Goal: Transaction & Acquisition: Purchase product/service

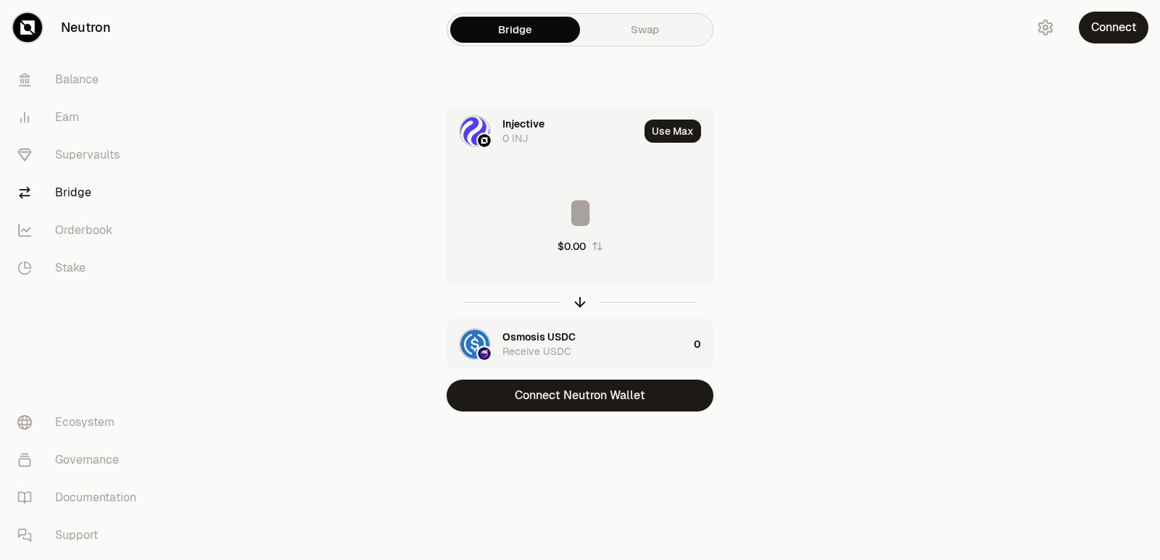
click at [578, 306] on icon "button" at bounding box center [580, 302] width 16 height 16
click at [550, 223] on input at bounding box center [579, 212] width 265 height 43
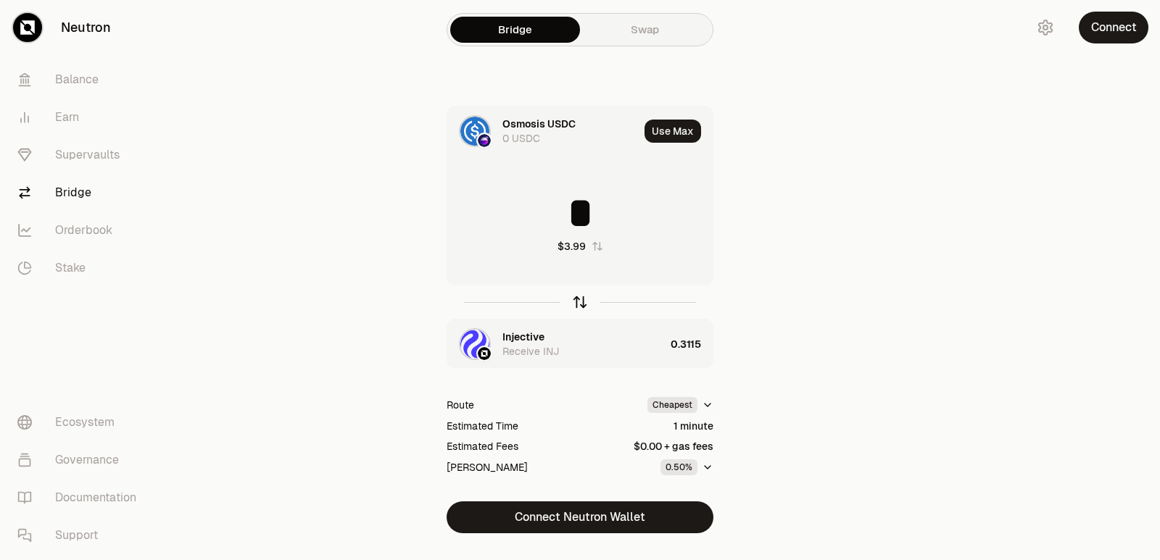
click at [579, 303] on icon "button" at bounding box center [580, 302] width 16 height 16
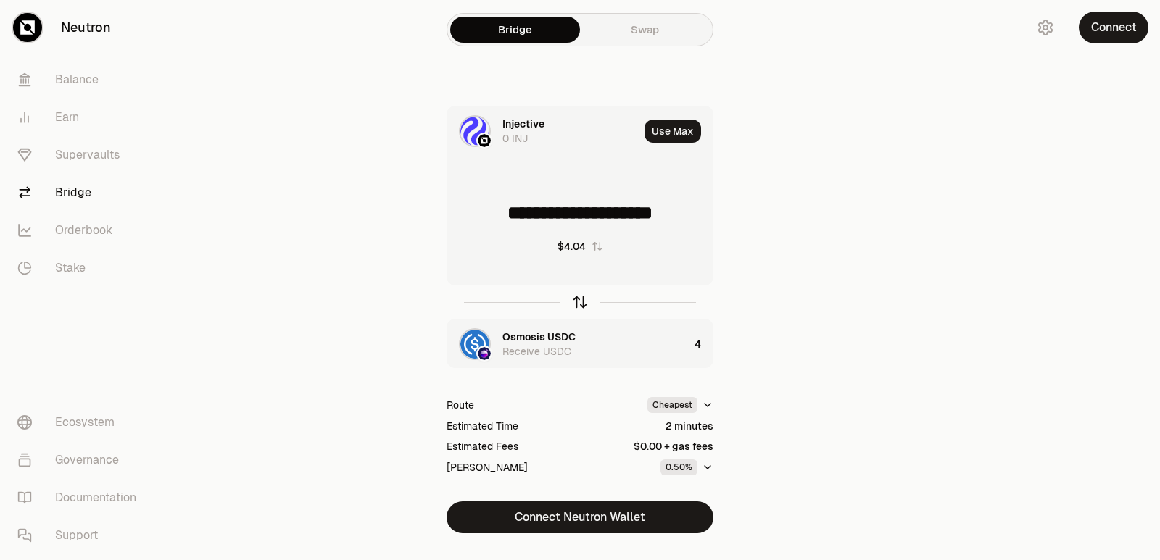
click at [579, 303] on icon "button" at bounding box center [580, 302] width 16 height 16
type input "*"
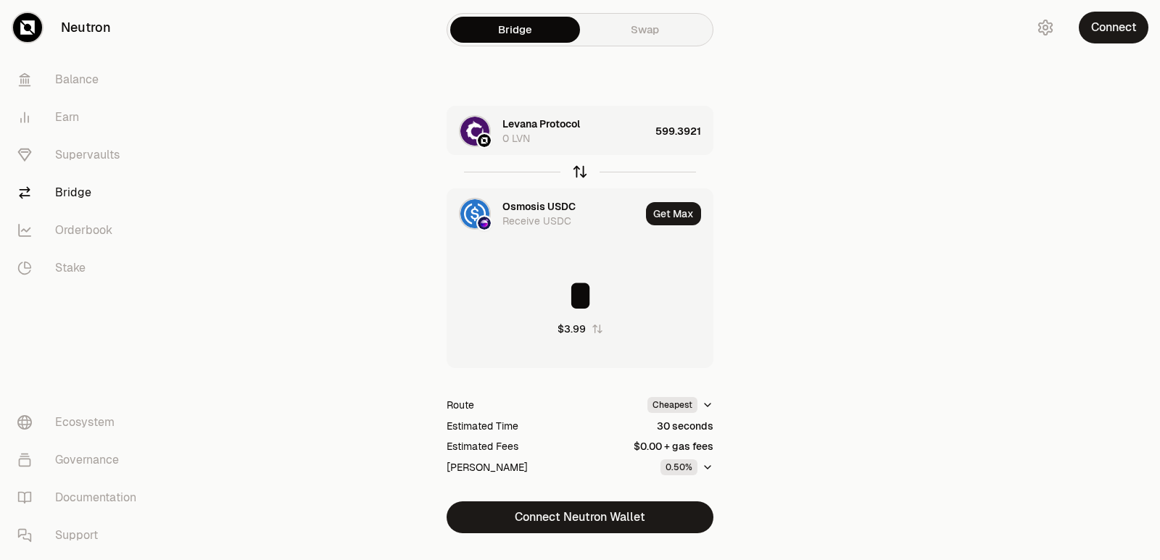
click at [576, 173] on icon "button" at bounding box center [580, 172] width 16 height 16
click at [577, 173] on icon "button" at bounding box center [580, 172] width 16 height 16
click at [577, 174] on icon "button" at bounding box center [580, 172] width 16 height 16
click at [581, 170] on icon "button" at bounding box center [580, 172] width 16 height 16
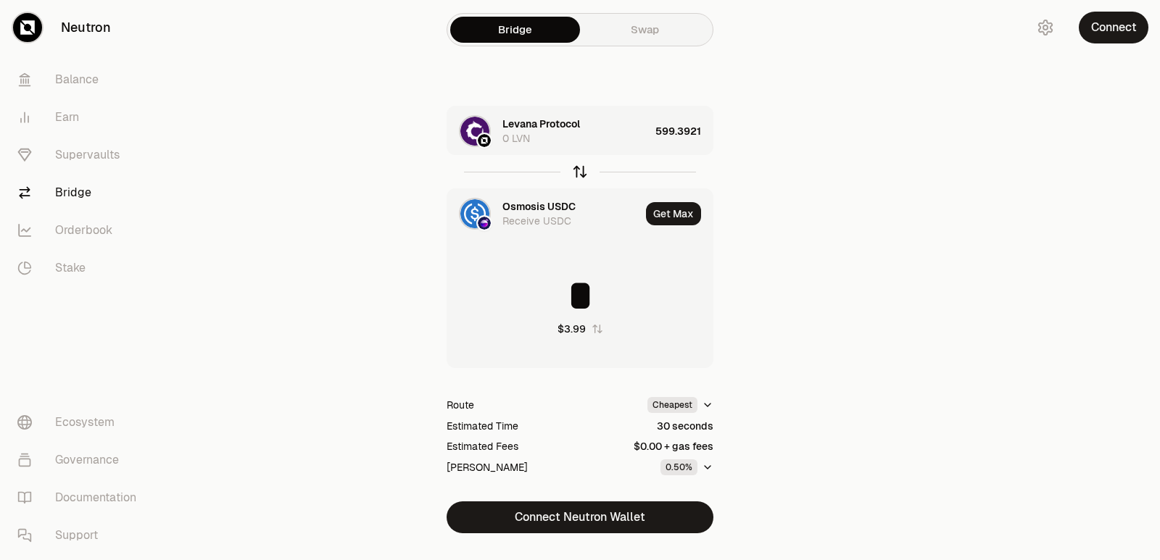
type input "**********"
click at [537, 205] on div "Levana Protocol" at bounding box center [541, 206] width 78 height 14
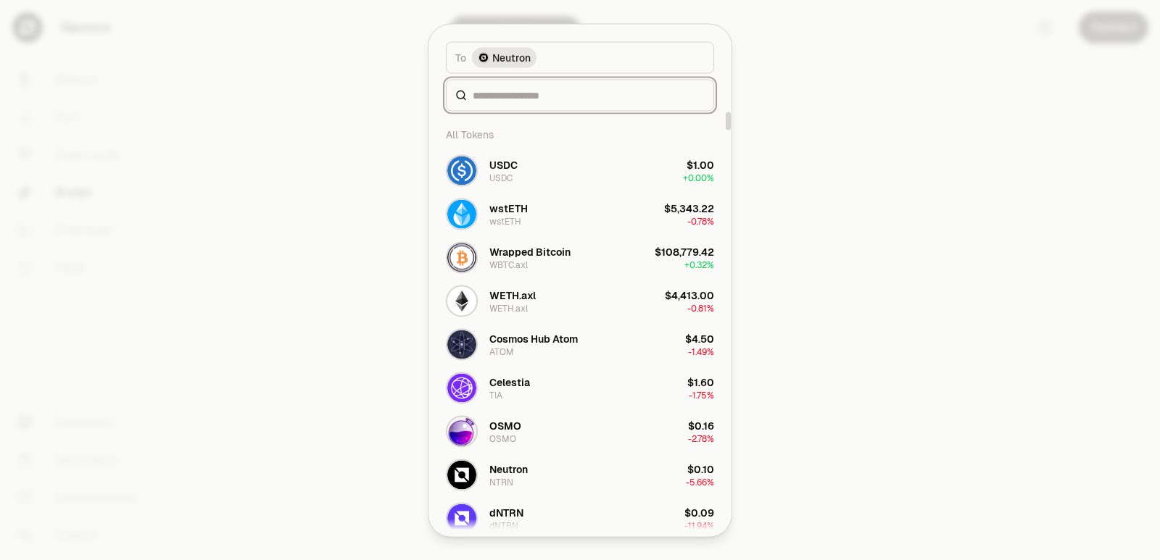
click at [510, 94] on input at bounding box center [589, 95] width 232 height 14
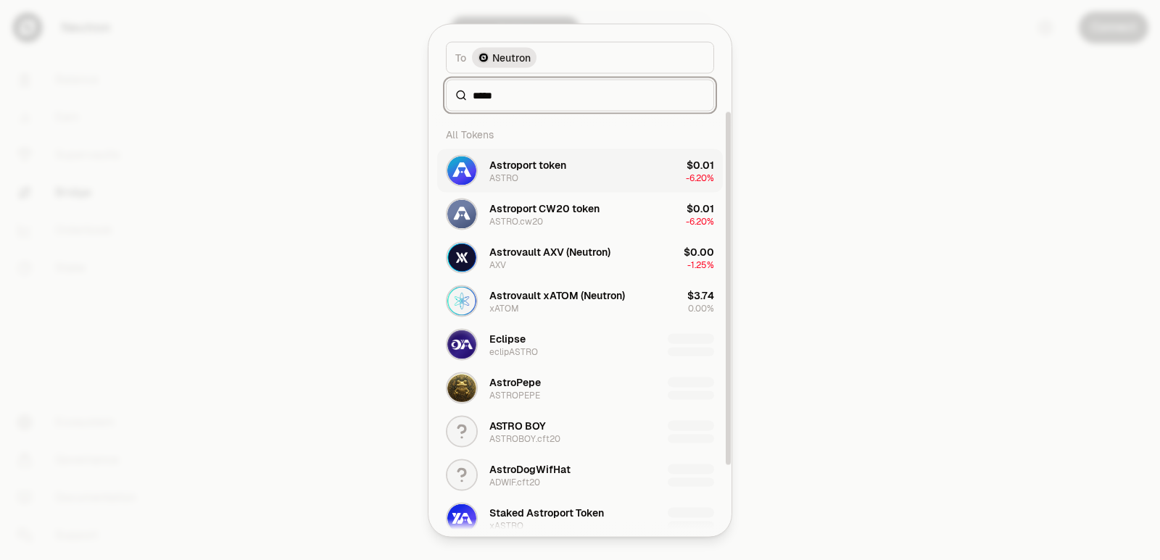
type input "*****"
click at [536, 159] on div "Astroport token" at bounding box center [527, 164] width 77 height 14
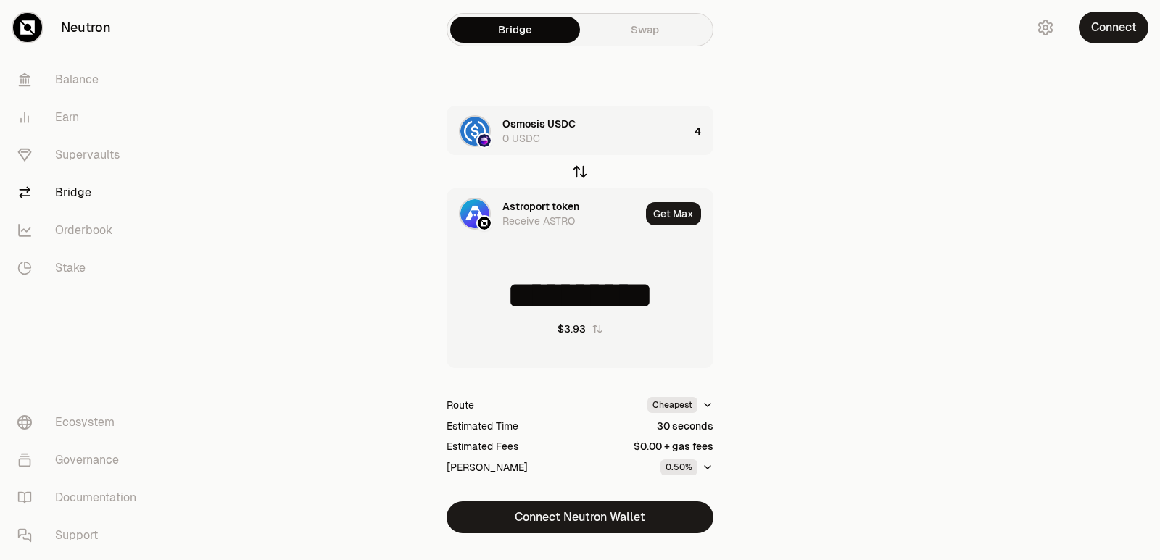
click at [577, 172] on icon "button" at bounding box center [580, 172] width 16 height 16
click at [578, 172] on icon "button" at bounding box center [580, 172] width 16 height 16
click at [578, 173] on icon "button" at bounding box center [580, 172] width 16 height 16
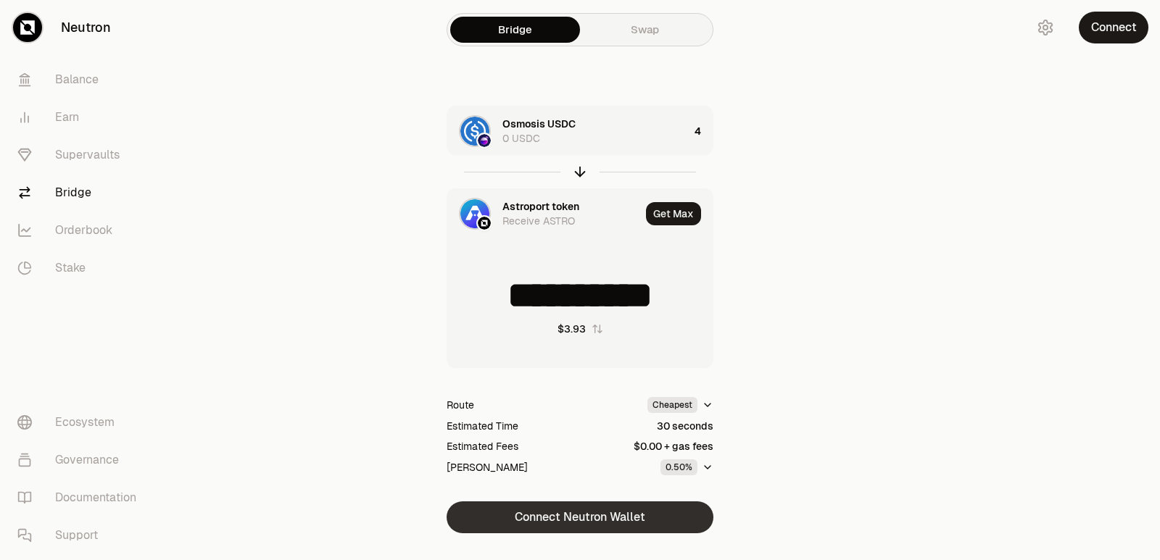
click at [576, 516] on button "Connect Neutron Wallet" at bounding box center [579, 518] width 267 height 32
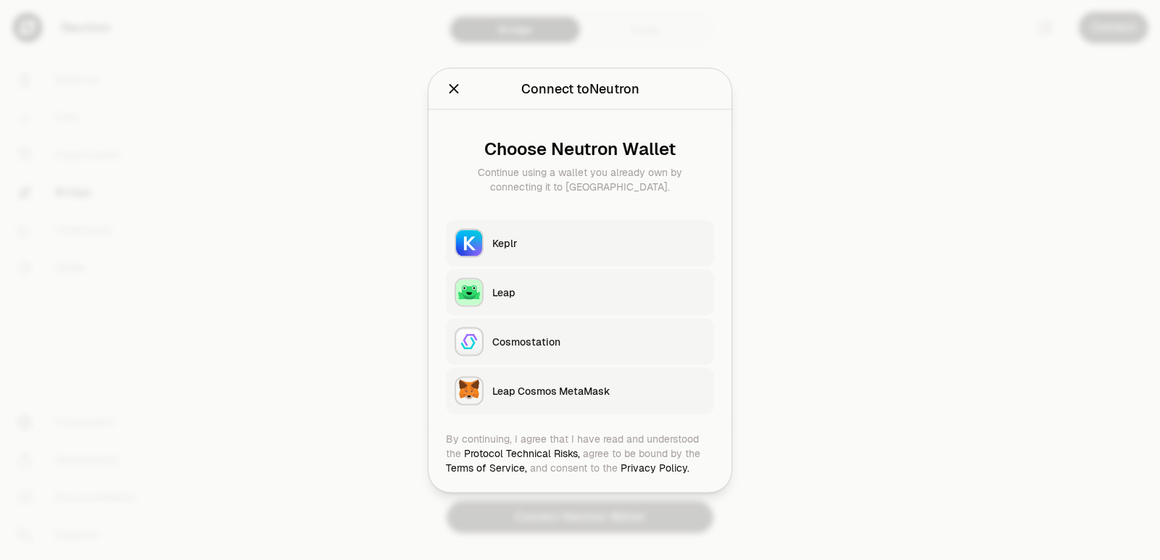
type input "**********"
click at [536, 255] on button "Keplr" at bounding box center [580, 243] width 268 height 46
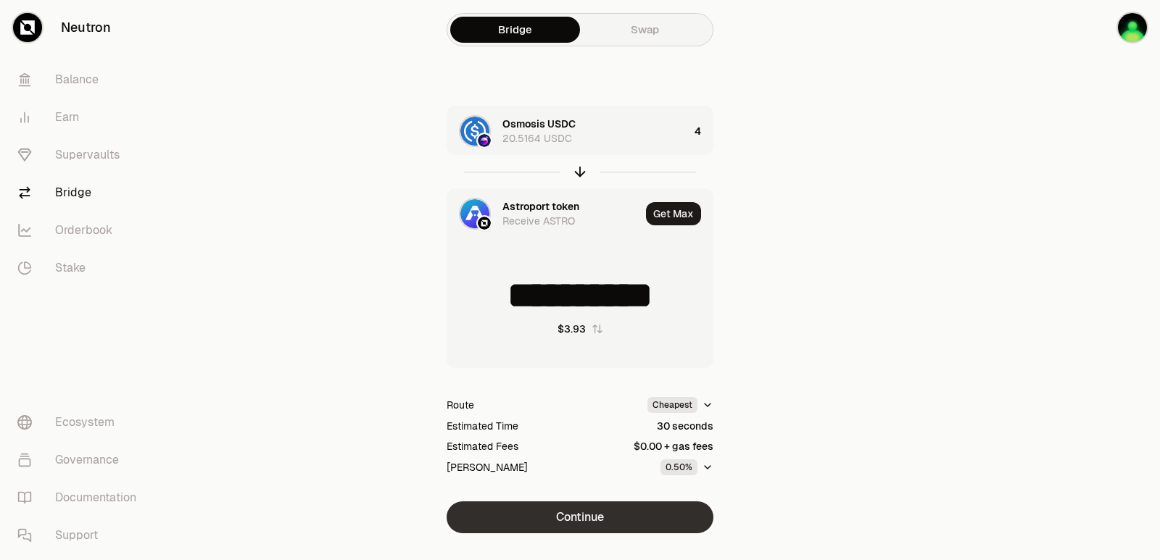
click at [605, 524] on button "Continue" at bounding box center [579, 518] width 267 height 32
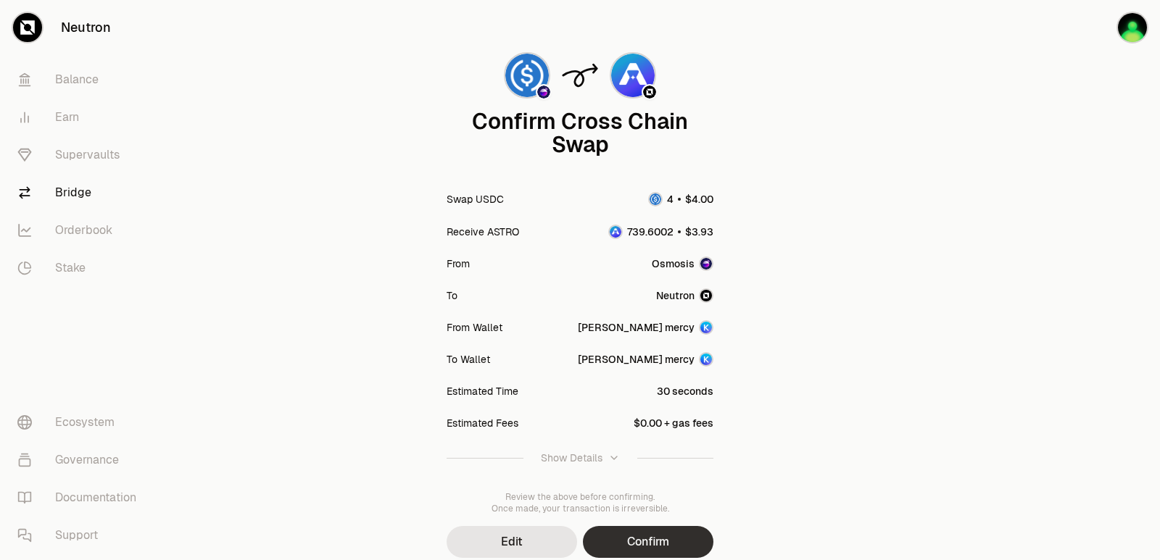
scroll to position [120, 0]
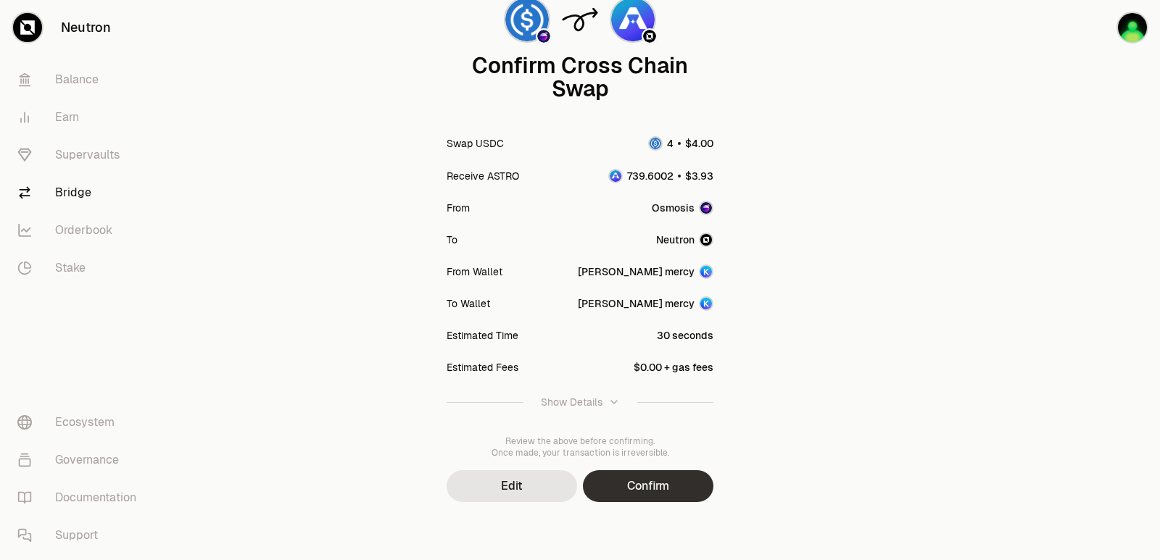
click at [666, 473] on button "Confirm" at bounding box center [648, 486] width 130 height 32
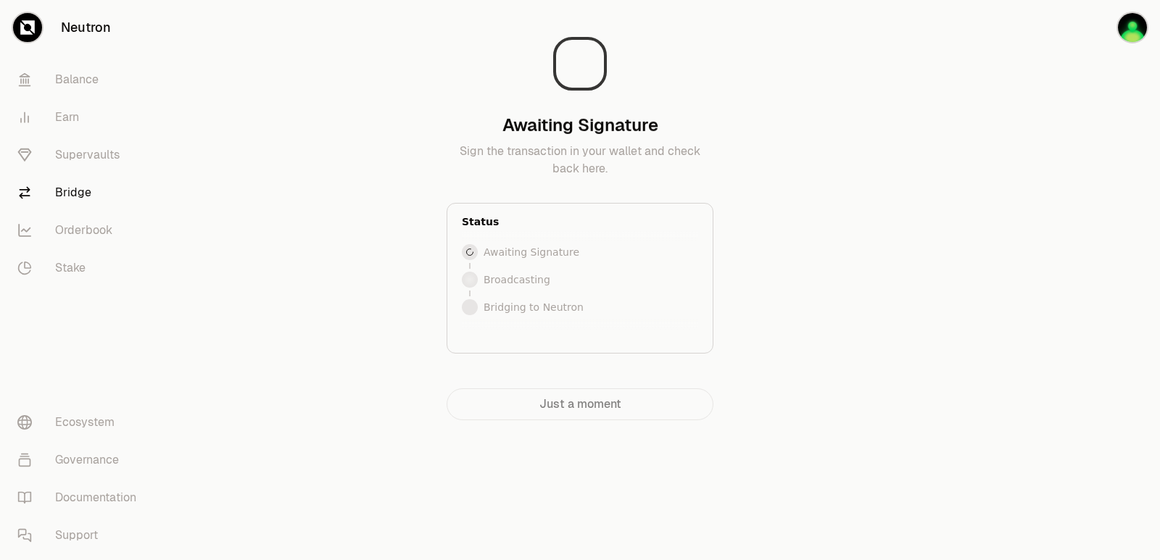
scroll to position [0, 0]
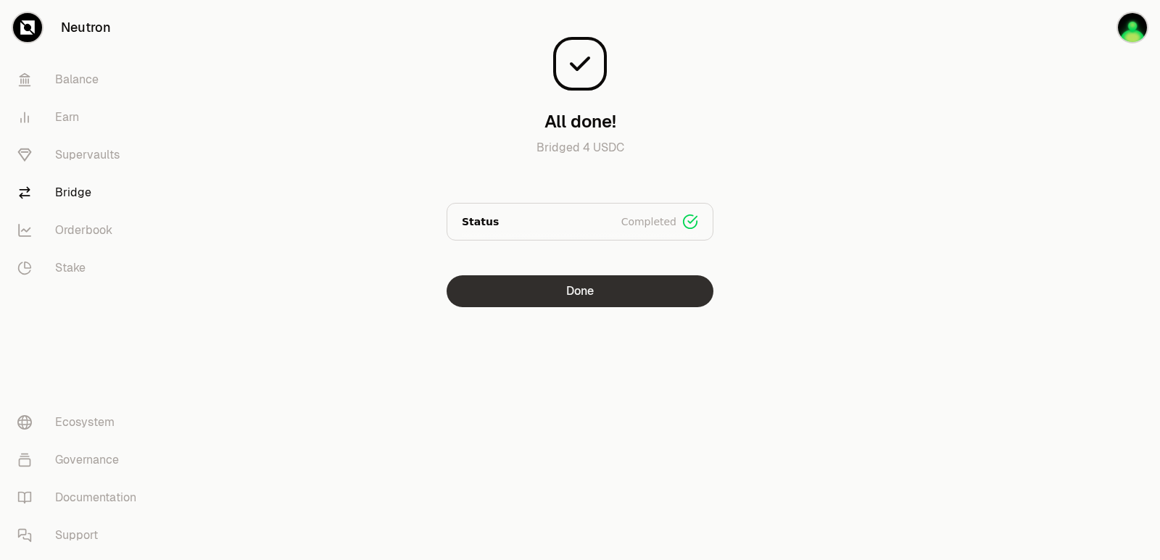
click at [645, 286] on button "Done" at bounding box center [579, 291] width 267 height 32
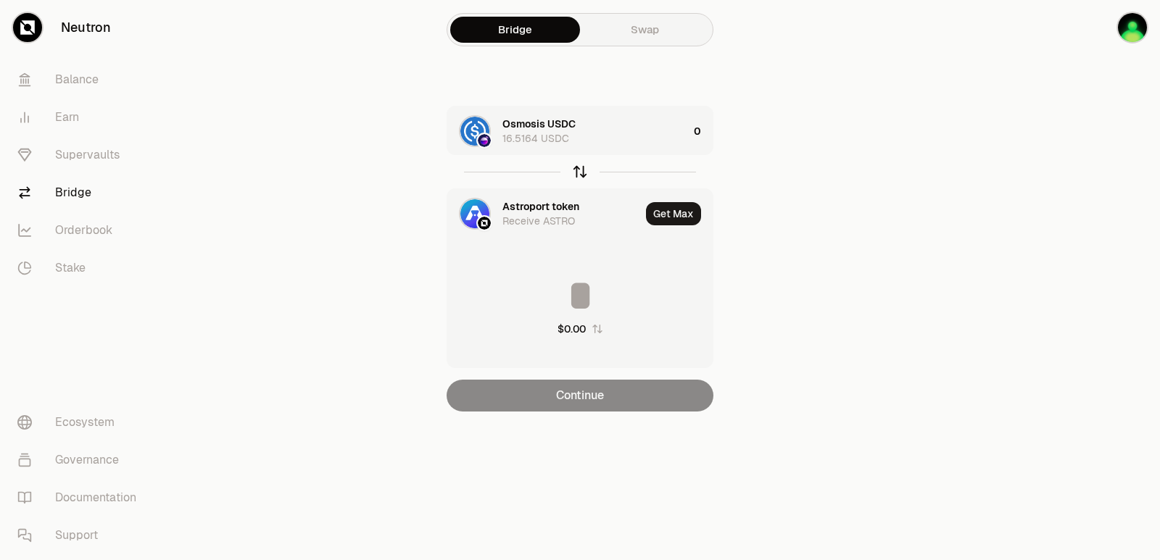
click at [583, 169] on icon "button" at bounding box center [580, 172] width 16 height 16
click at [611, 130] on div "Astroport token 739.5999 ASTRO" at bounding box center [595, 131] width 186 height 29
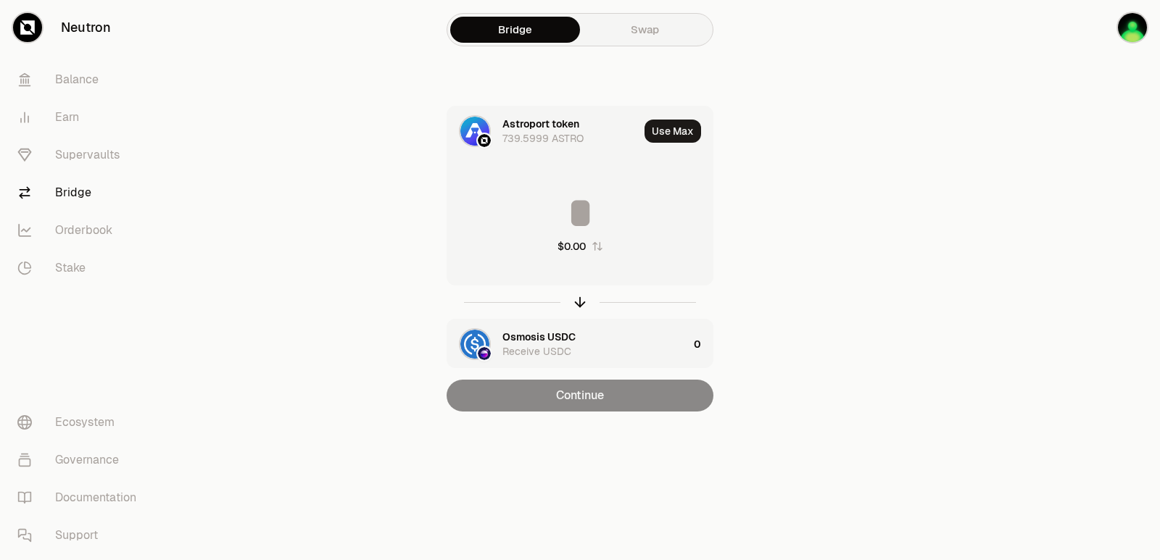
click at [693, 128] on button "Use Max" at bounding box center [672, 131] width 57 height 23
type input "**********"
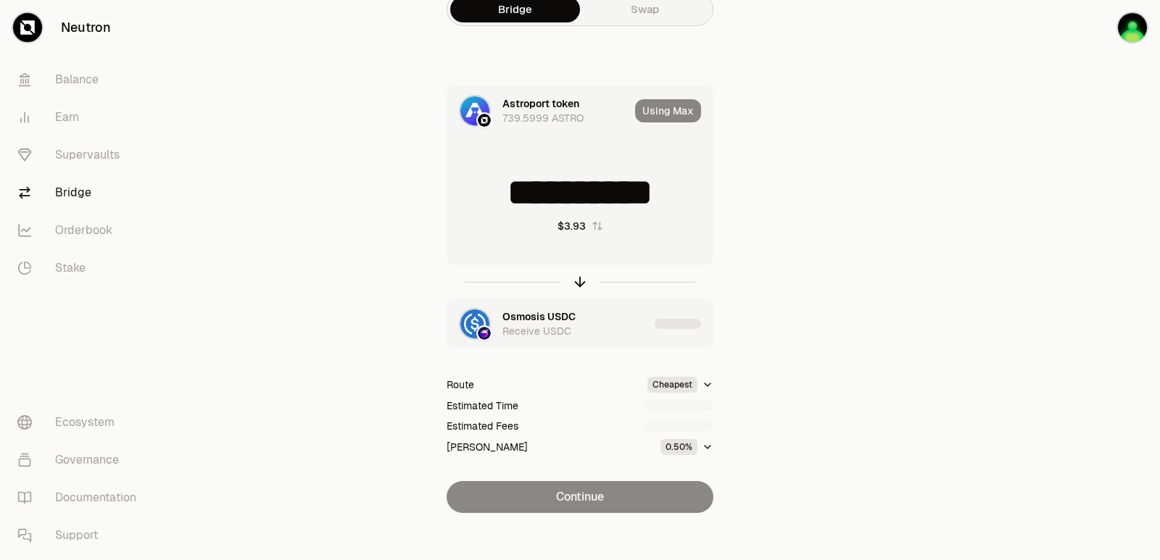
scroll to position [31, 0]
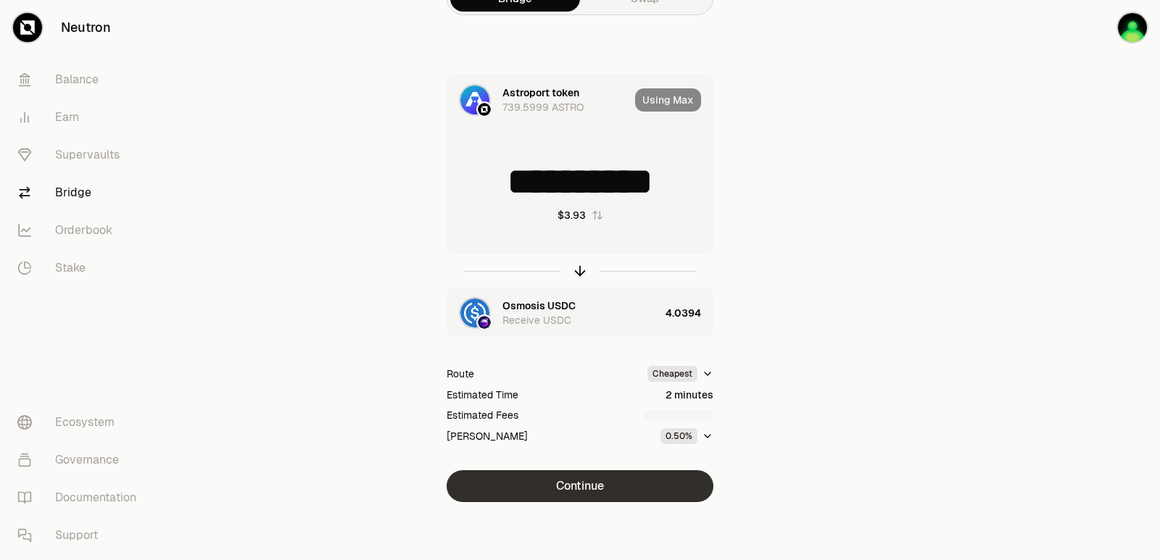
click at [573, 475] on button "Continue" at bounding box center [579, 486] width 267 height 32
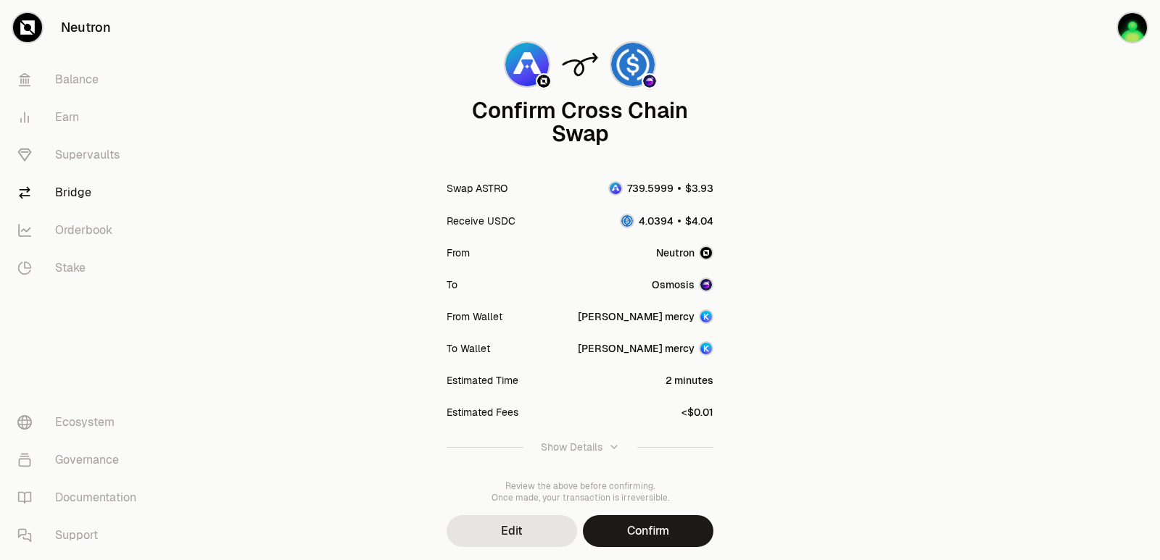
scroll to position [120, 0]
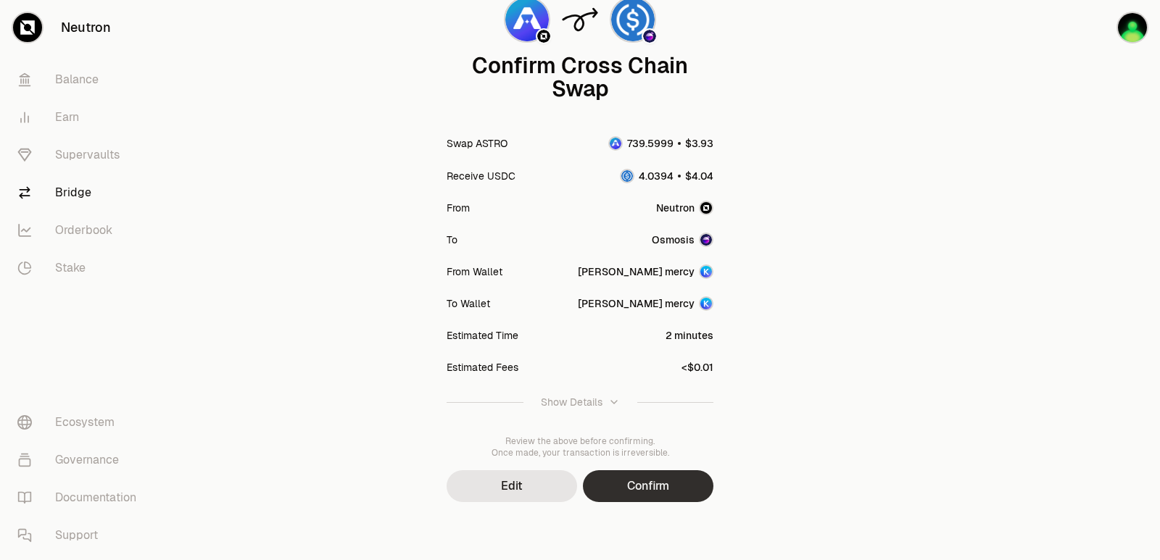
click at [634, 478] on button "Confirm" at bounding box center [648, 486] width 130 height 32
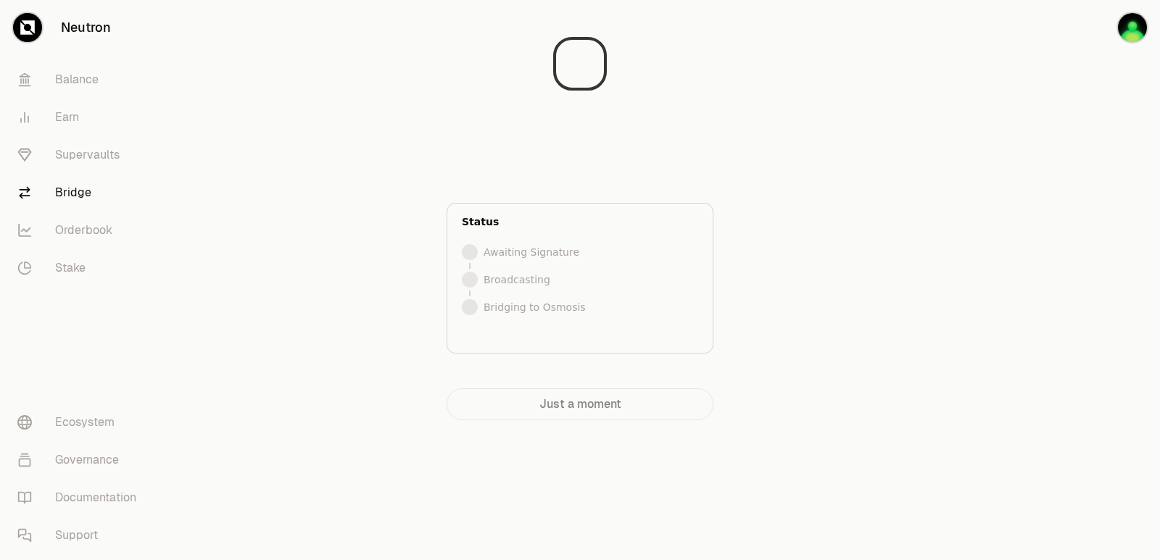
scroll to position [0, 0]
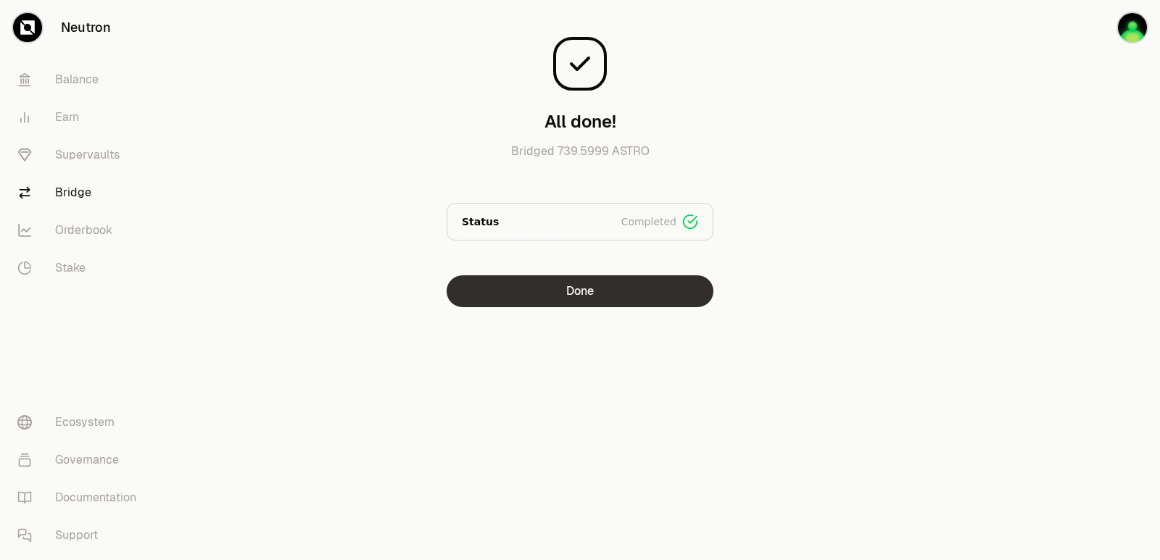
click at [531, 295] on button "Done" at bounding box center [579, 291] width 267 height 32
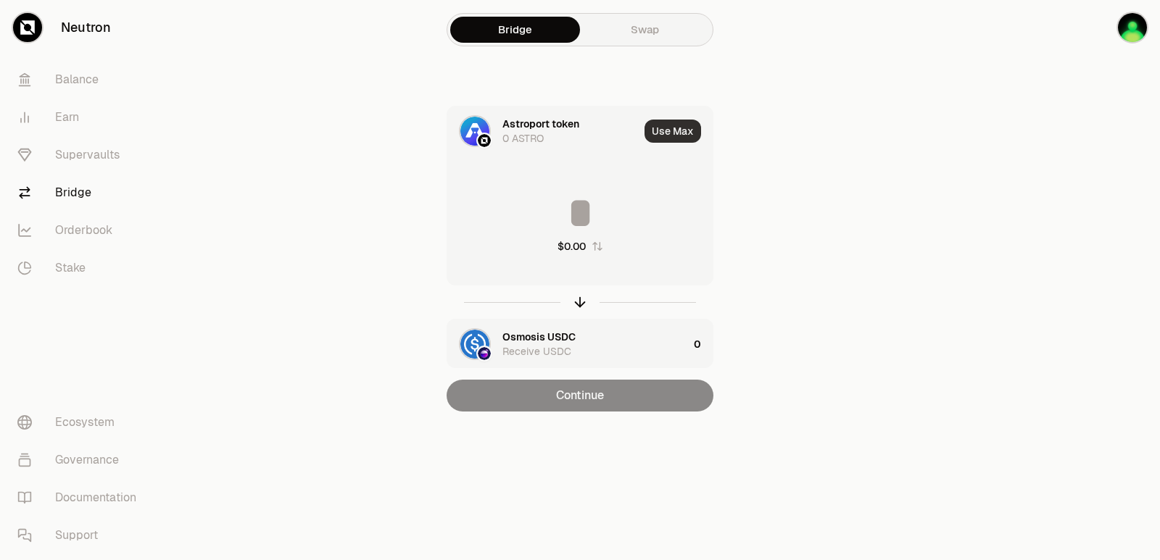
click at [668, 132] on button "Use Max" at bounding box center [672, 131] width 57 height 23
type input "*"
click at [582, 303] on icon "button" at bounding box center [580, 302] width 16 height 16
click at [559, 217] on input at bounding box center [579, 212] width 265 height 43
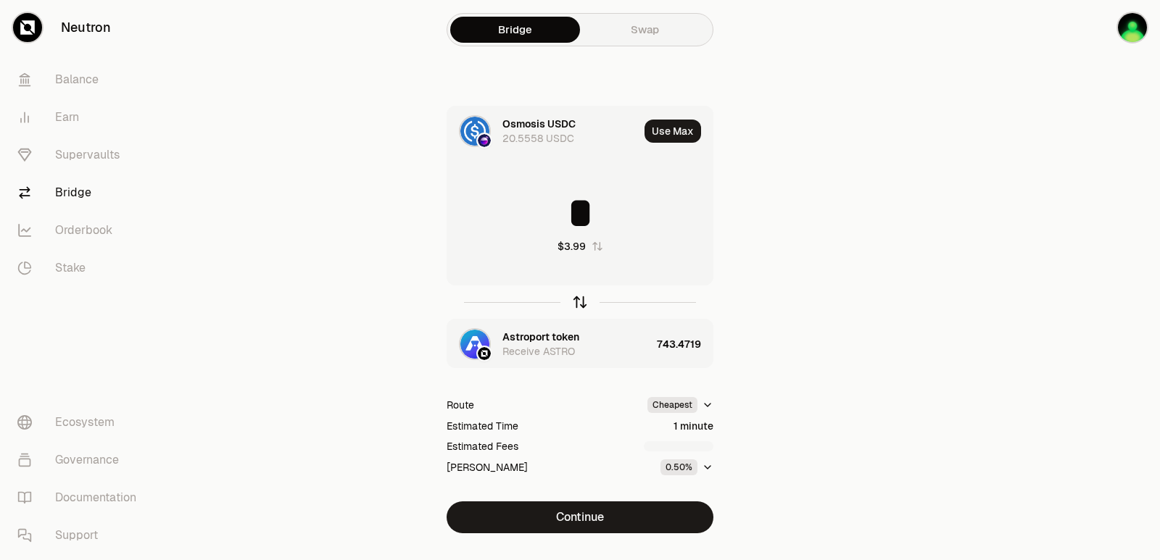
click at [575, 302] on icon "button" at bounding box center [580, 302] width 16 height 16
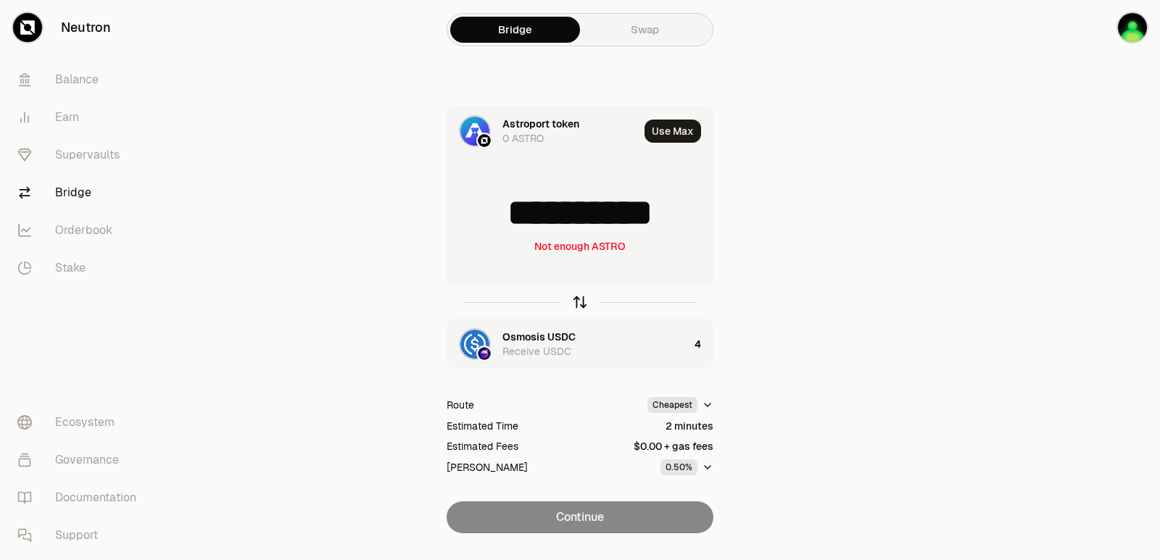
click at [575, 302] on icon "button" at bounding box center [580, 302] width 16 height 16
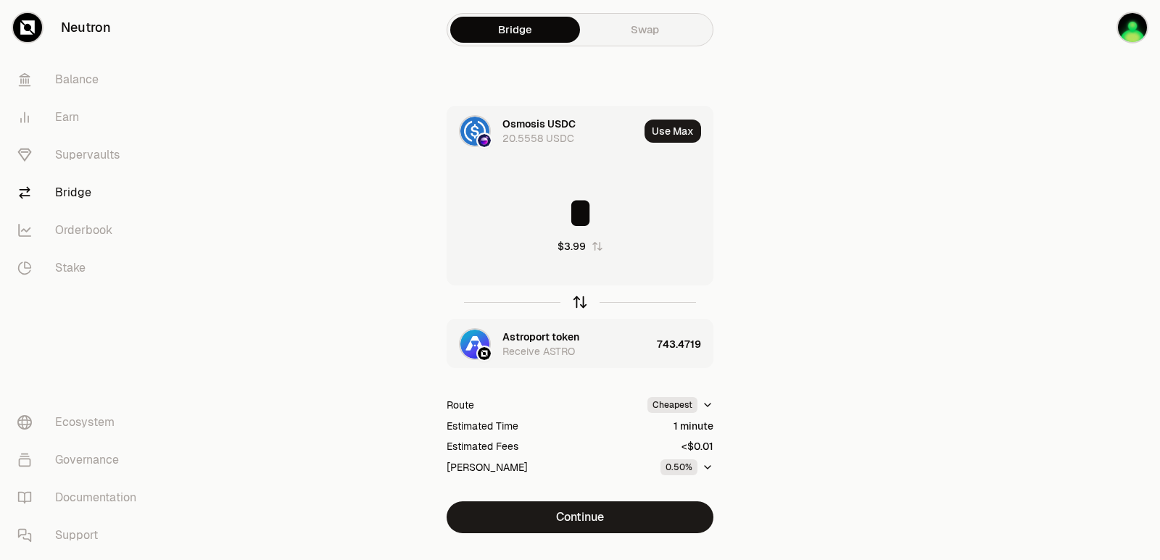
click at [575, 302] on icon "button" at bounding box center [580, 302] width 16 height 16
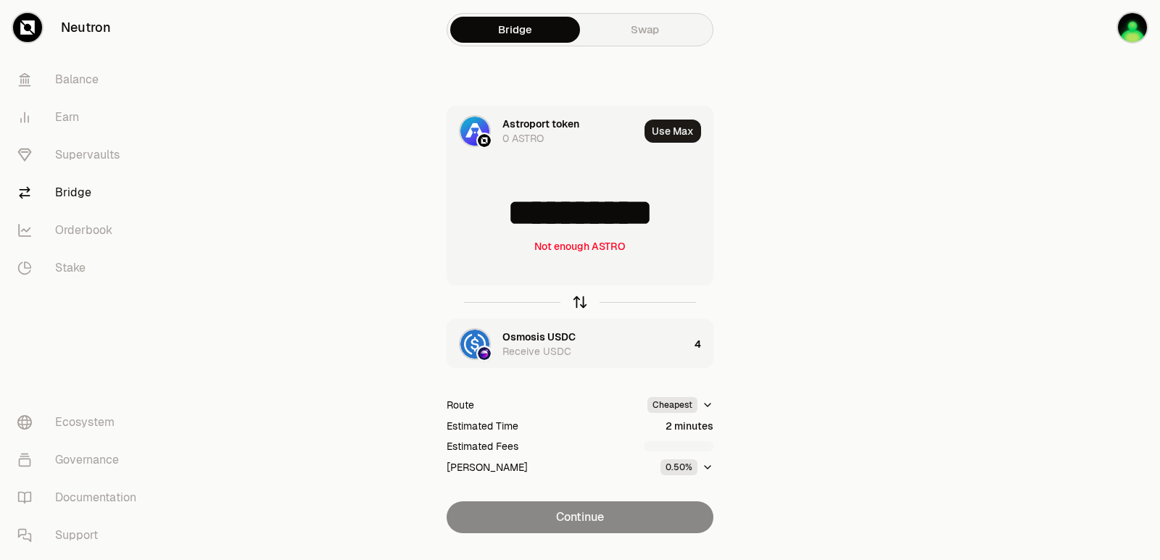
click at [575, 302] on icon "button" at bounding box center [580, 302] width 16 height 16
type input "*"
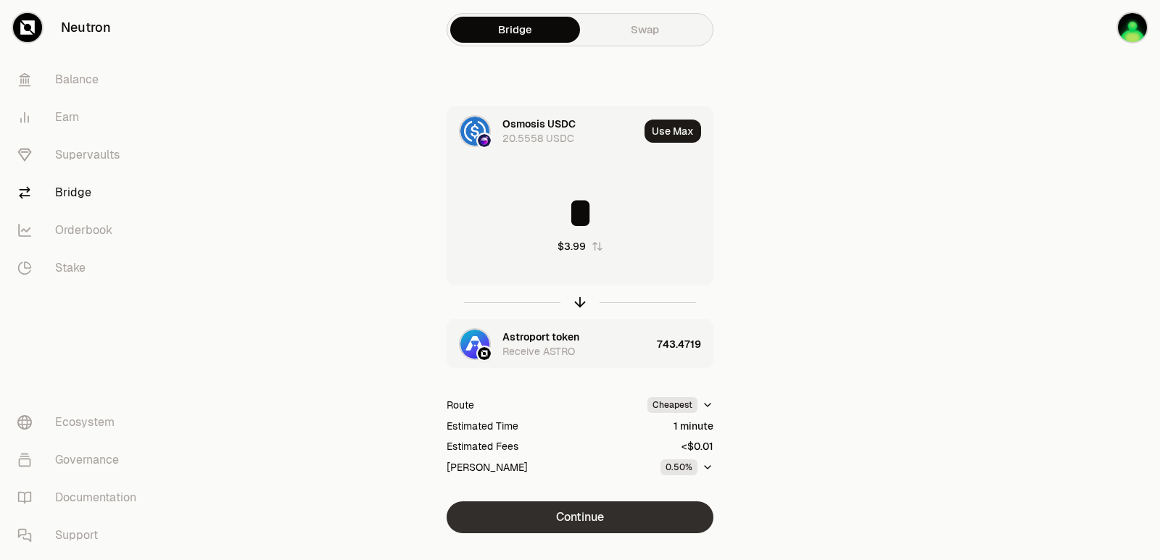
click at [560, 516] on button "Continue" at bounding box center [579, 518] width 267 height 32
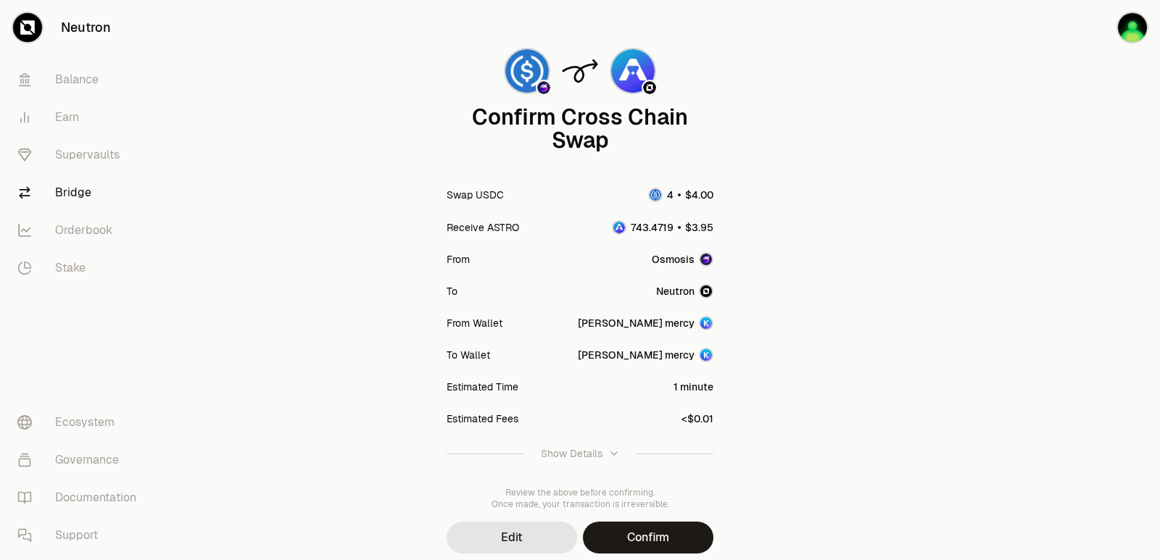
scroll to position [120, 0]
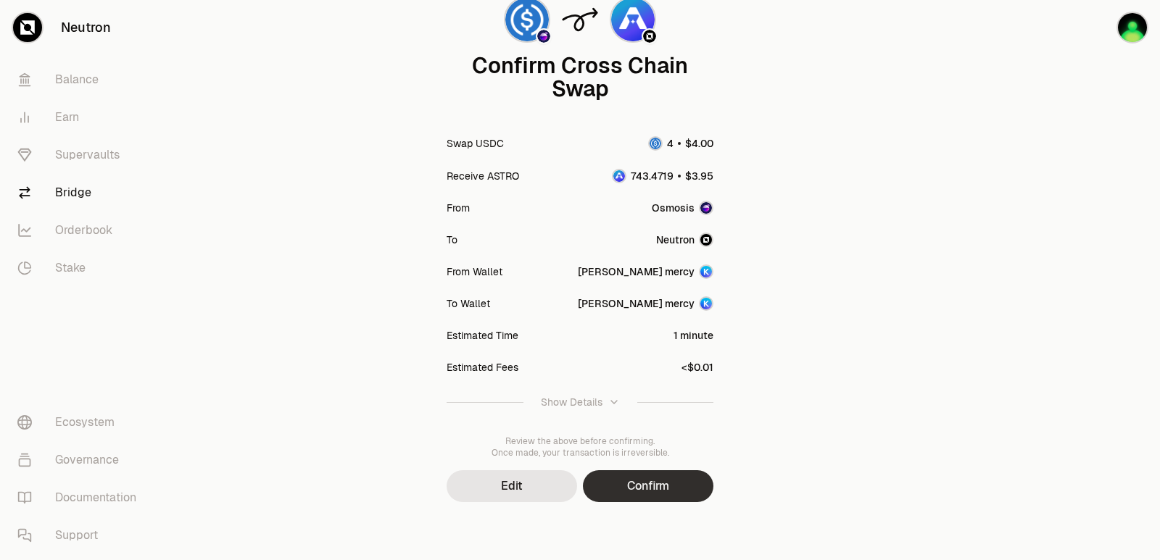
click at [636, 471] on button "Confirm" at bounding box center [648, 486] width 130 height 32
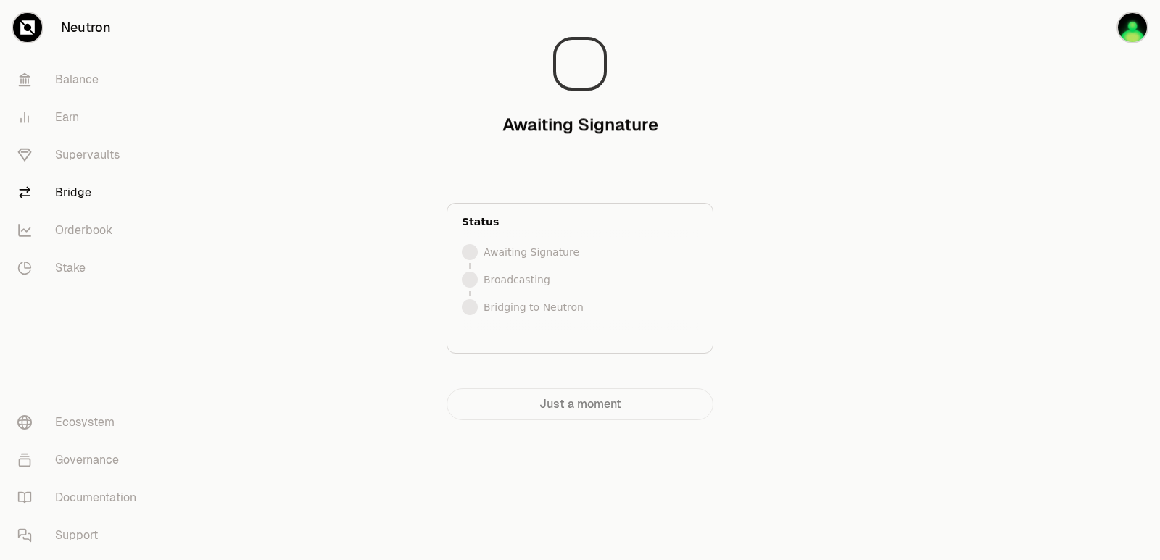
scroll to position [0, 0]
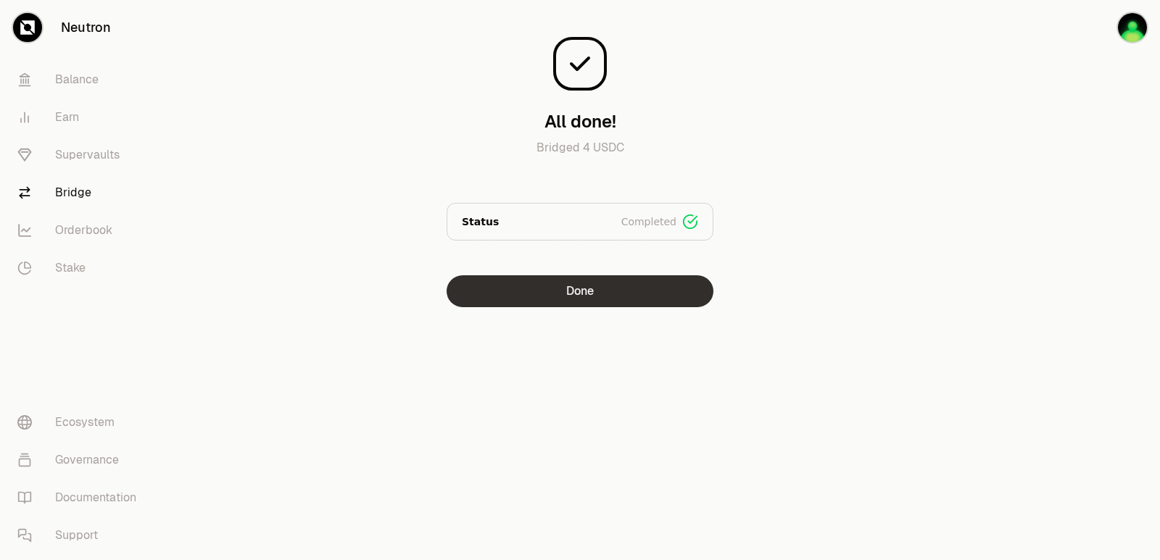
click at [601, 278] on button "Done" at bounding box center [579, 291] width 267 height 32
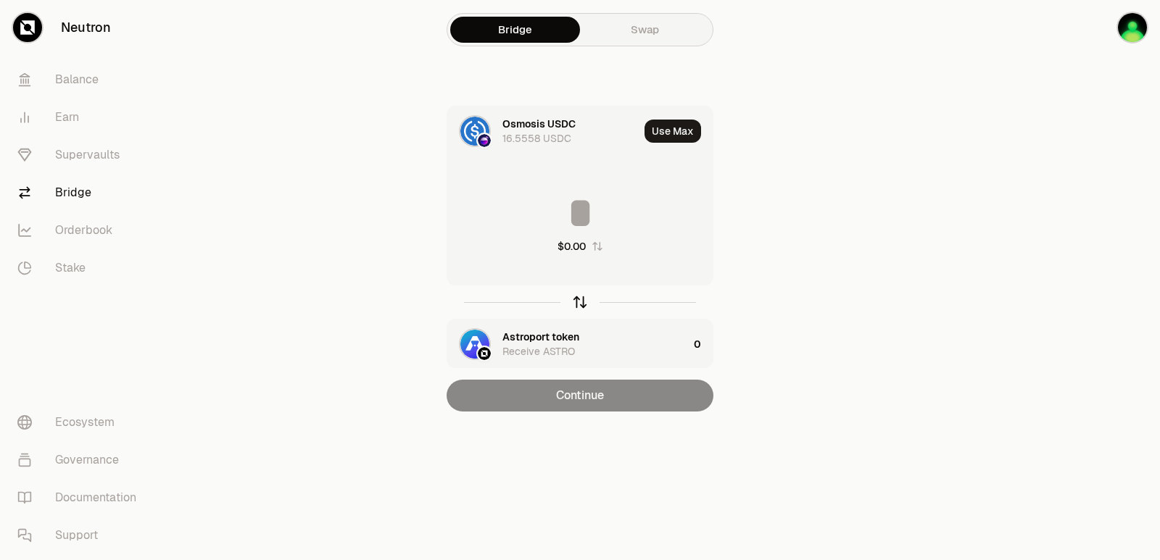
click at [576, 299] on icon "button" at bounding box center [580, 302] width 16 height 16
click at [679, 130] on button "Use Max" at bounding box center [672, 131] width 57 height 23
type input "**********"
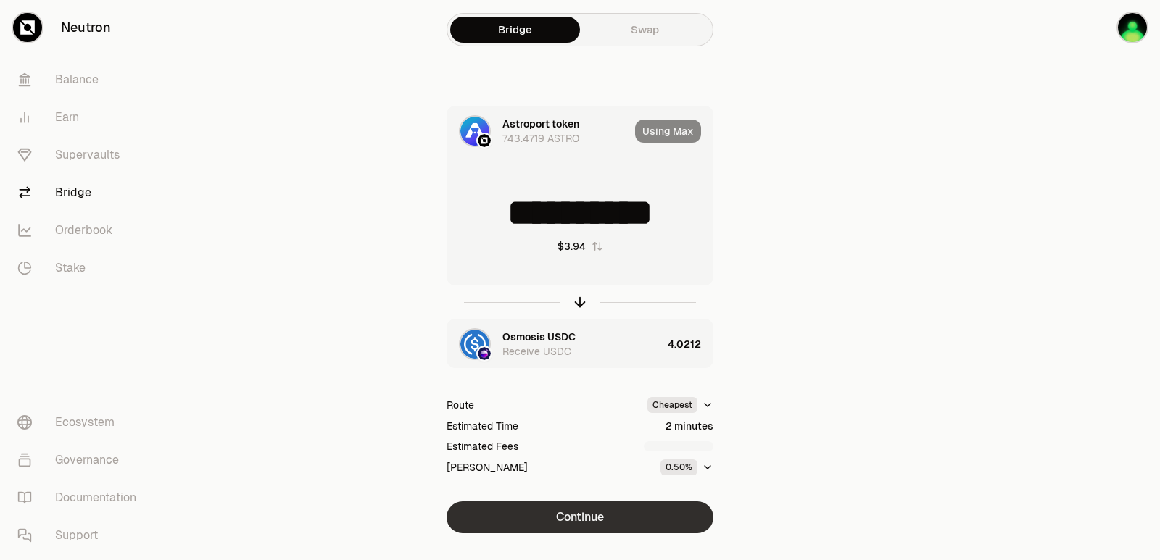
click at [612, 521] on button "Continue" at bounding box center [579, 518] width 267 height 32
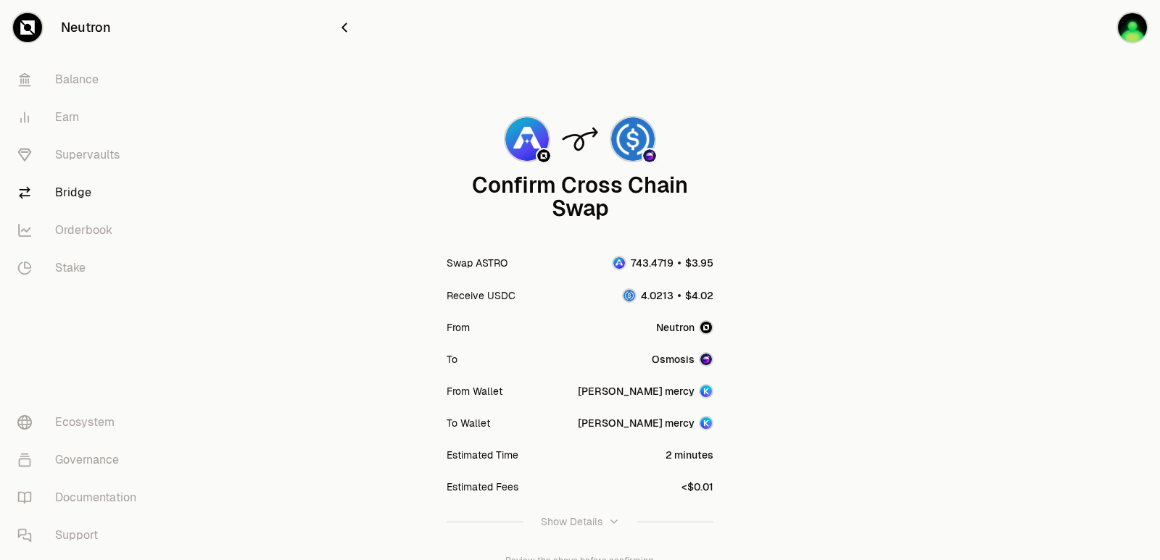
scroll to position [120, 0]
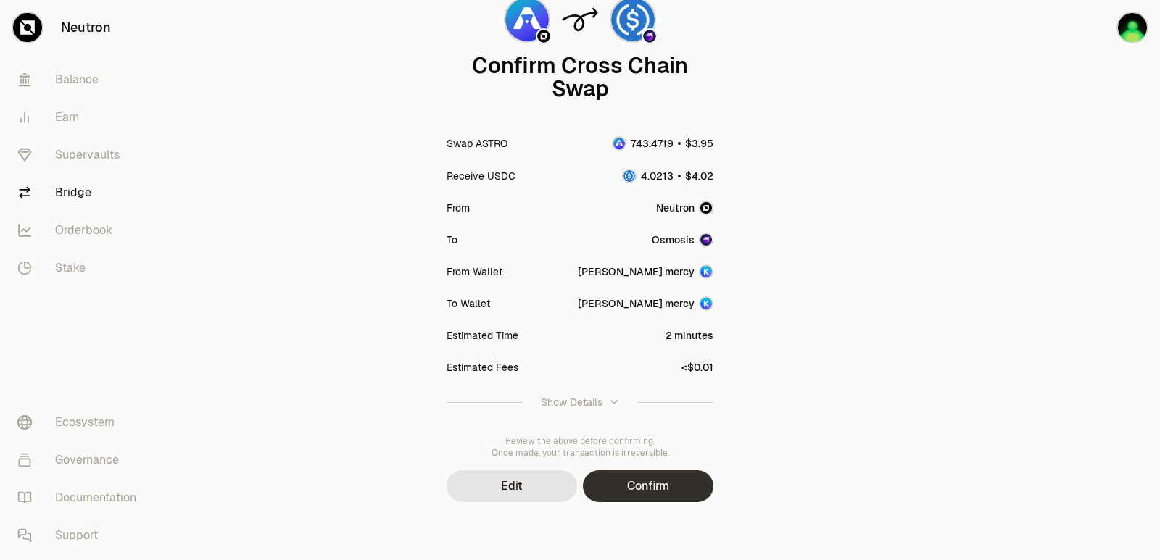
click at [653, 493] on button "Confirm" at bounding box center [648, 486] width 130 height 32
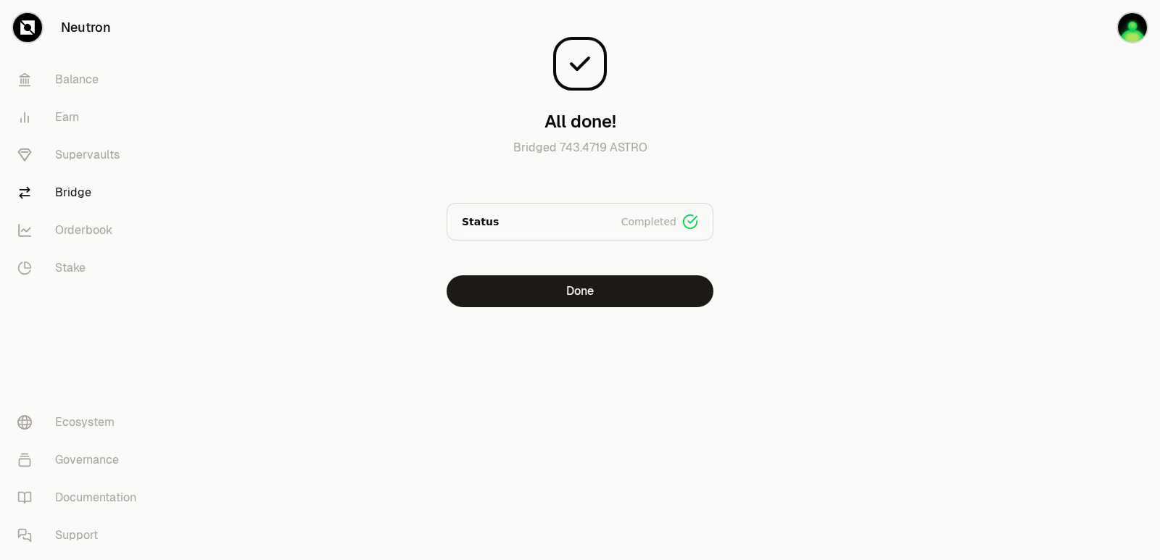
click at [1047, 304] on div at bounding box center [1078, 182] width 162 height 365
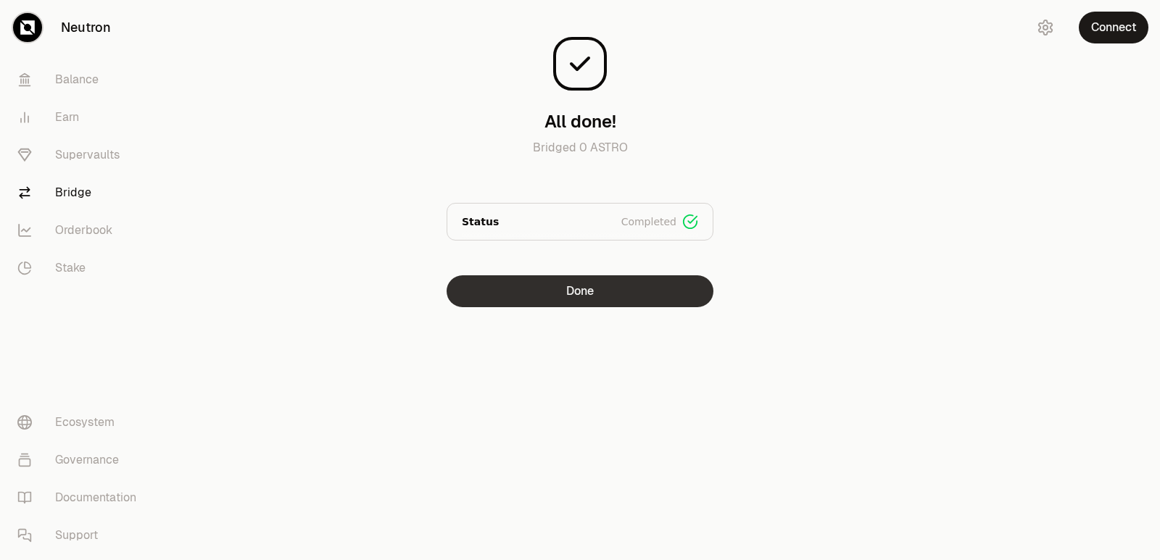
click at [578, 296] on button "Done" at bounding box center [579, 291] width 267 height 32
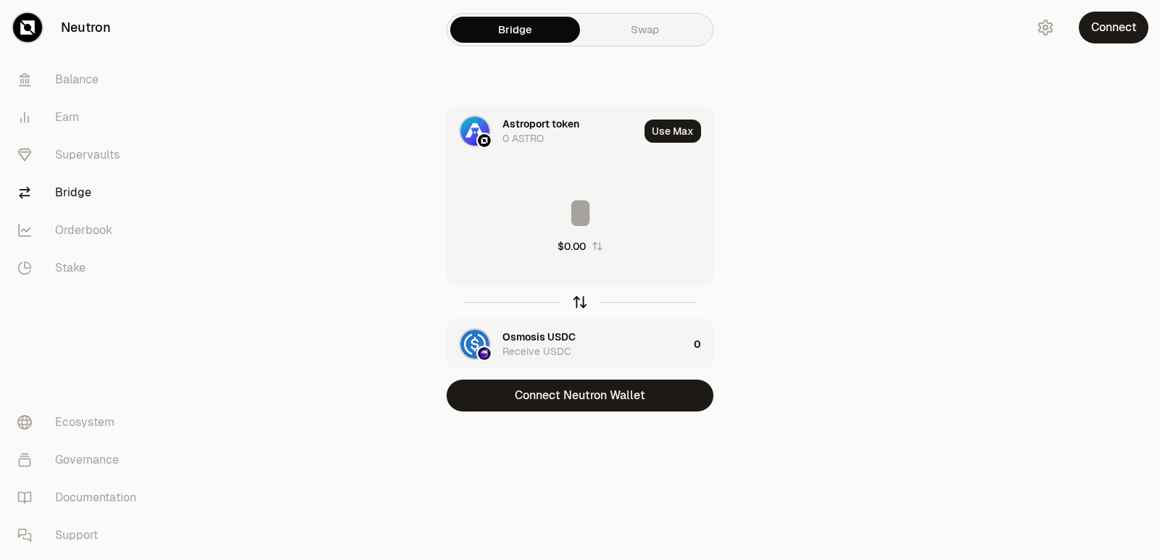
click at [576, 300] on icon "button" at bounding box center [580, 302] width 16 height 16
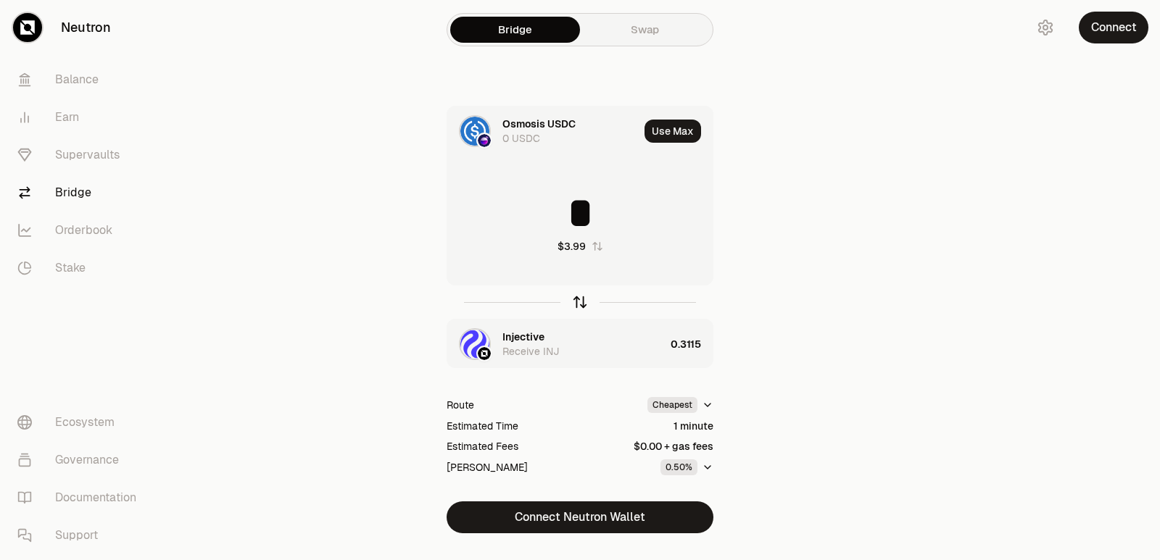
click at [575, 303] on icon "button" at bounding box center [580, 302] width 16 height 16
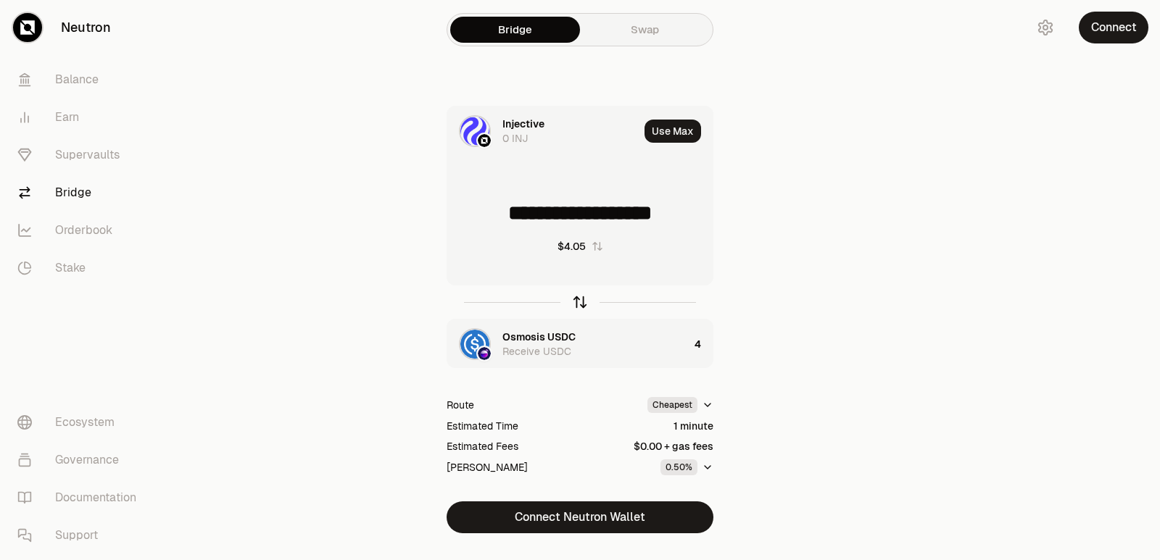
click at [575, 303] on icon "button" at bounding box center [580, 302] width 16 height 16
type input "*"
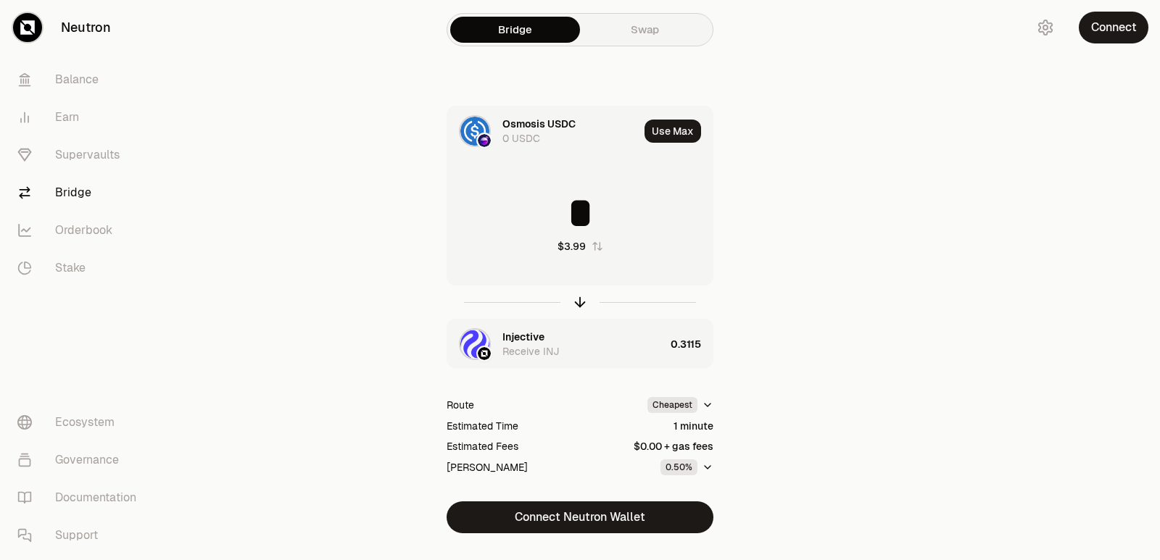
click at [535, 330] on div "Injective" at bounding box center [523, 337] width 42 height 14
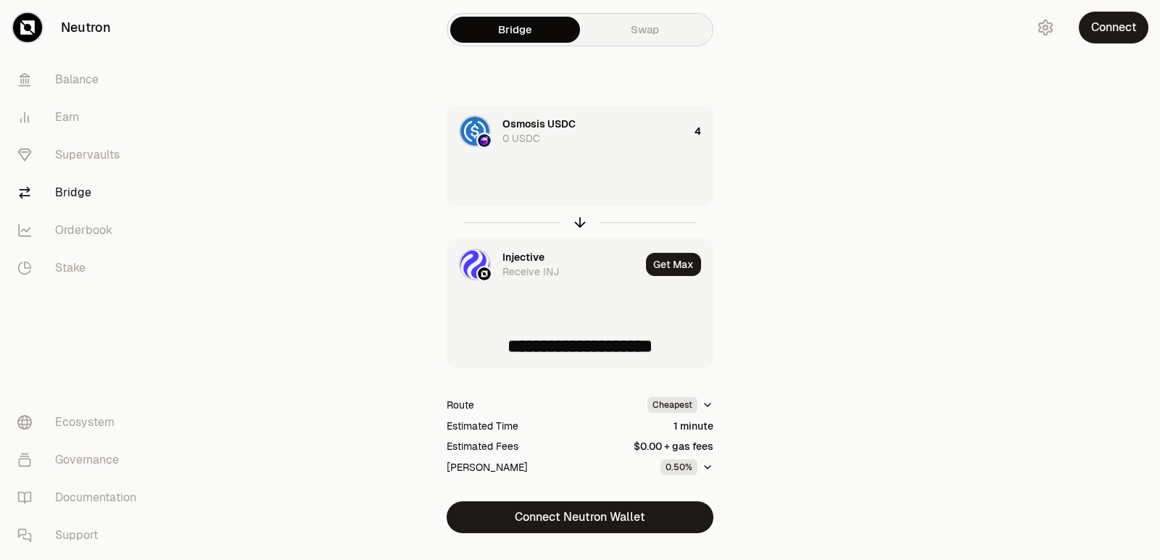
type input "**********"
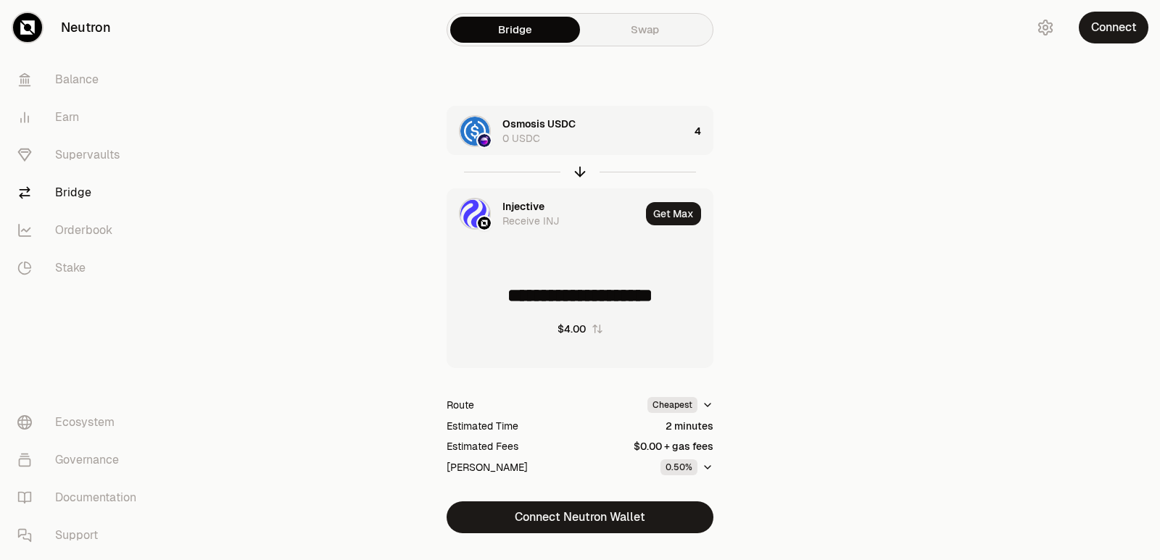
click at [518, 210] on div "Injective" at bounding box center [523, 206] width 42 height 14
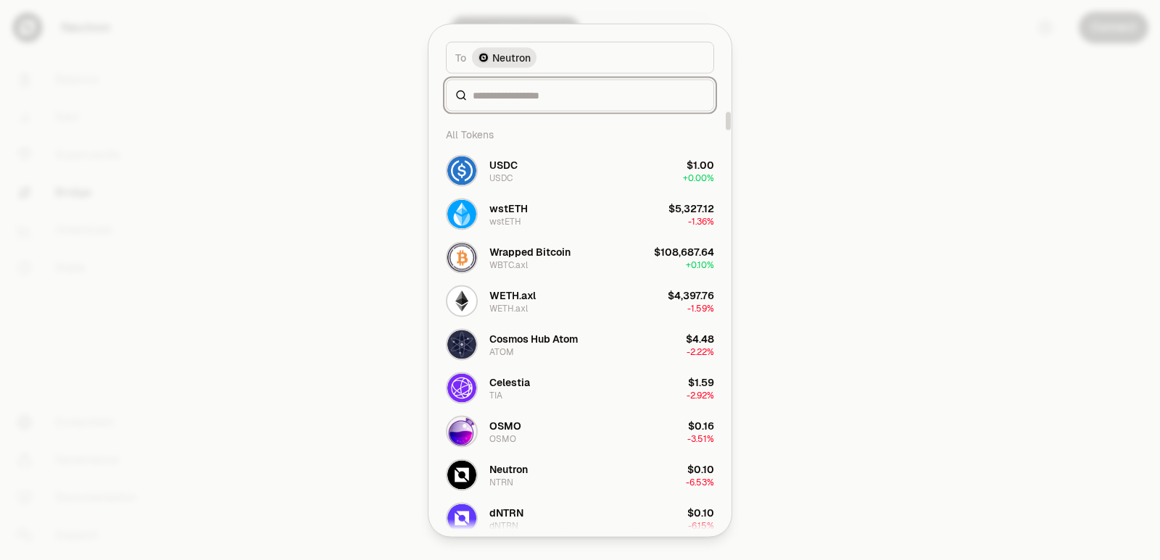
click at [533, 100] on input at bounding box center [589, 95] width 232 height 14
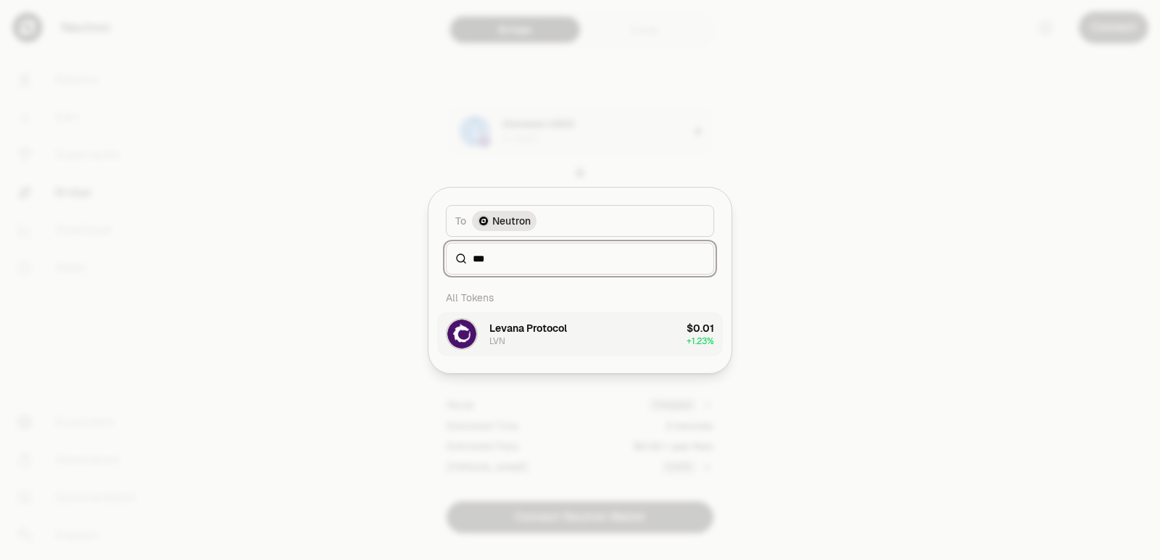
type input "***"
click at [535, 329] on div "Levana Protocol" at bounding box center [528, 328] width 78 height 14
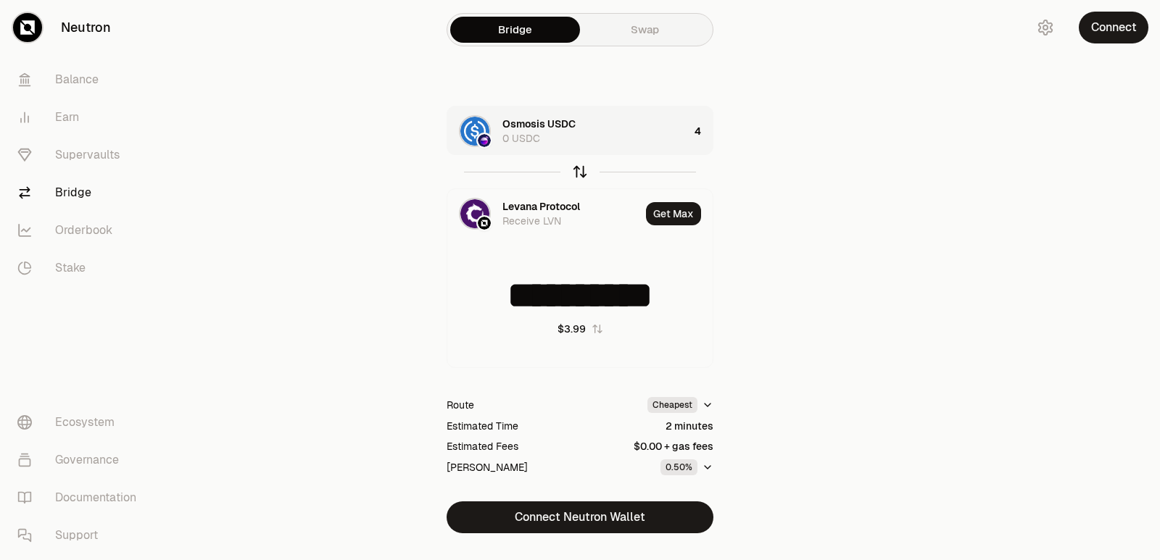
click at [578, 173] on icon "button" at bounding box center [580, 172] width 16 height 16
click at [524, 198] on div "Levana Protocol Receive LVN" at bounding box center [543, 213] width 193 height 49
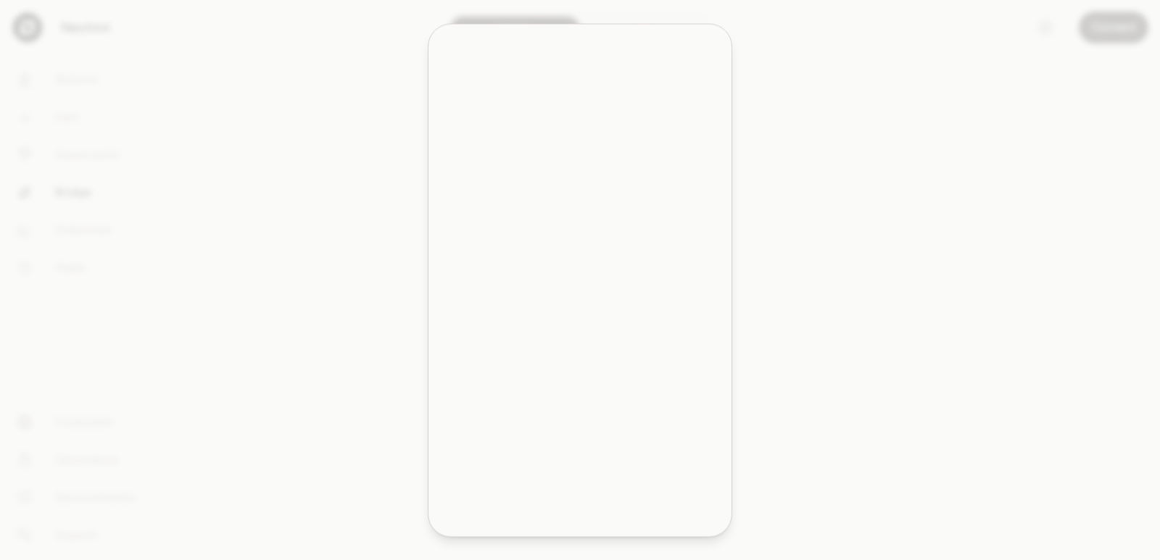
type input "**********"
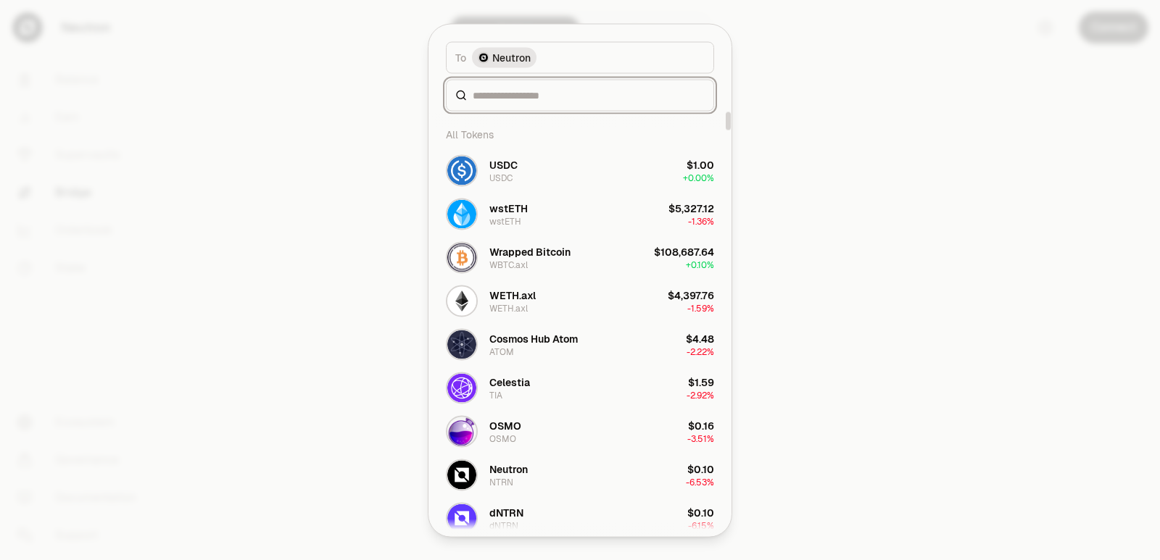
click at [513, 100] on input at bounding box center [589, 95] width 232 height 14
click at [525, 345] on div "Cosmos Hub Atom" at bounding box center [533, 338] width 88 height 14
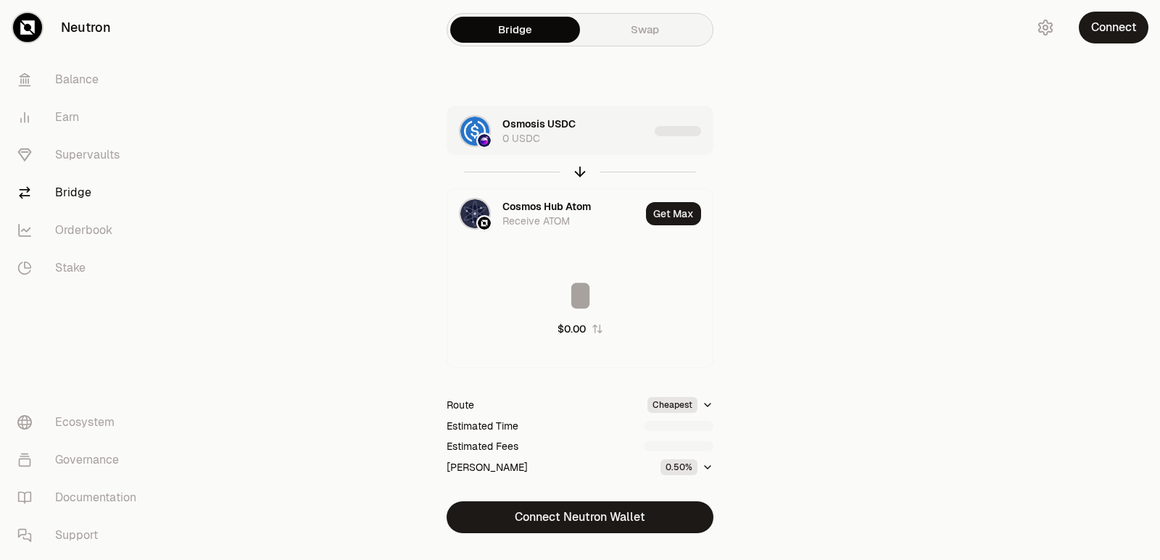
click at [616, 148] on div "Osmosis USDC 0 USDC" at bounding box center [548, 131] width 202 height 49
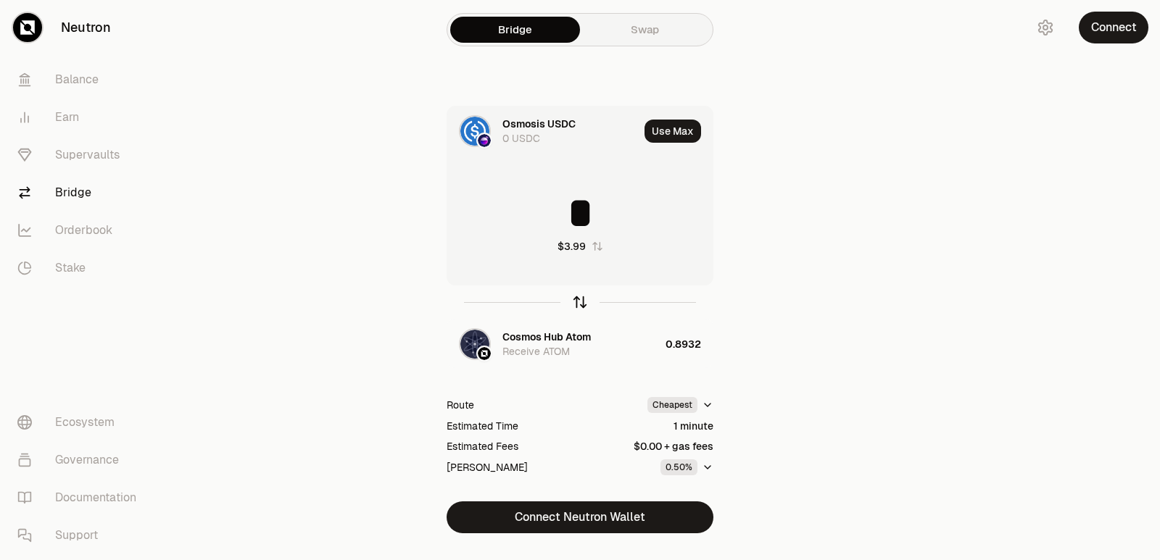
click at [581, 305] on icon "button" at bounding box center [580, 302] width 16 height 16
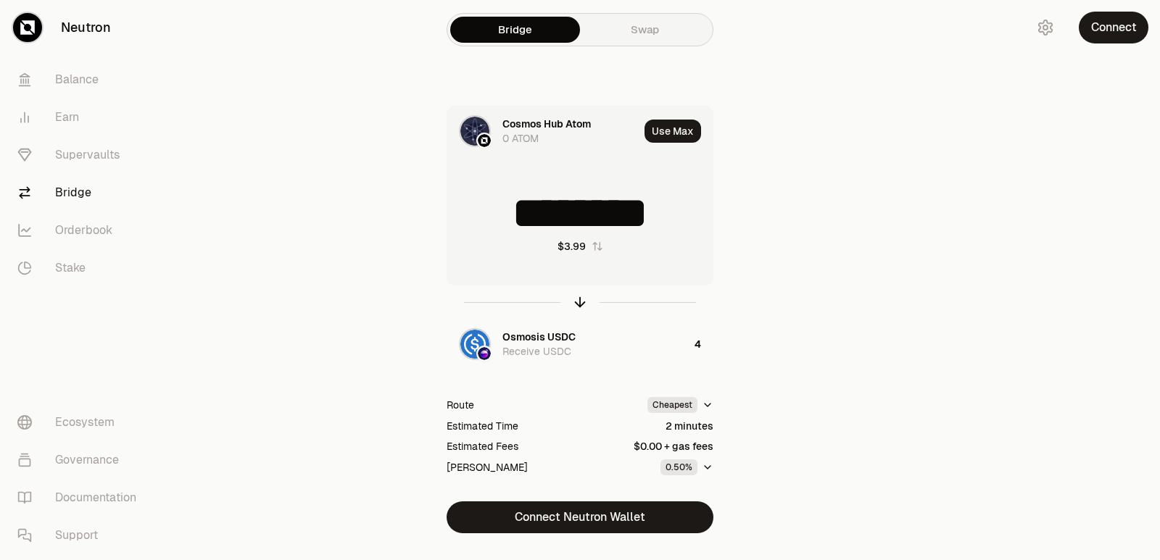
drag, startPoint x: 685, startPoint y: 208, endPoint x: 584, endPoint y: 209, distance: 100.8
click at [584, 209] on input "********" at bounding box center [579, 212] width 265 height 43
type input "******"
click at [568, 296] on div at bounding box center [579, 302] width 267 height 33
click at [581, 303] on icon "button" at bounding box center [580, 302] width 16 height 16
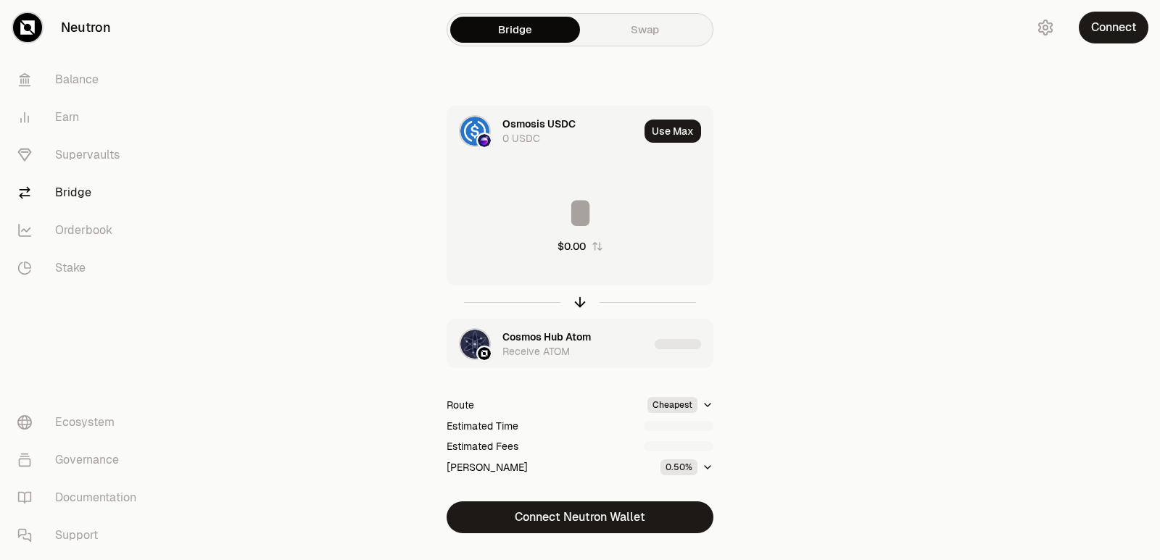
click at [540, 343] on div "Cosmos Hub Atom" at bounding box center [546, 337] width 88 height 14
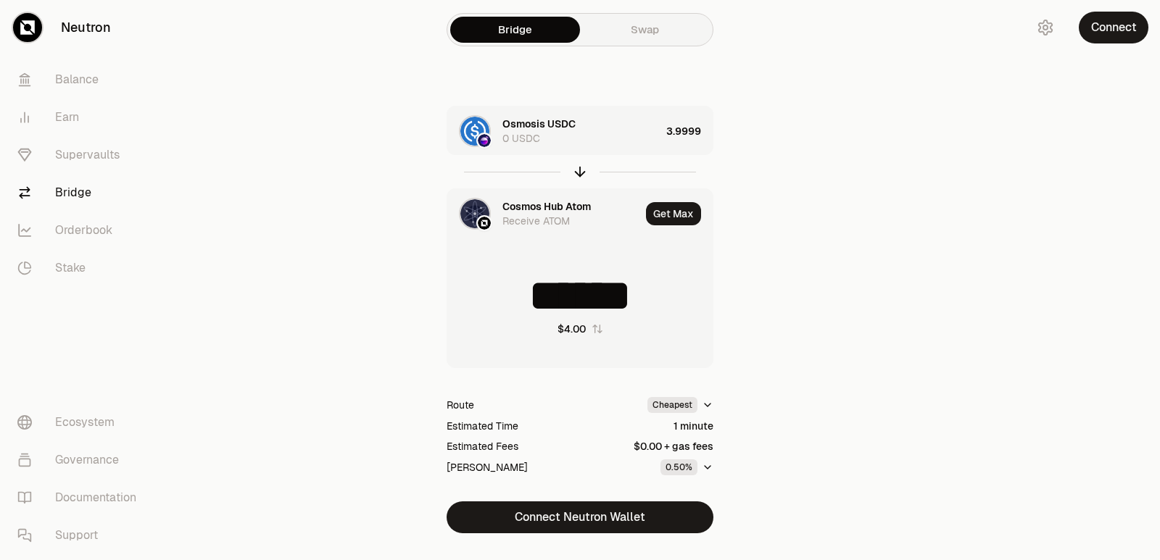
click at [530, 202] on div "Cosmos Hub Atom" at bounding box center [546, 206] width 88 height 14
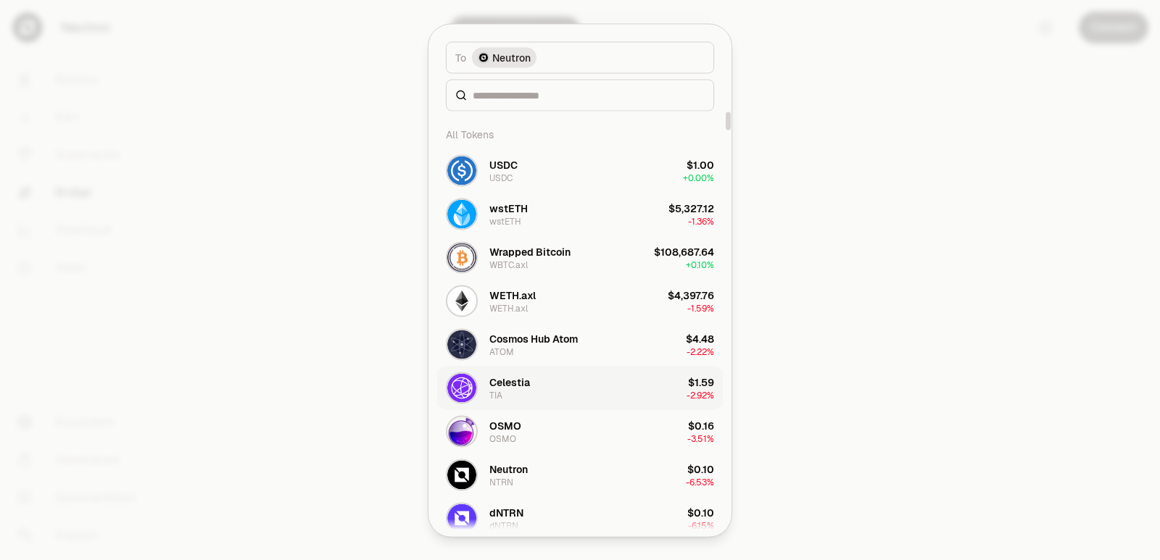
click at [541, 398] on button "Celestia TIA $1.59 -2.92%" at bounding box center [580, 387] width 286 height 43
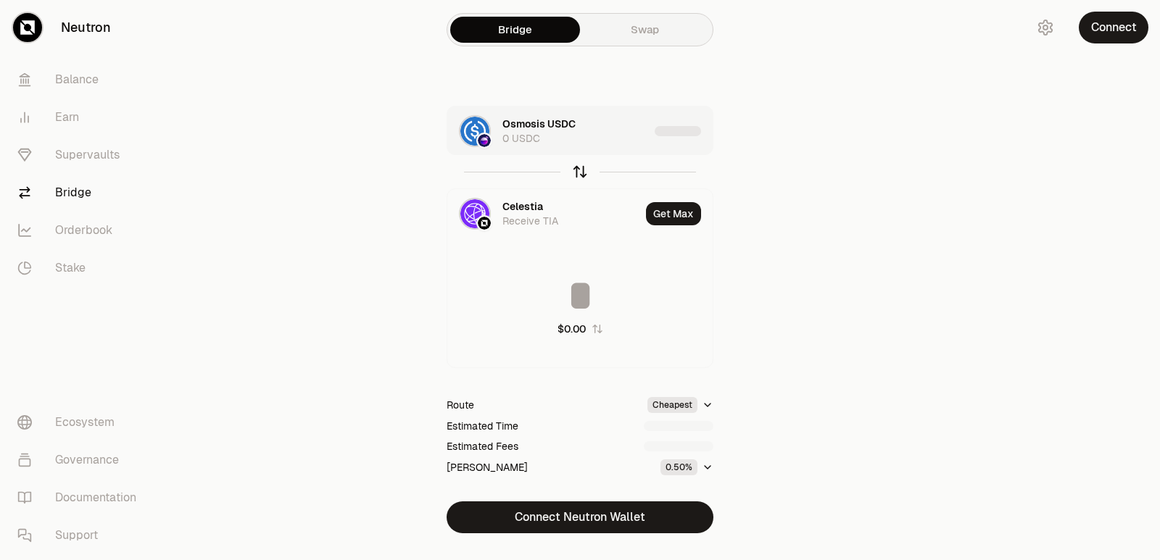
click at [571, 172] on div at bounding box center [579, 171] width 267 height 33
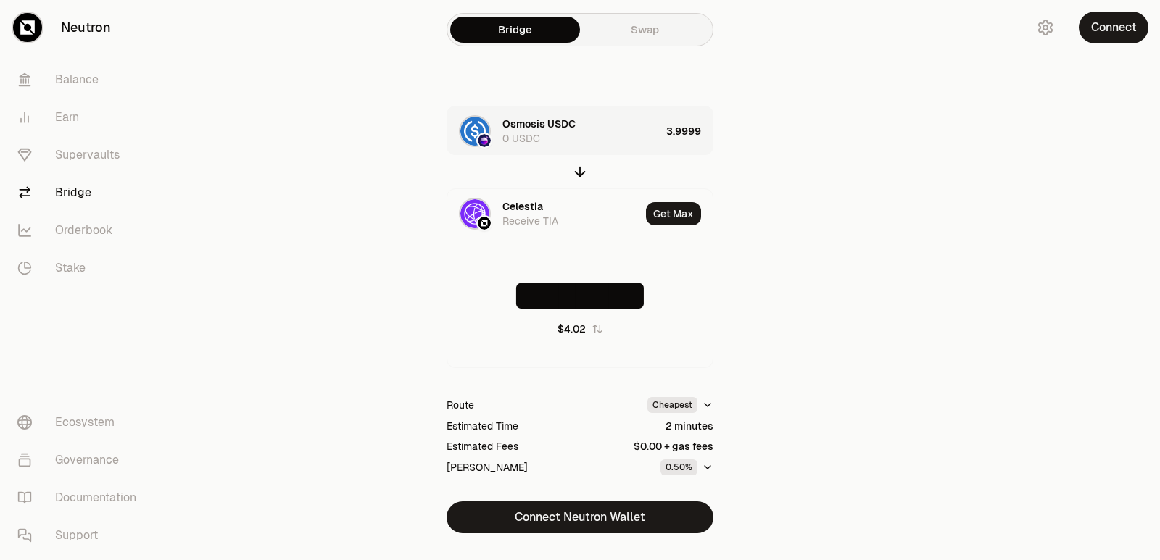
click at [572, 172] on icon "button" at bounding box center [580, 172] width 16 height 16
click at [571, 175] on div at bounding box center [579, 171] width 267 height 33
click at [580, 175] on icon "button" at bounding box center [580, 171] width 0 height 9
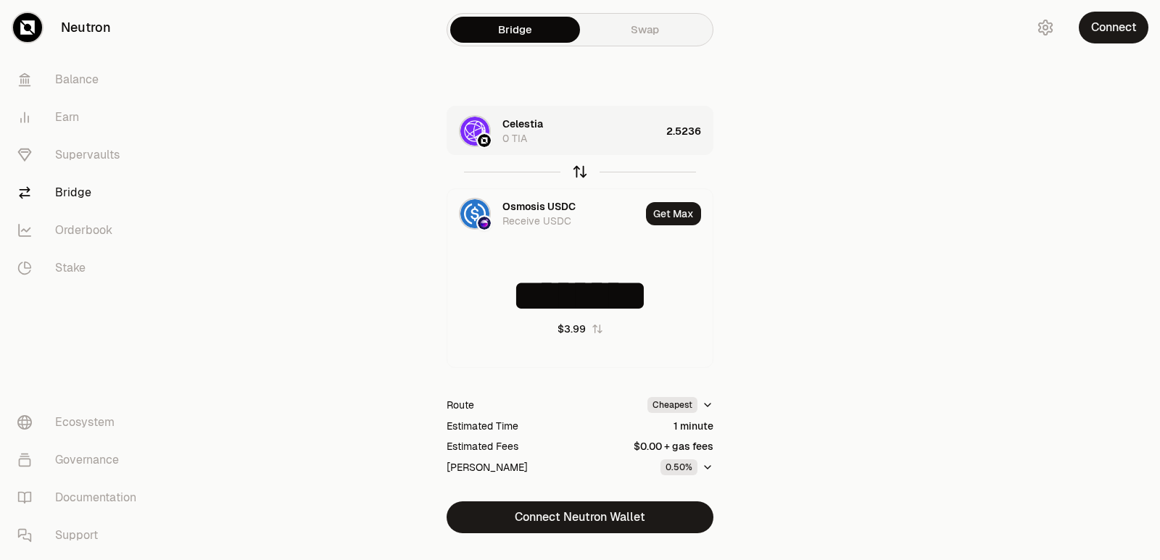
click at [580, 175] on icon "button" at bounding box center [580, 171] width 0 height 9
type input "********"
click at [613, 140] on div "Osmosis USDC 0 USDC" at bounding box center [581, 131] width 158 height 29
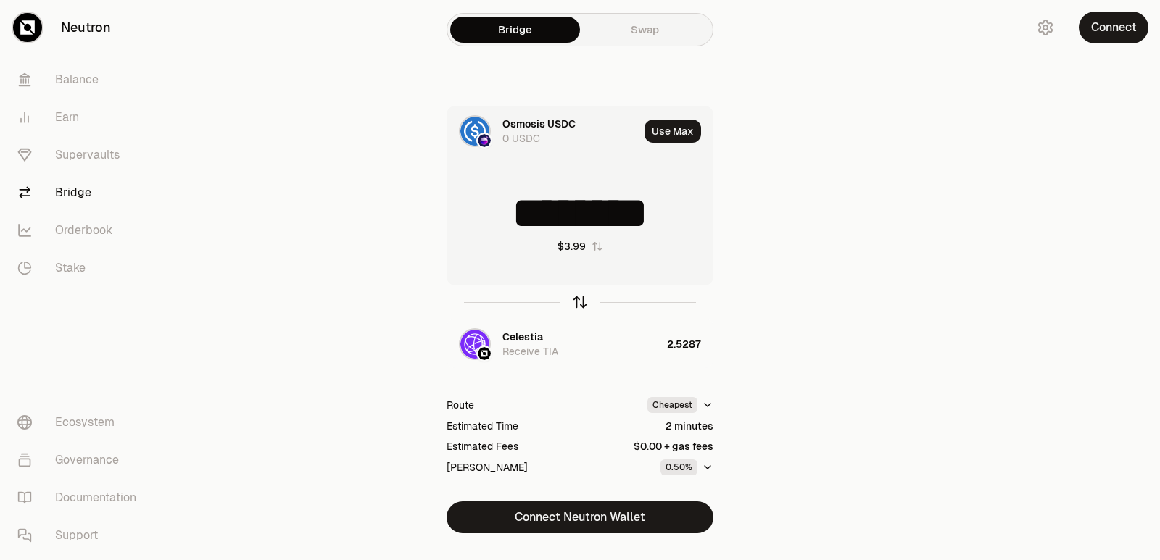
click at [577, 301] on icon "button" at bounding box center [580, 300] width 9 height 4
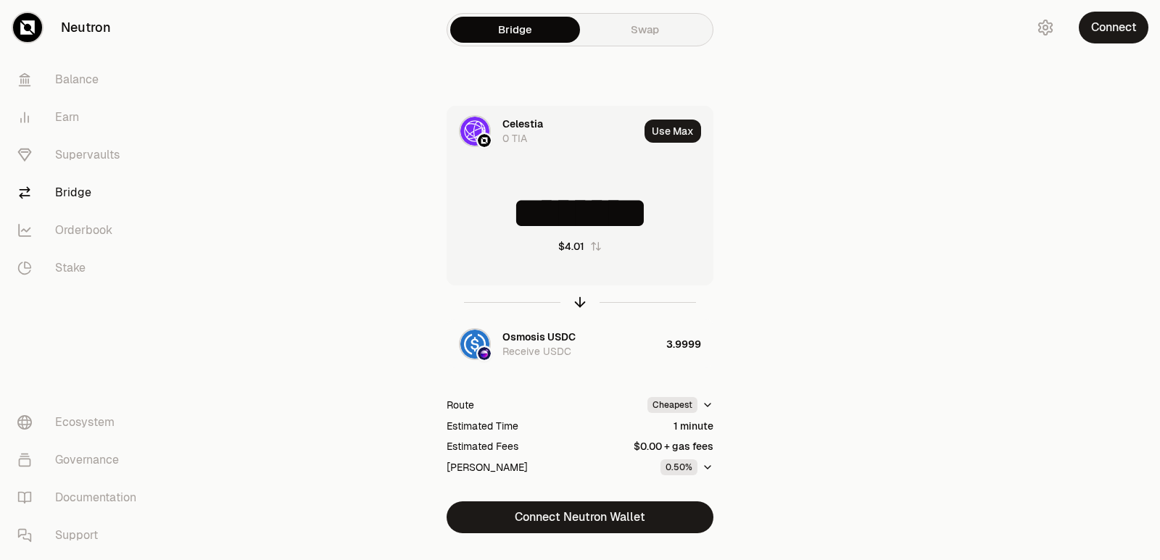
drag, startPoint x: 679, startPoint y: 214, endPoint x: 584, endPoint y: 212, distance: 95.0
click at [584, 212] on input "********" at bounding box center [579, 212] width 265 height 43
type input "******"
click at [583, 306] on icon "button" at bounding box center [580, 302] width 16 height 16
click at [549, 214] on input "********" at bounding box center [579, 212] width 265 height 43
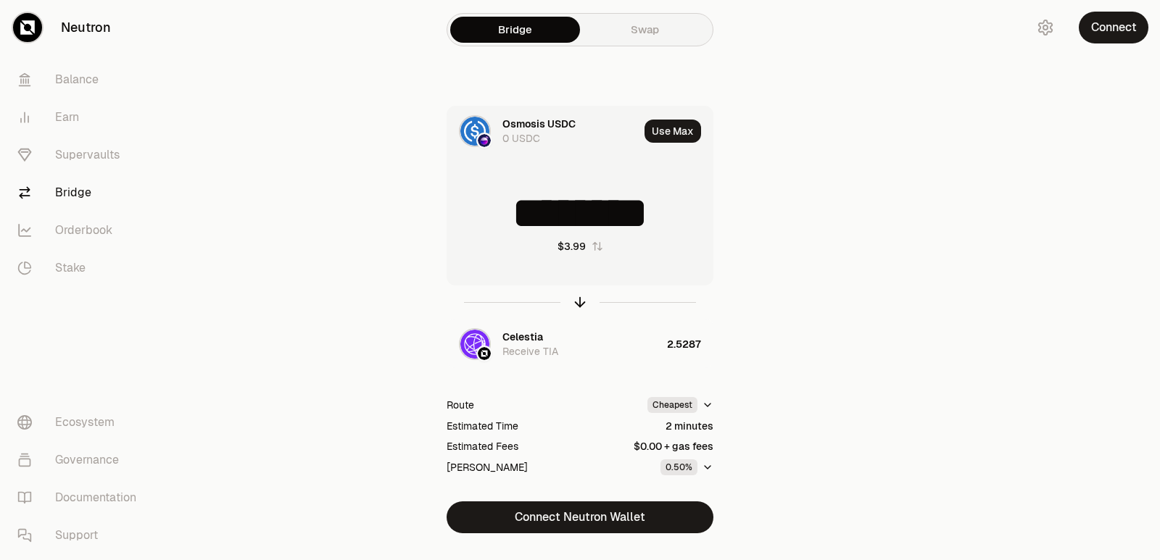
click at [549, 214] on input "********" at bounding box center [579, 212] width 265 height 43
type input "*"
click at [581, 301] on icon "button" at bounding box center [580, 302] width 16 height 16
drag, startPoint x: 678, startPoint y: 213, endPoint x: 588, endPoint y: 213, distance: 89.9
click at [588, 213] on input "********" at bounding box center [579, 212] width 265 height 43
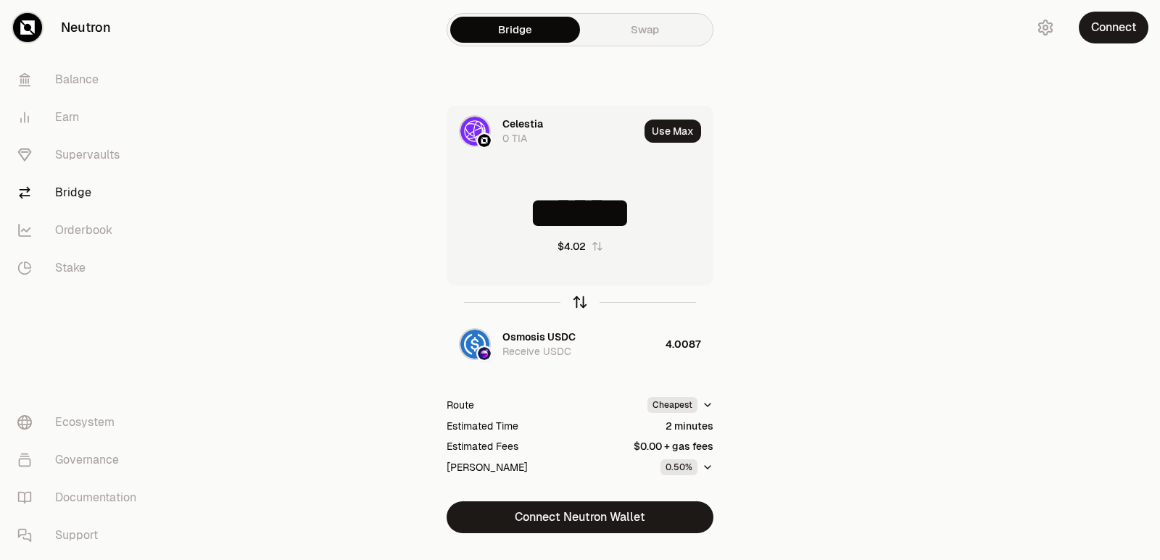
click at [576, 304] on icon "button" at bounding box center [580, 302] width 16 height 16
type input "********"
click at [540, 335] on div "Celestia" at bounding box center [522, 337] width 41 height 14
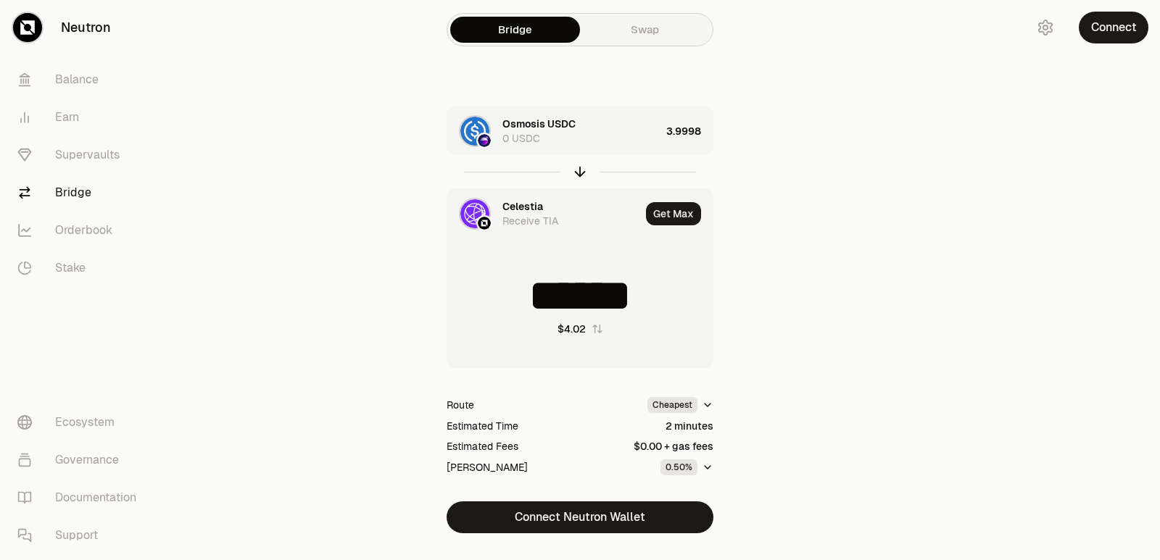
click at [525, 209] on div "Celestia" at bounding box center [522, 206] width 41 height 14
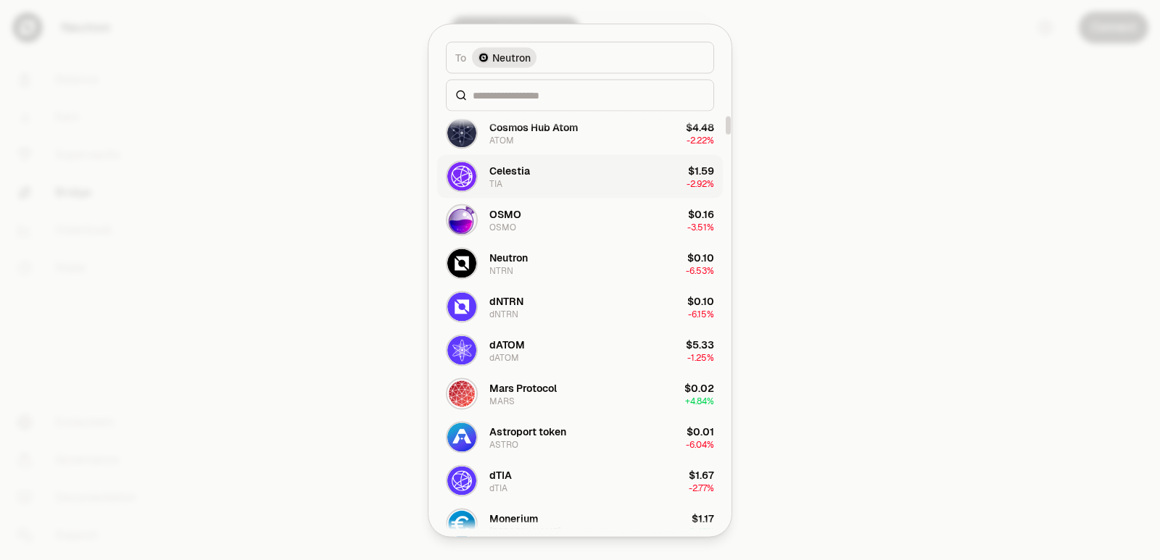
scroll to position [217, 0]
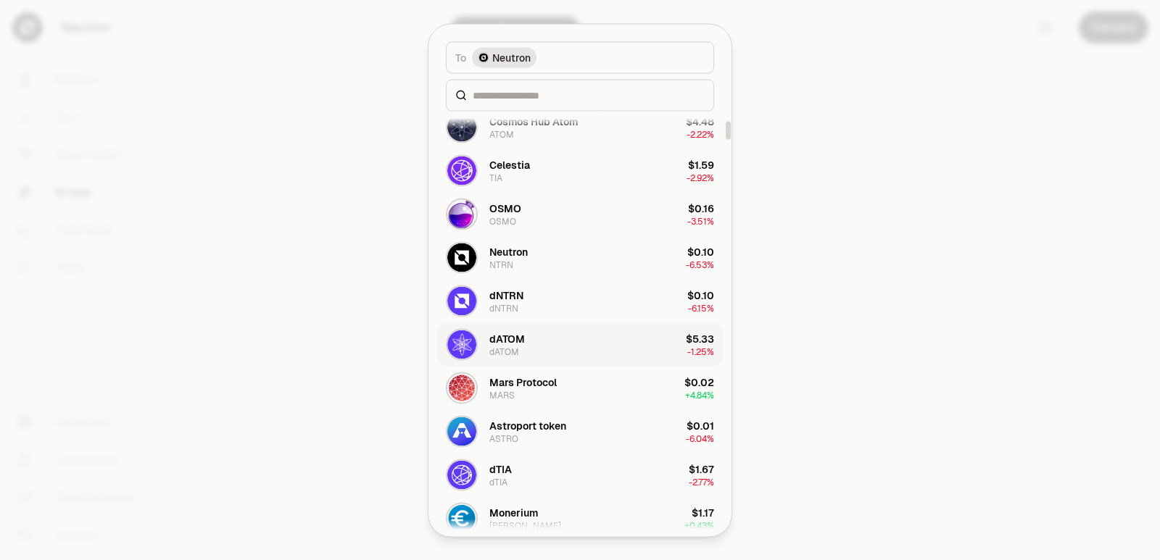
click at [554, 344] on button "dATOM dATOM $5.33 -1.25%" at bounding box center [580, 344] width 286 height 43
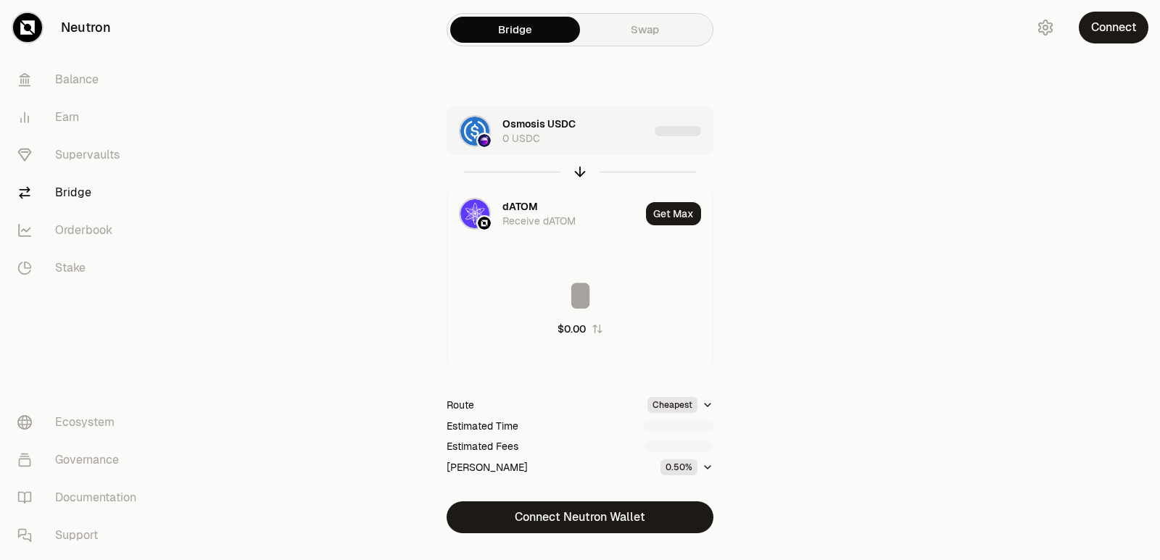
click at [611, 137] on div "Osmosis USDC 0 USDC" at bounding box center [575, 131] width 146 height 29
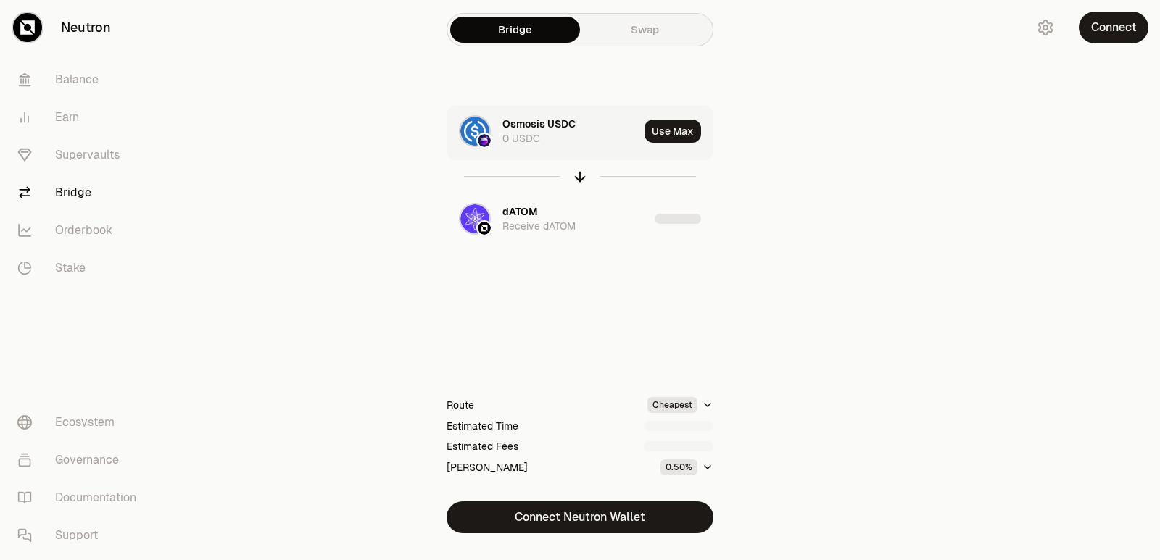
type input "********"
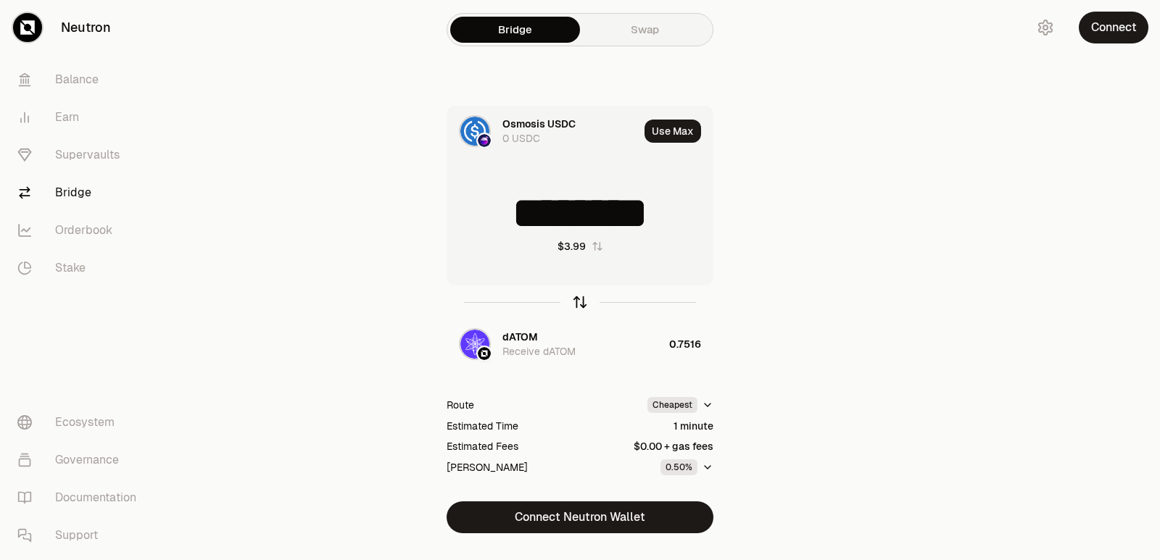
click at [581, 302] on icon "button" at bounding box center [580, 302] width 16 height 16
type input "********"
click at [533, 341] on div "dATOM" at bounding box center [520, 337] width 36 height 14
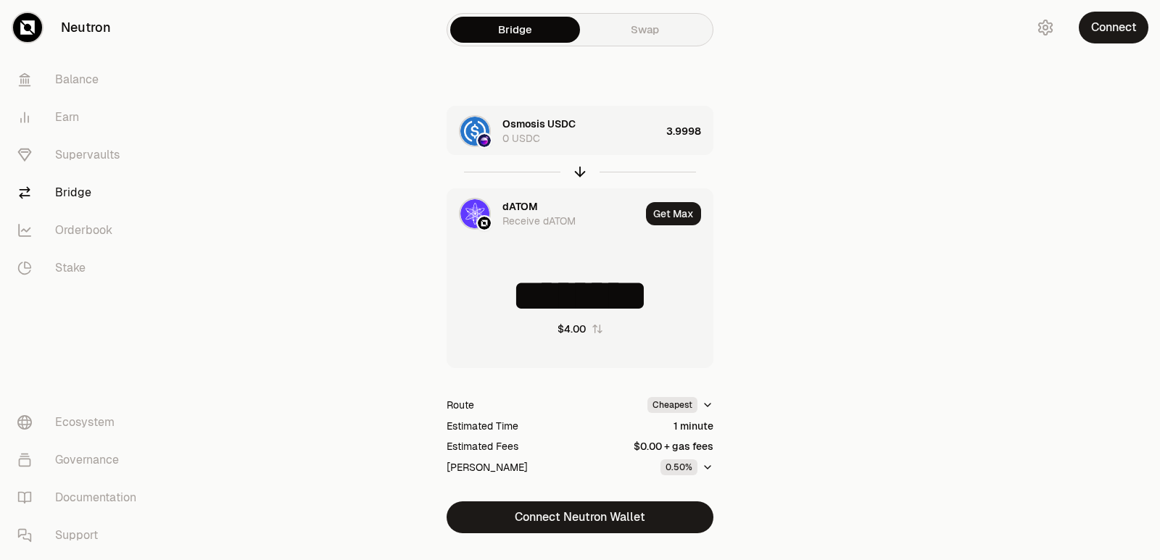
click at [526, 205] on div "dATOM" at bounding box center [520, 206] width 36 height 14
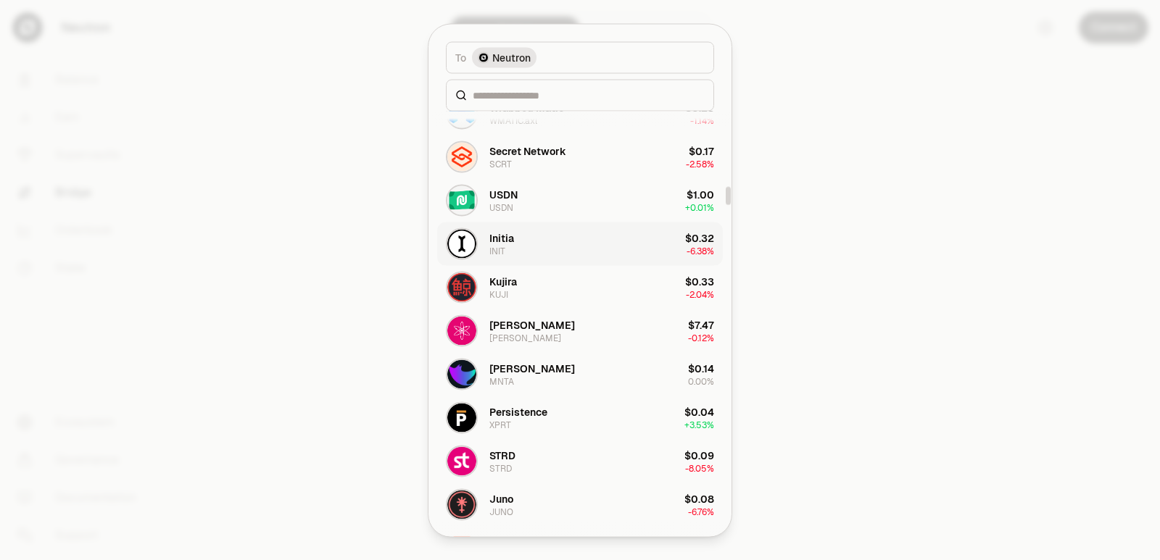
scroll to position [1740, 0]
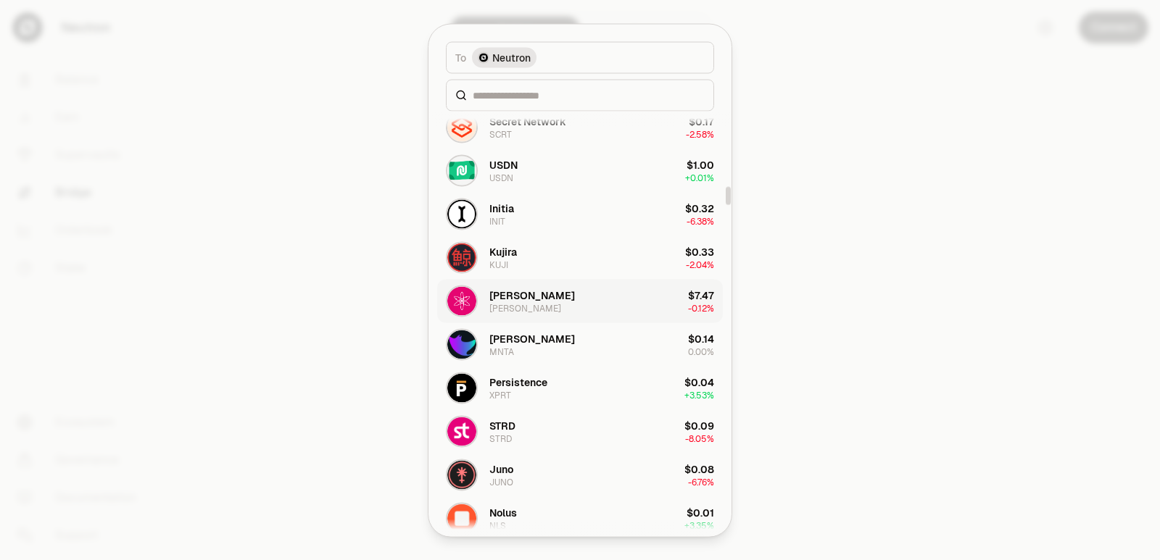
click at [528, 299] on button "stATOM stATOM $7.47 -0.12%" at bounding box center [580, 300] width 286 height 43
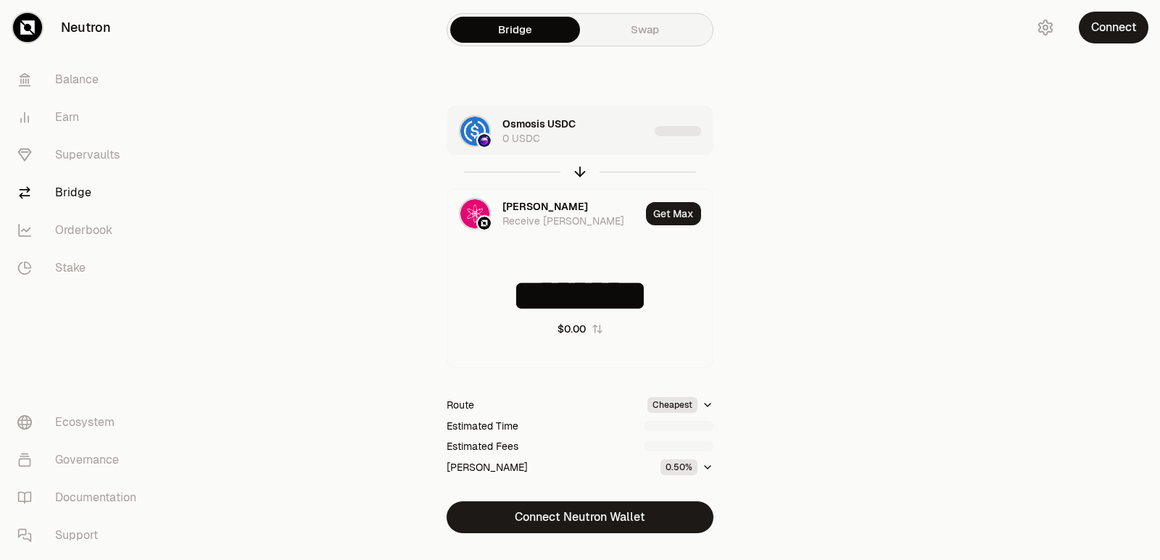
click at [594, 142] on div "Osmosis USDC 0 USDC" at bounding box center [575, 131] width 146 height 29
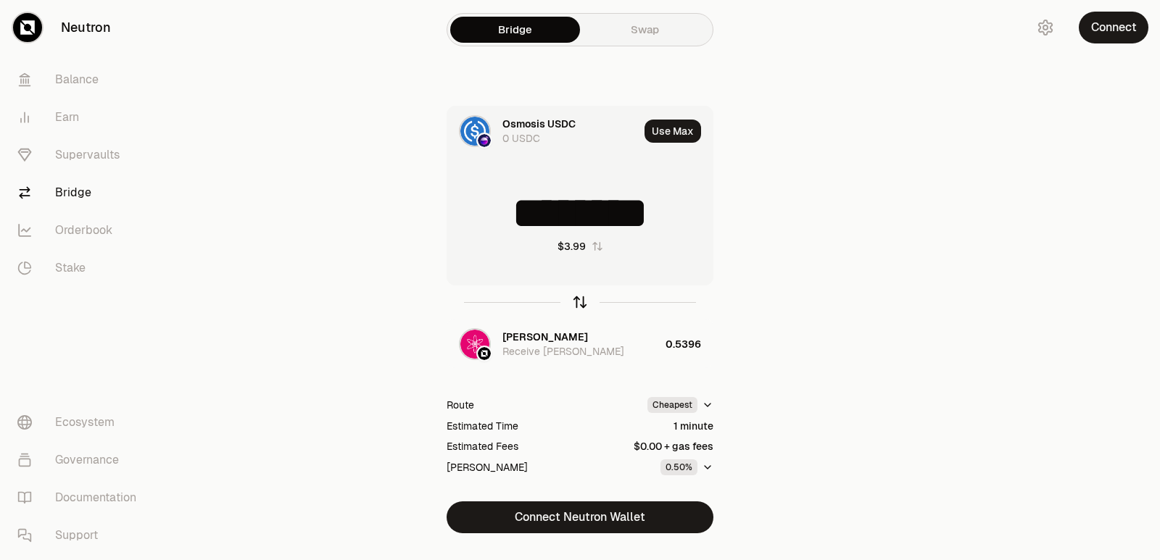
click at [577, 299] on icon "button" at bounding box center [580, 302] width 16 height 16
type input "********"
click at [531, 338] on div "[PERSON_NAME]" at bounding box center [545, 337] width 86 height 14
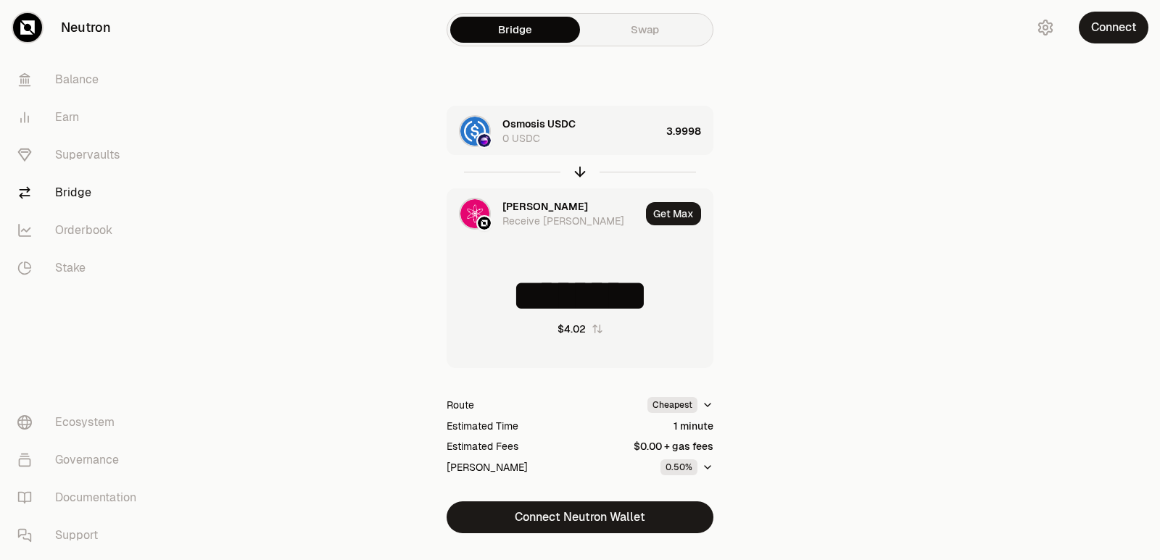
click at [512, 195] on div "stATOM Receive stATOM" at bounding box center [543, 213] width 193 height 49
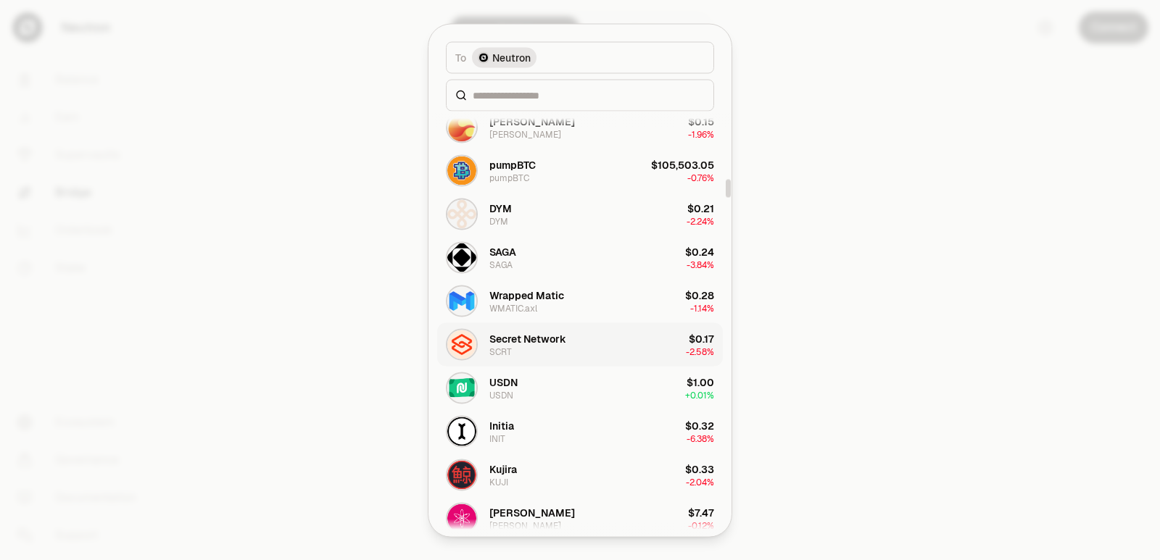
scroll to position [1740, 0]
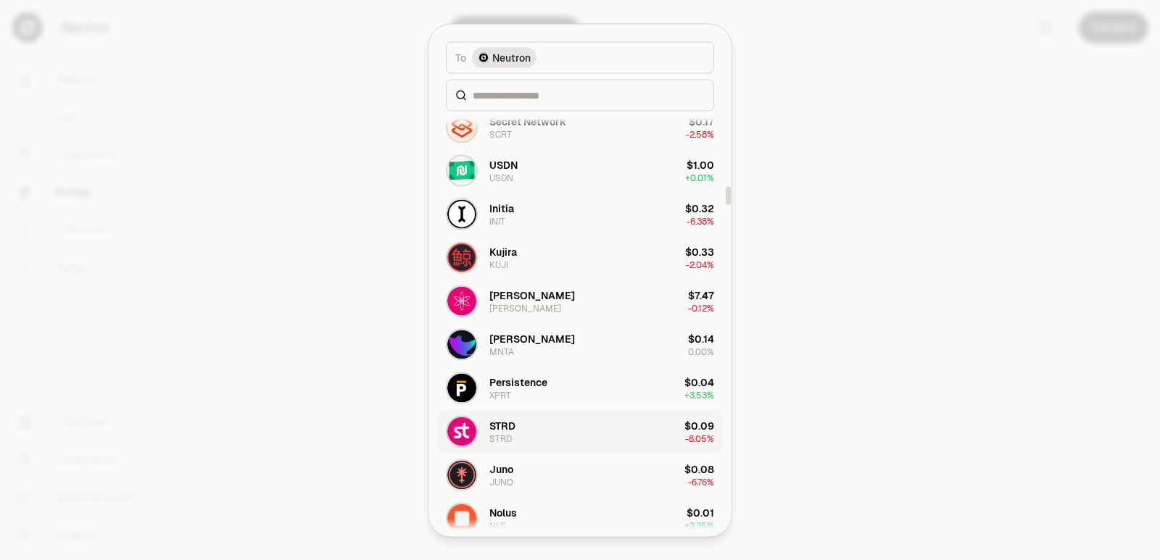
click at [520, 425] on button "STRD STRD $0.09 -8.05%" at bounding box center [580, 431] width 286 height 43
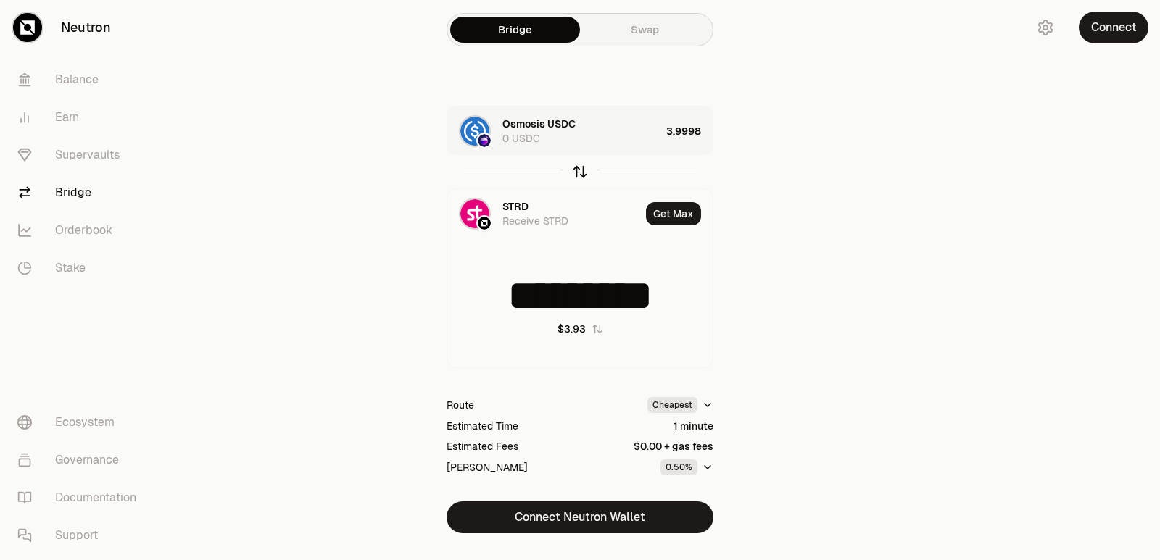
click at [579, 173] on icon "button" at bounding box center [580, 172] width 16 height 16
click at [578, 173] on icon "button" at bounding box center [580, 172] width 16 height 16
click at [578, 170] on icon "button" at bounding box center [580, 172] width 16 height 16
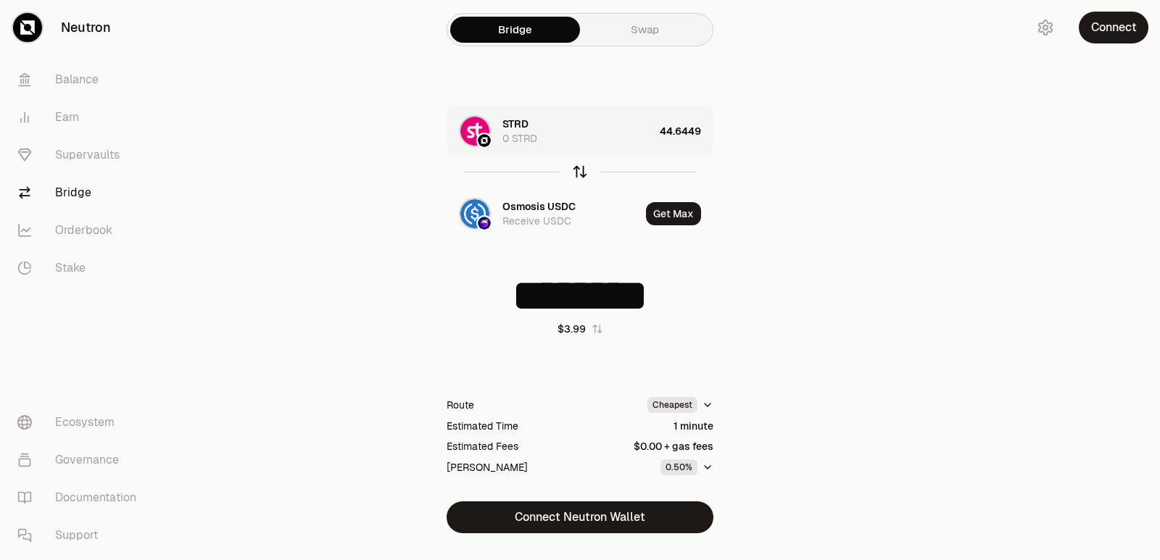
click at [578, 170] on icon "button" at bounding box center [580, 172] width 16 height 16
type input "*********"
click at [518, 202] on div "STRD" at bounding box center [515, 206] width 26 height 14
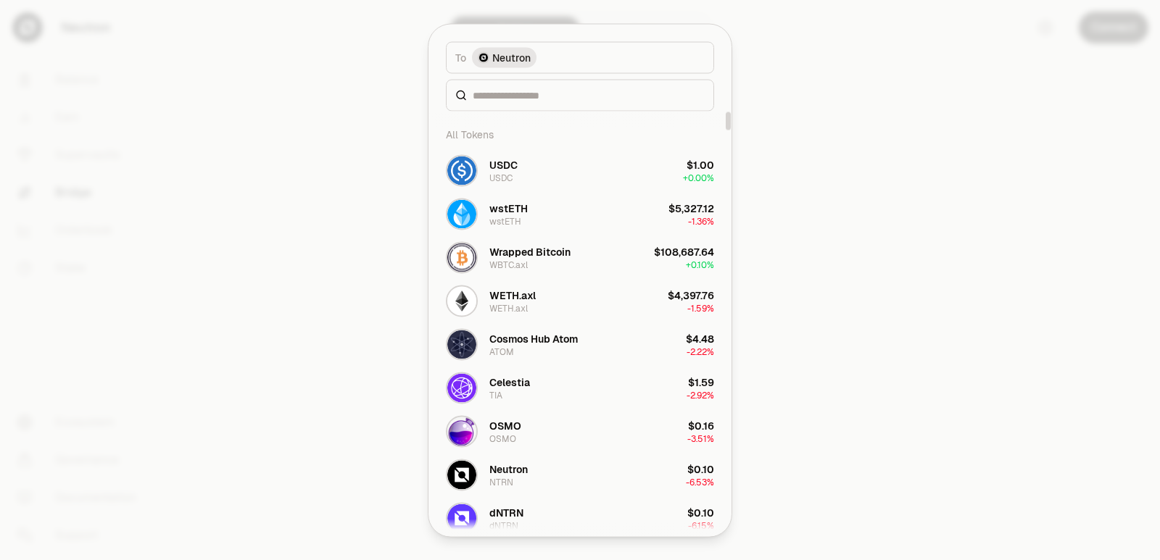
click at [507, 102] on div at bounding box center [580, 95] width 268 height 32
click at [507, 101] on input at bounding box center [589, 95] width 232 height 14
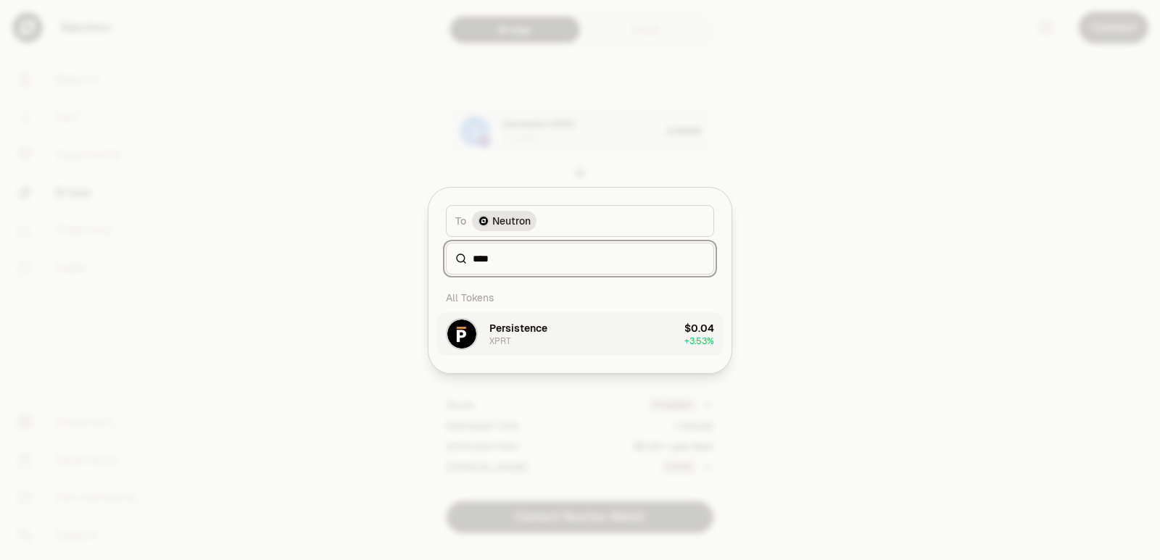
type input "****"
click at [507, 336] on div "XPRT" at bounding box center [500, 342] width 22 height 12
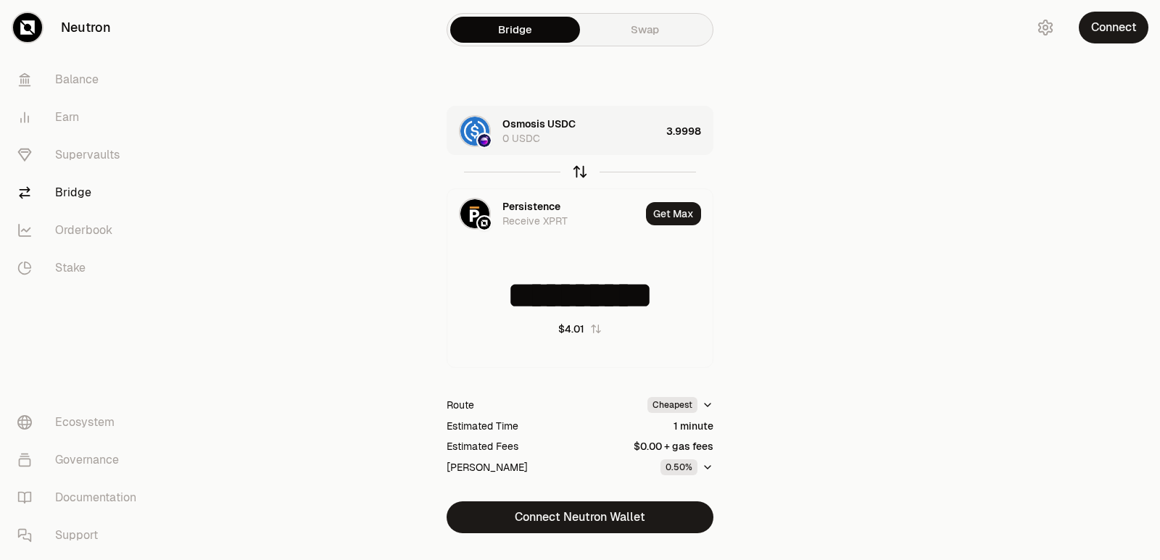
click at [578, 168] on icon "button" at bounding box center [580, 172] width 16 height 16
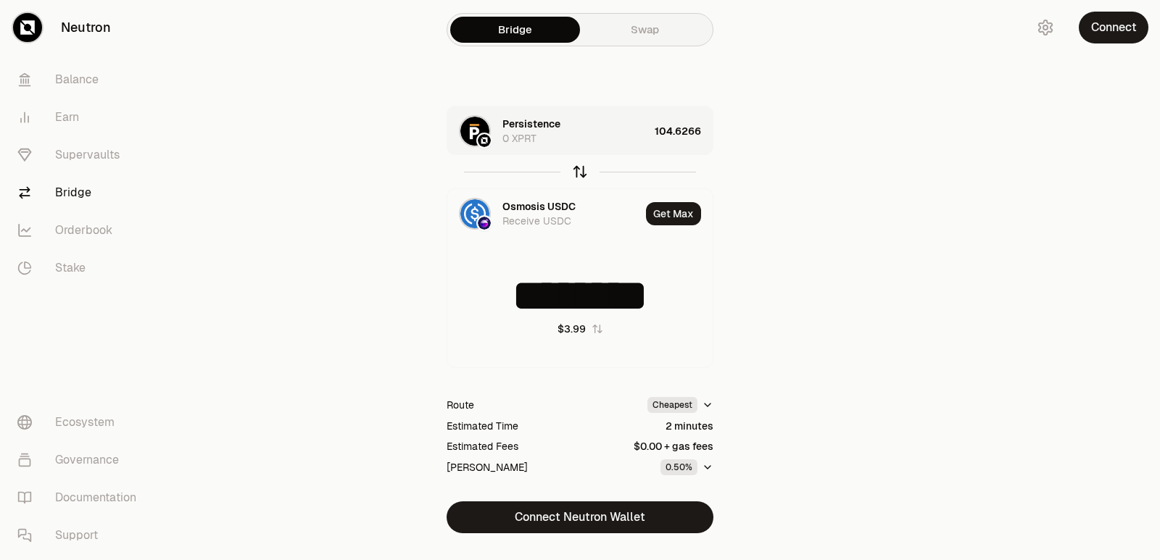
click at [578, 170] on icon "button" at bounding box center [580, 172] width 16 height 16
type input "********"
click at [685, 134] on div "104.6266" at bounding box center [684, 131] width 58 height 49
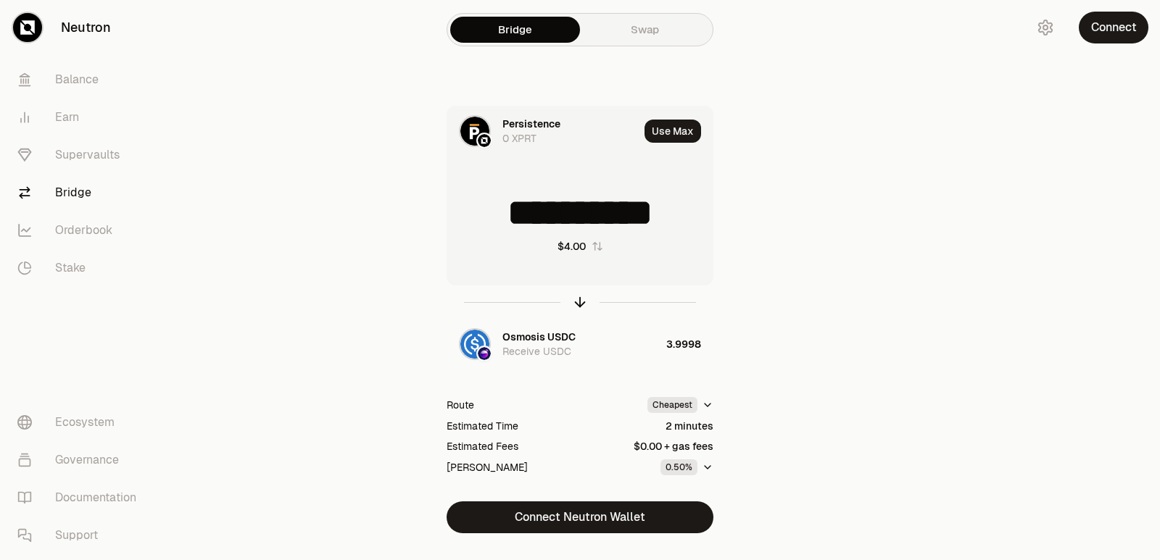
scroll to position [2, 0]
drag, startPoint x: 695, startPoint y: 208, endPoint x: 556, endPoint y: 223, distance: 139.9
click at [556, 223] on input "**********" at bounding box center [579, 212] width 265 height 43
type input "******"
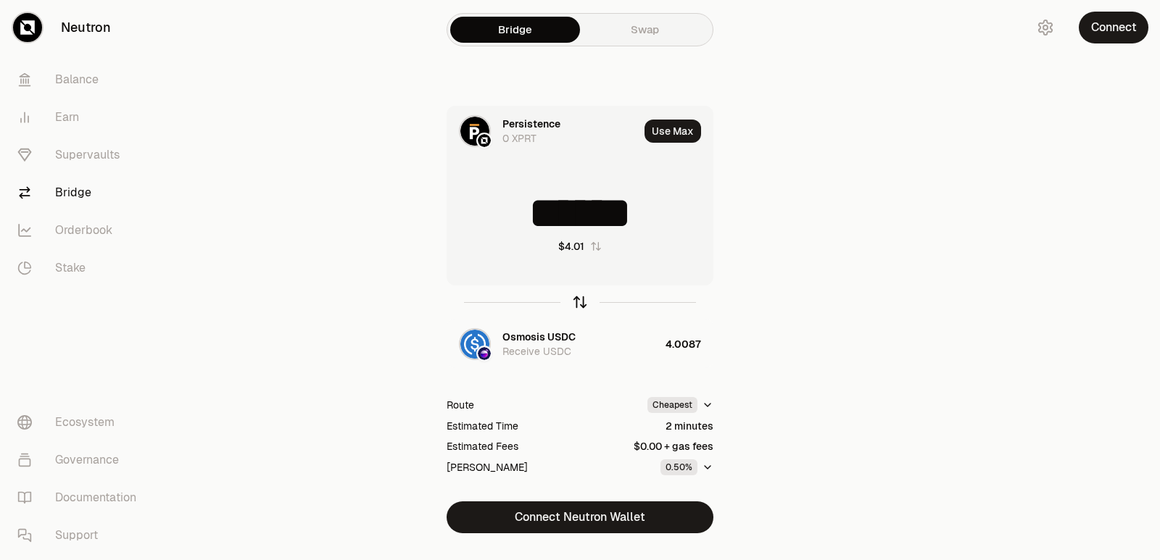
click at [574, 301] on icon "button" at bounding box center [580, 302] width 16 height 16
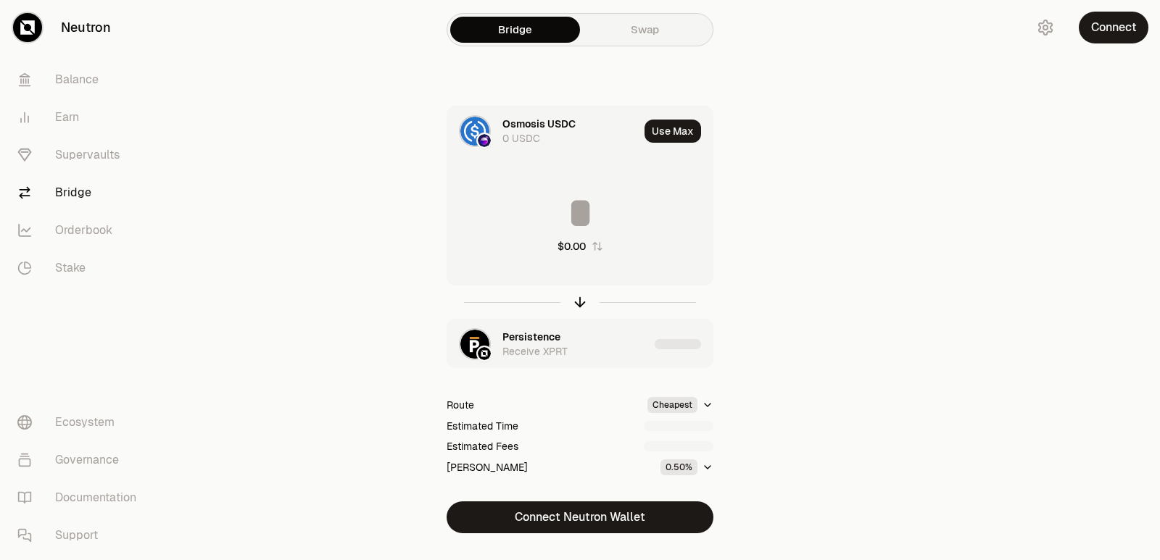
click at [529, 344] on div "Persistence" at bounding box center [531, 337] width 58 height 14
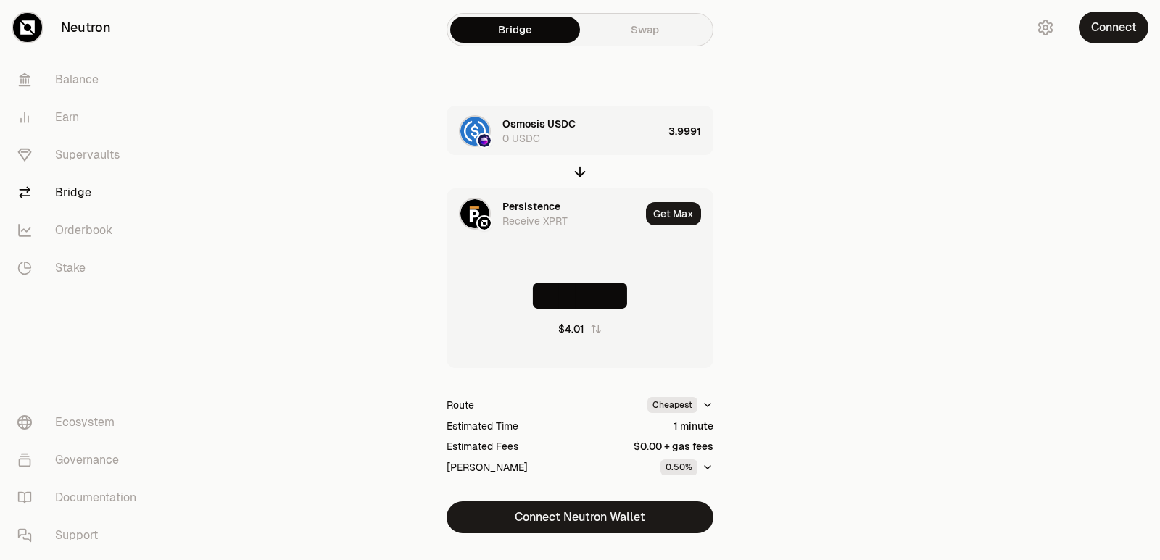
click at [691, 131] on div "3.9991" at bounding box center [690, 131] width 44 height 49
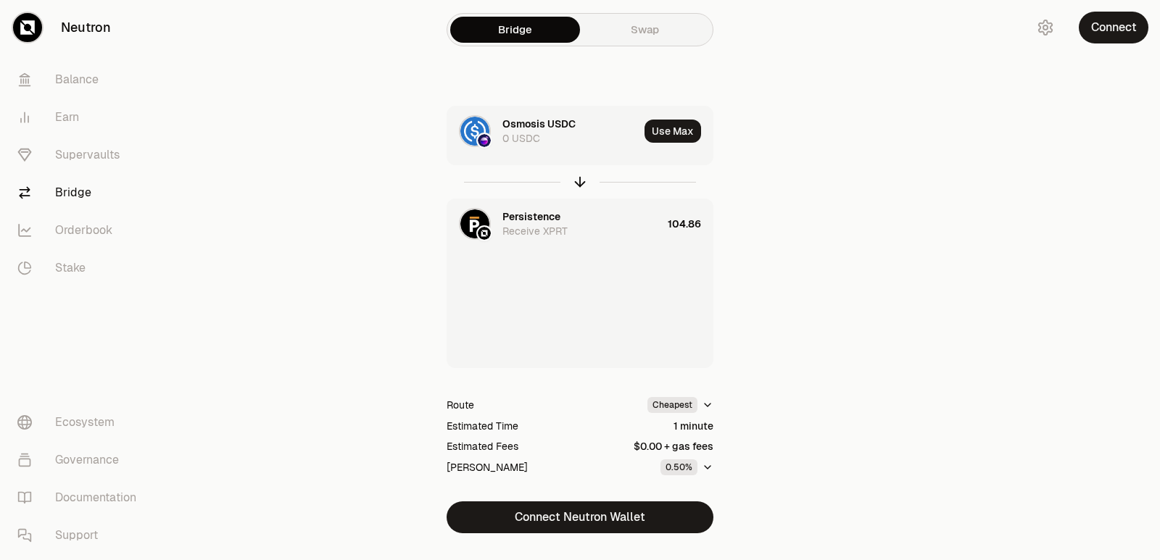
click at [691, 131] on button "Use Max" at bounding box center [672, 131] width 57 height 23
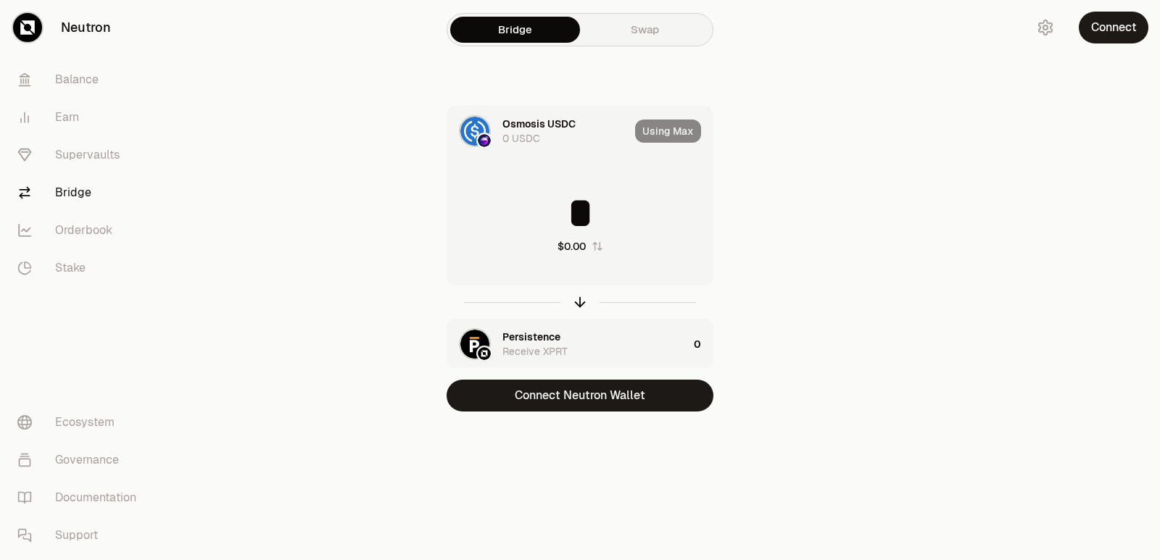
click at [591, 204] on input "*" at bounding box center [579, 212] width 265 height 43
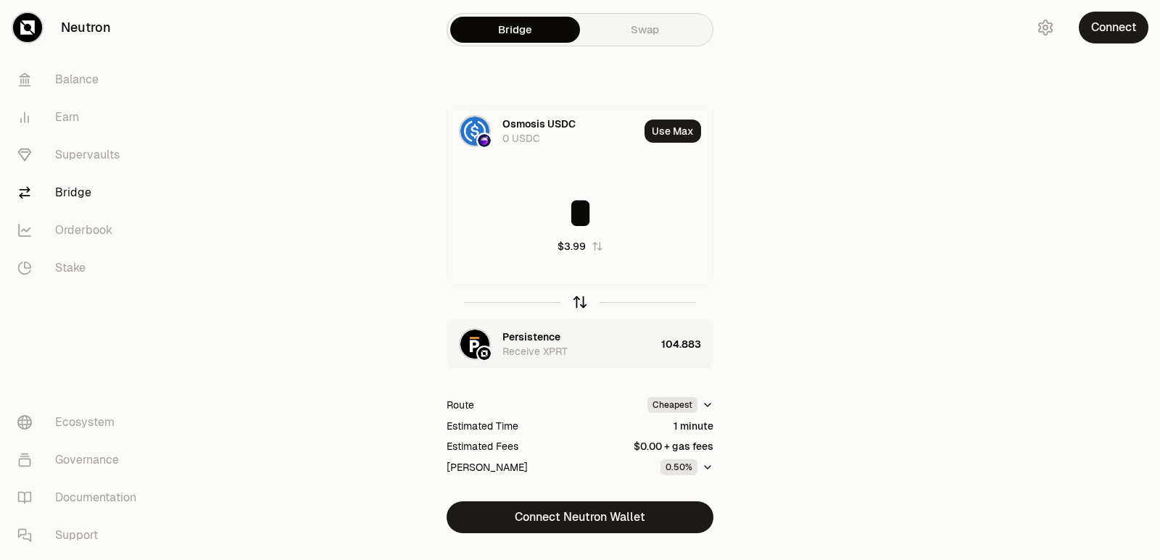
type input "*"
click at [578, 297] on icon "button" at bounding box center [580, 302] width 16 height 16
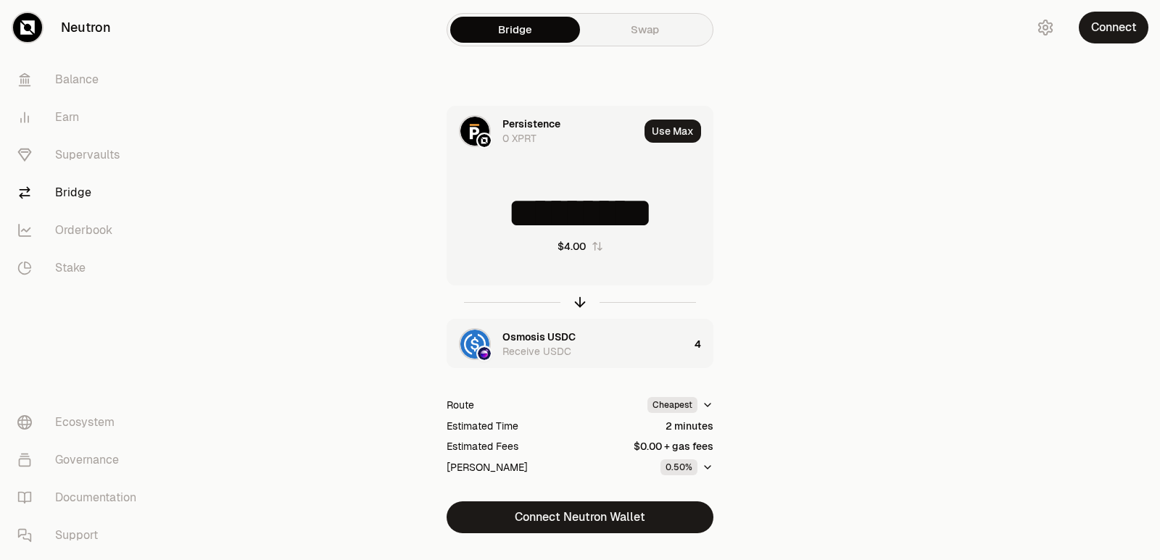
scroll to position [5, 0]
drag, startPoint x: 685, startPoint y: 215, endPoint x: 549, endPoint y: 225, distance: 135.9
click at [549, 225] on input "*********" at bounding box center [579, 212] width 265 height 43
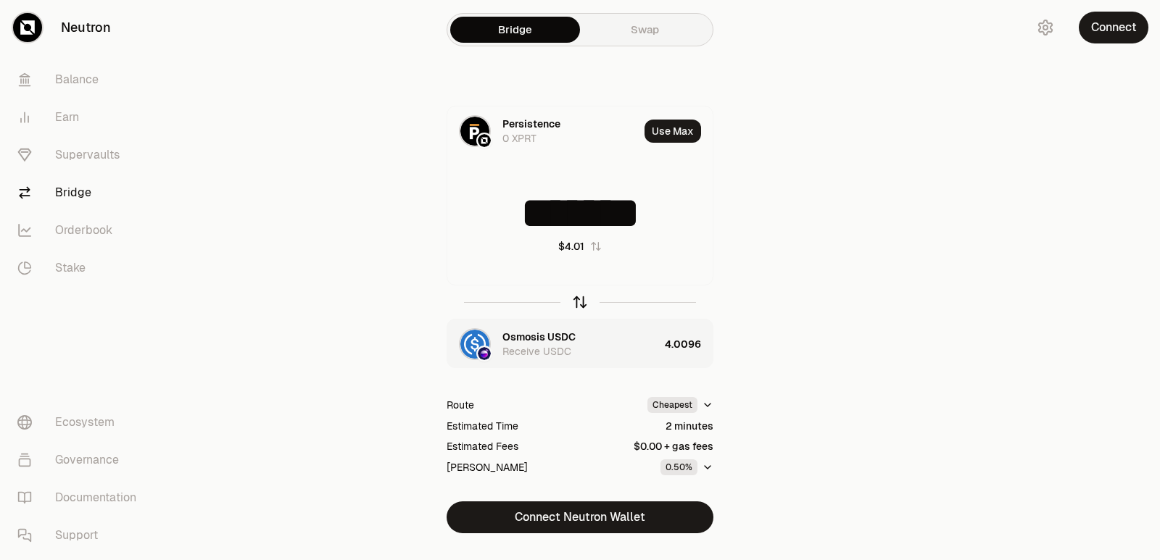
type input "*******"
click at [580, 302] on icon "button" at bounding box center [580, 302] width 0 height 9
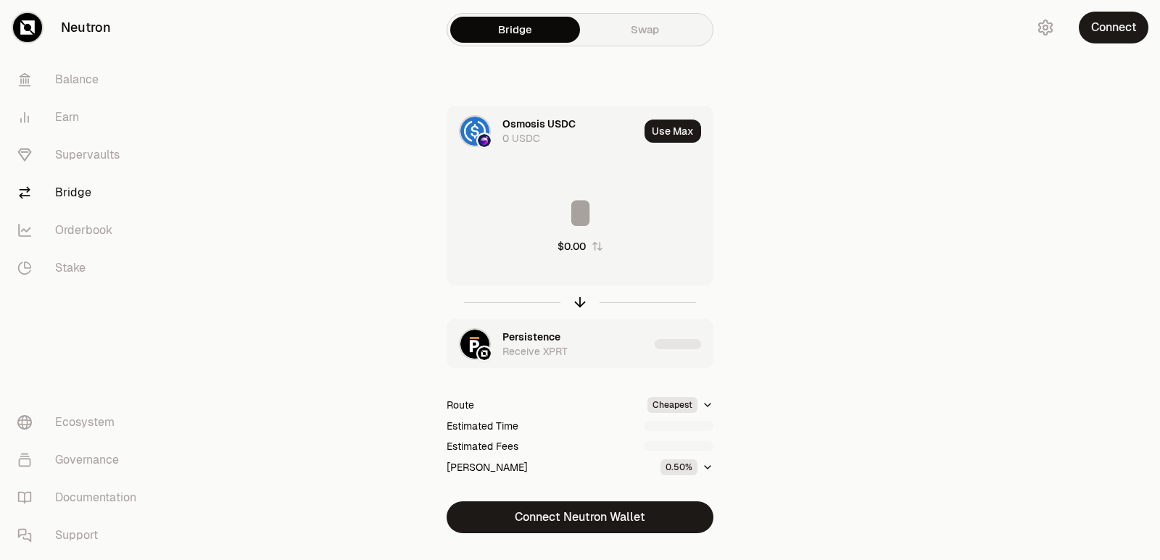
click at [520, 338] on div "Persistence" at bounding box center [531, 337] width 58 height 14
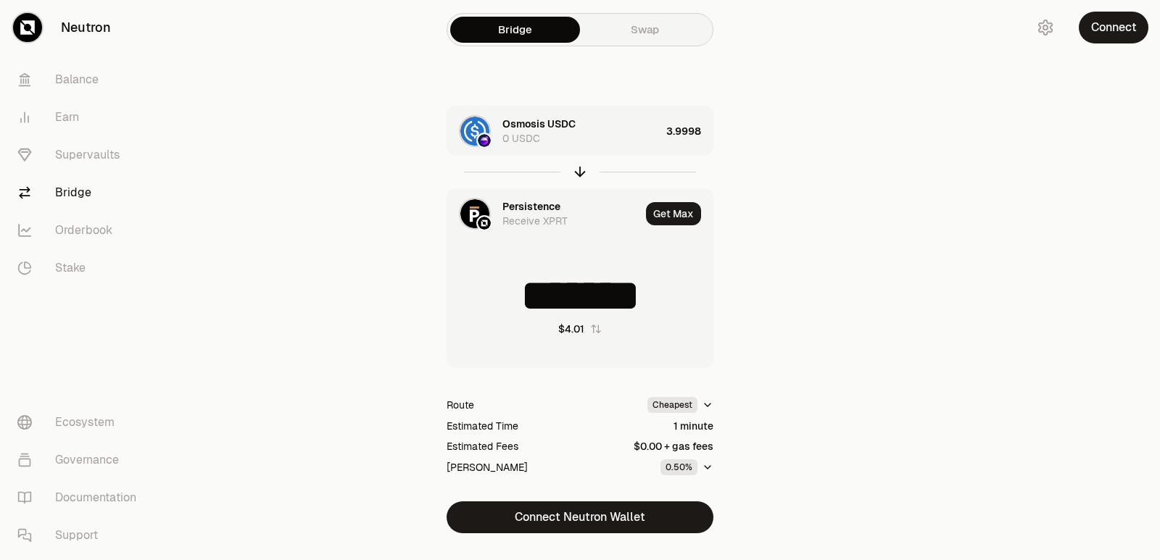
click at [504, 198] on div "Persistence Receive XPRT" at bounding box center [543, 213] width 193 height 49
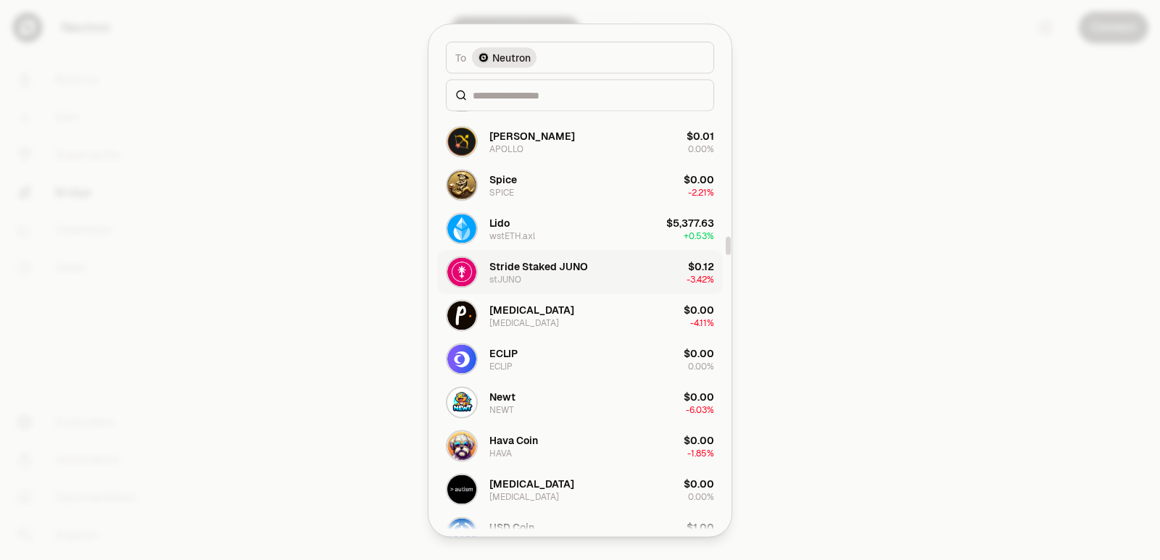
scroll to position [2972, 0]
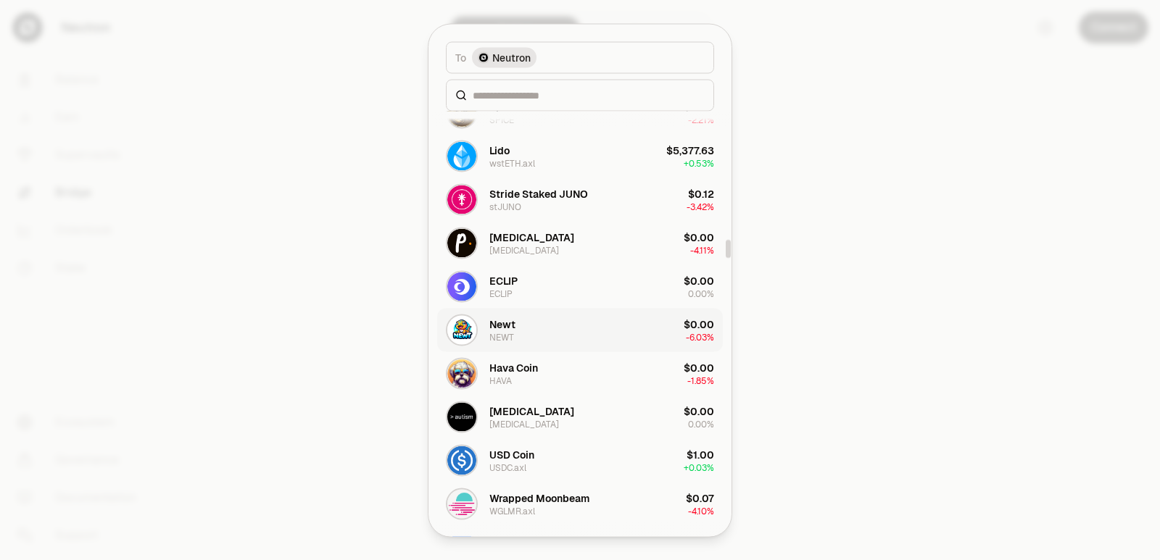
click at [510, 336] on div "NEWT" at bounding box center [501, 337] width 25 height 12
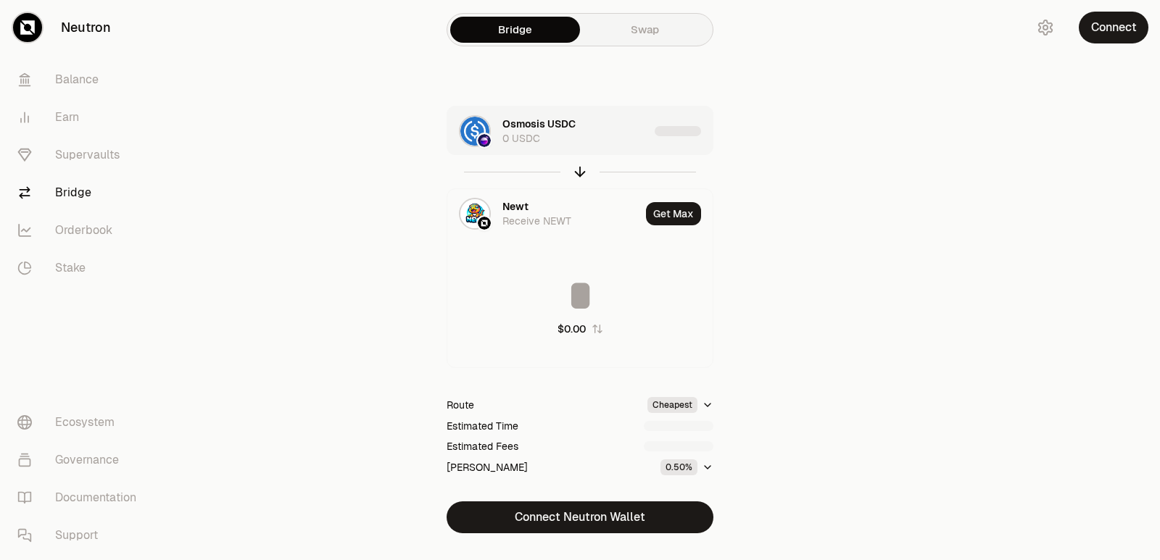
type input "**********"
click at [625, 134] on div "Osmosis USDC 0 USDC" at bounding box center [575, 131] width 146 height 29
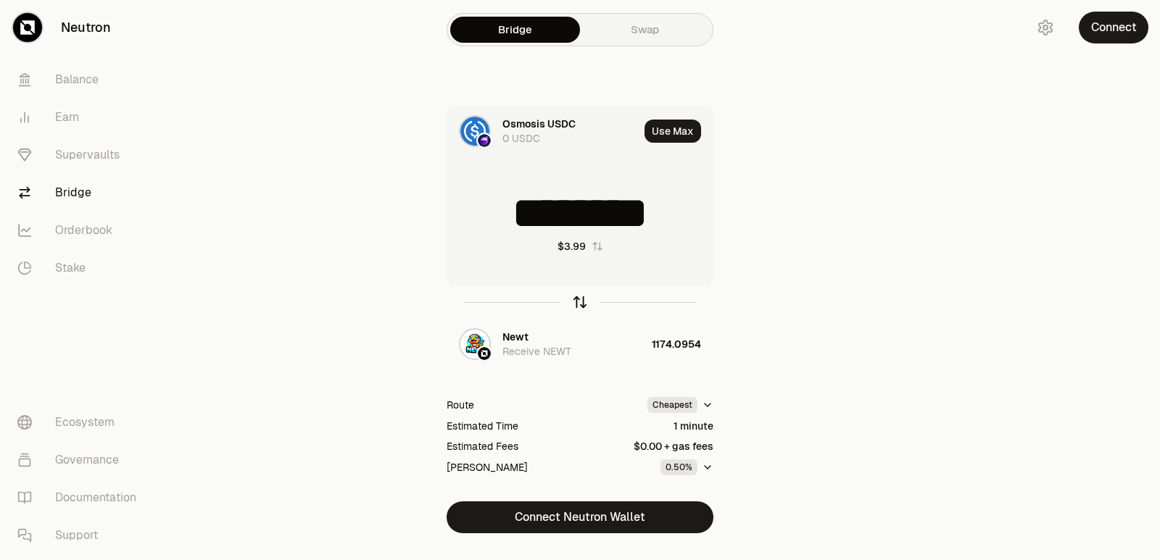
click at [578, 302] on icon "button" at bounding box center [580, 302] width 16 height 16
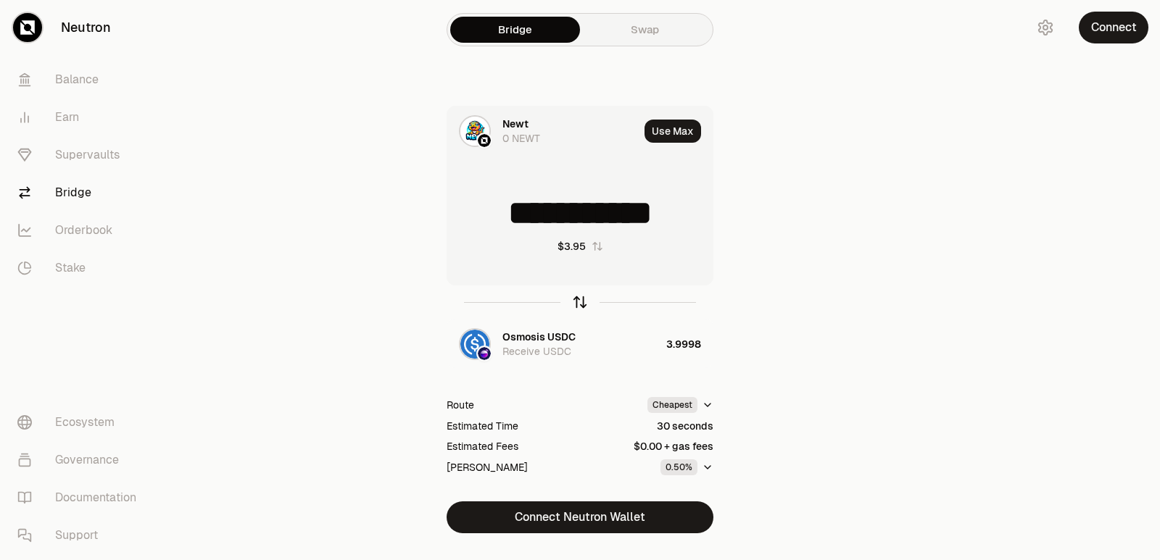
click at [578, 302] on icon "button" at bounding box center [580, 302] width 16 height 16
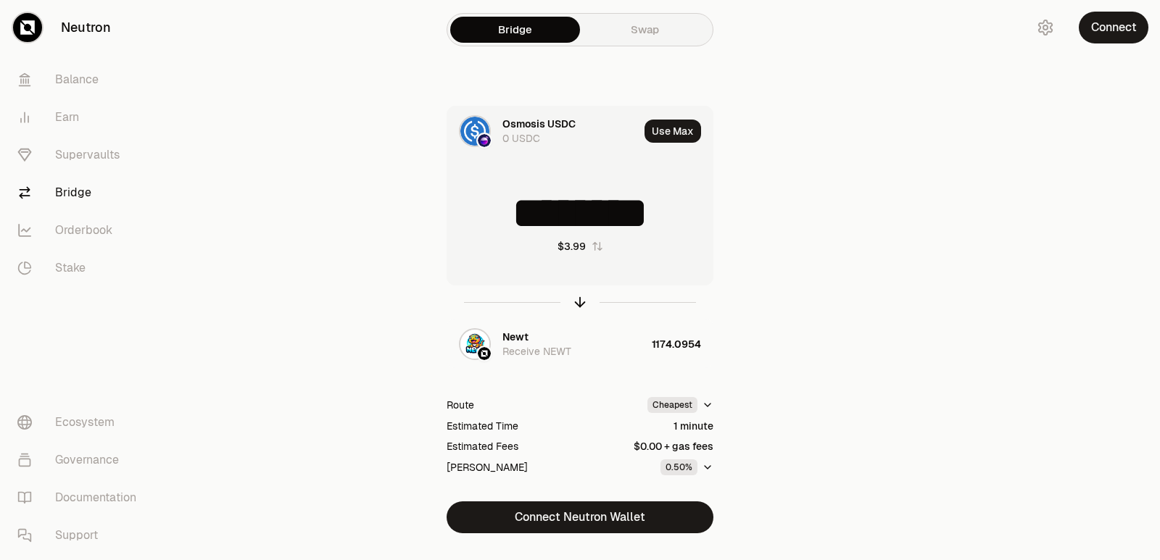
click at [685, 223] on input "********" at bounding box center [579, 212] width 265 height 43
click at [575, 302] on icon "button" at bounding box center [580, 302] width 16 height 16
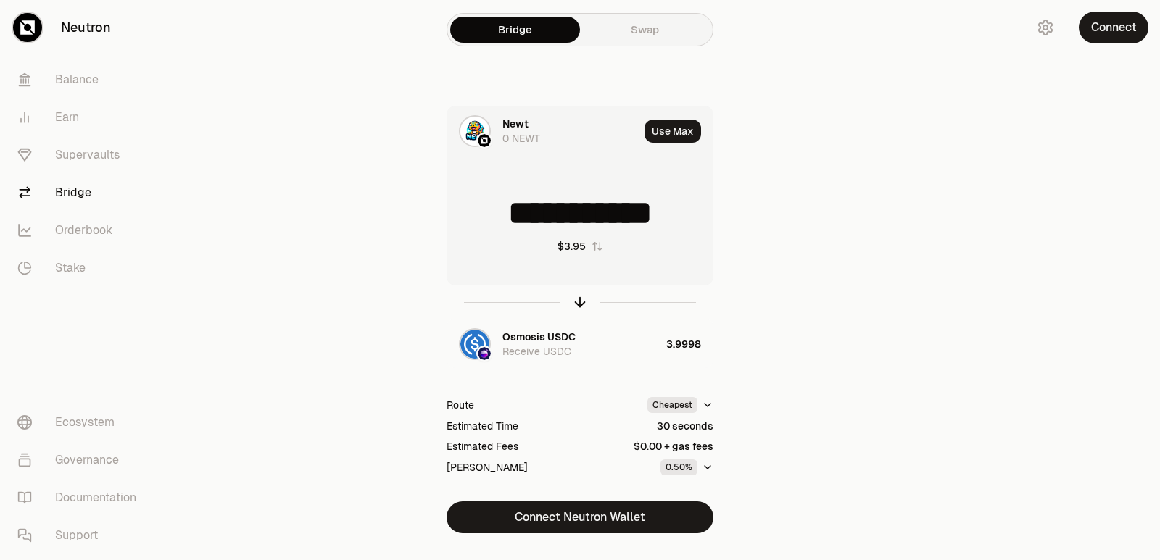
drag, startPoint x: 655, startPoint y: 217, endPoint x: 510, endPoint y: 223, distance: 145.1
click at [510, 223] on input "**********" at bounding box center [579, 212] width 265 height 43
type input "****"
click at [582, 299] on icon "button" at bounding box center [580, 302] width 16 height 16
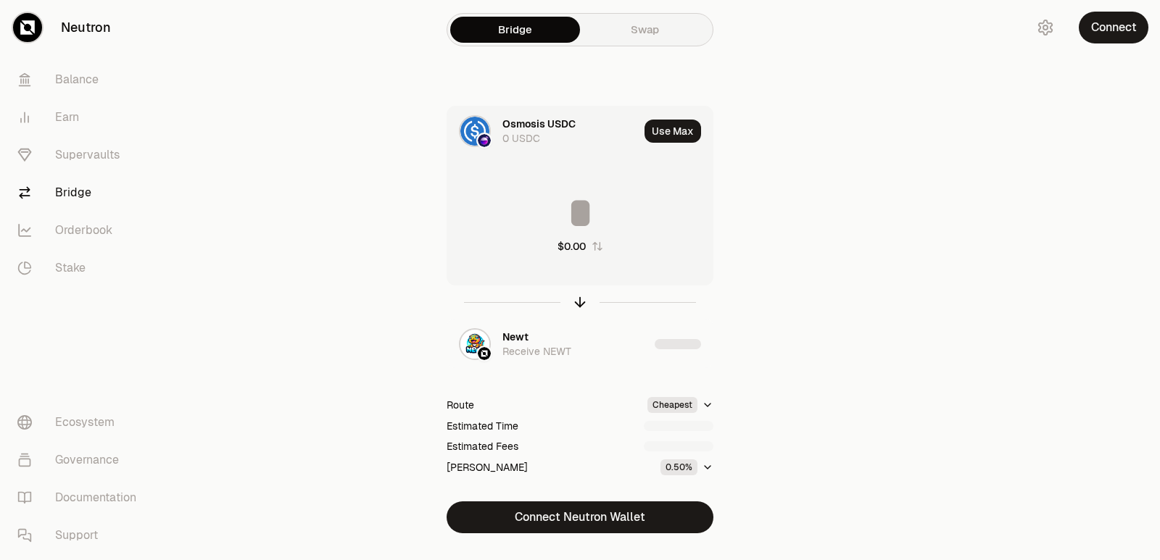
click at [585, 195] on input at bounding box center [579, 212] width 265 height 43
type input "********"
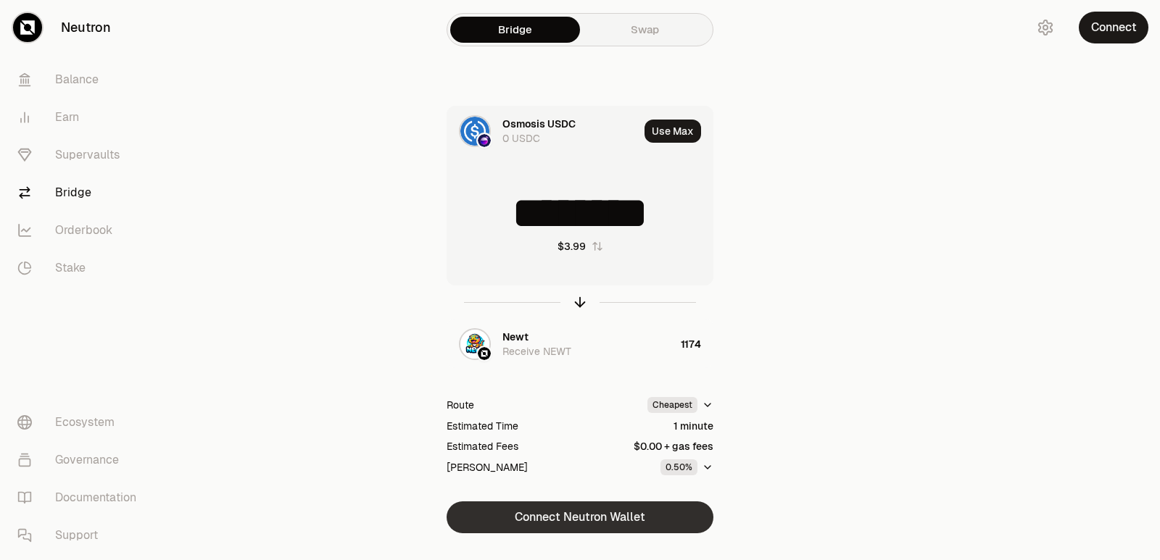
click at [562, 518] on button "Connect Neutron Wallet" at bounding box center [579, 518] width 267 height 32
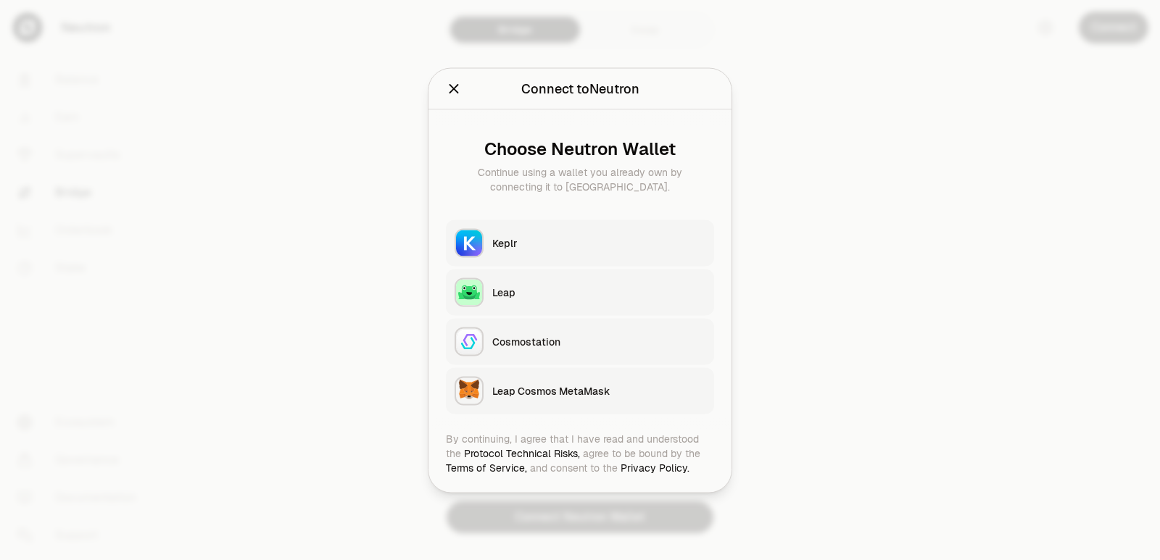
click at [548, 251] on button "Keplr" at bounding box center [580, 243] width 268 height 46
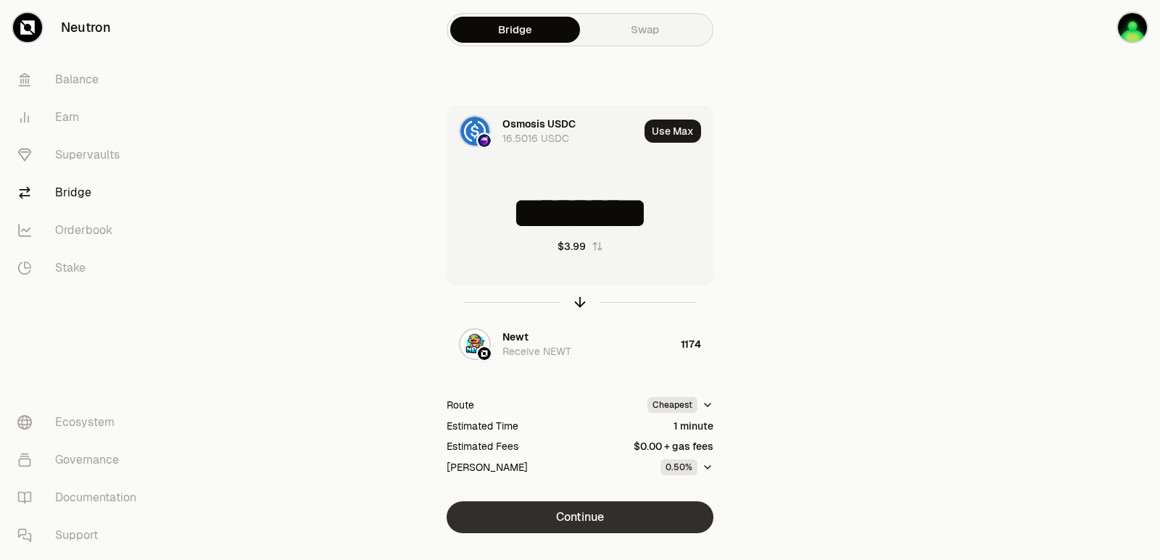
click at [594, 525] on button "Continue" at bounding box center [579, 518] width 267 height 32
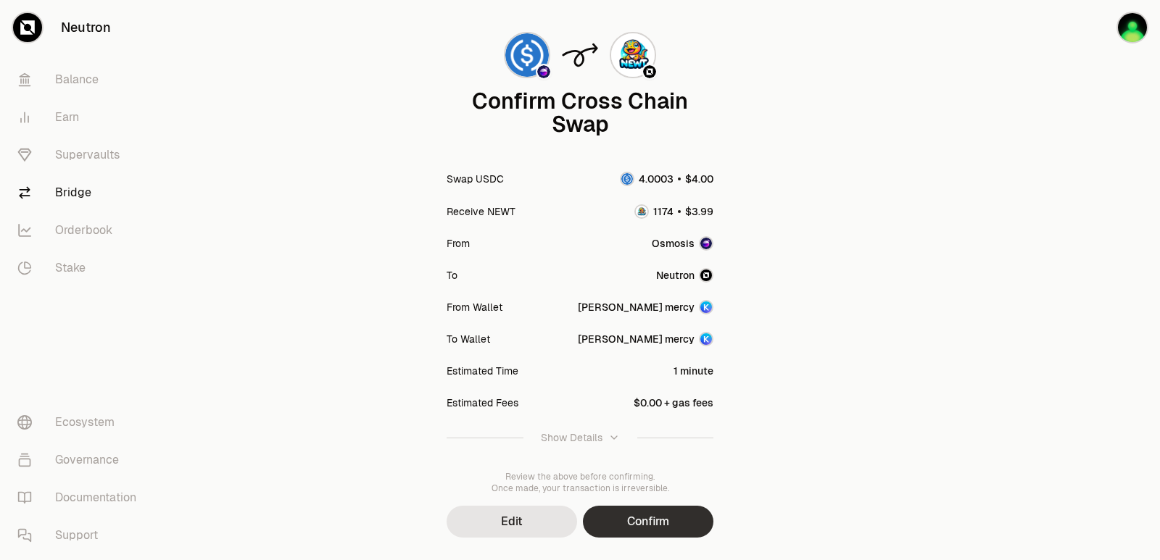
scroll to position [120, 0]
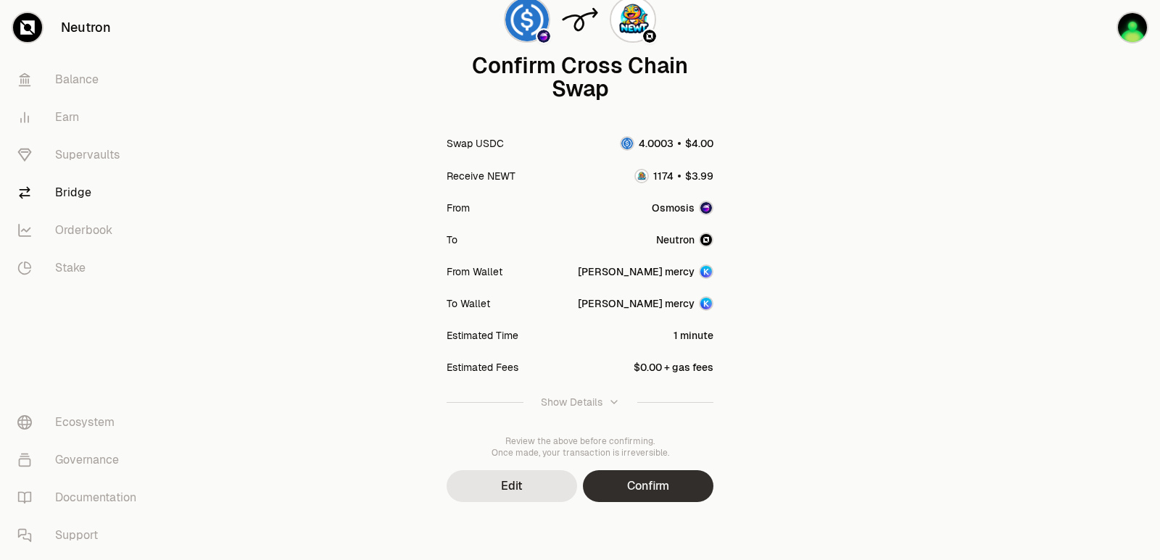
click at [642, 481] on button "Confirm" at bounding box center [648, 486] width 130 height 32
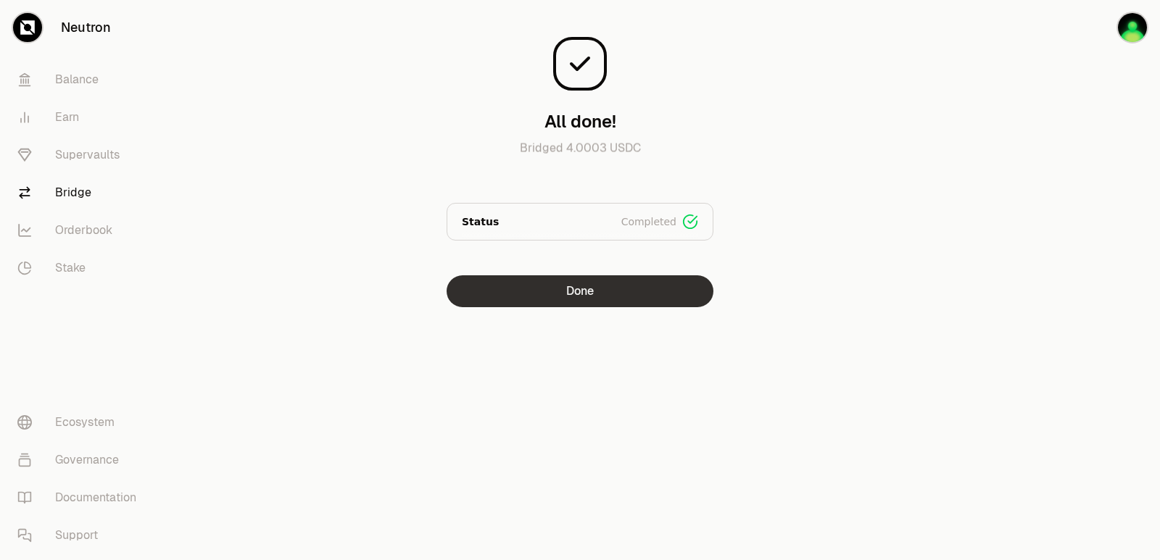
click at [563, 286] on button "Done" at bounding box center [579, 291] width 267 height 32
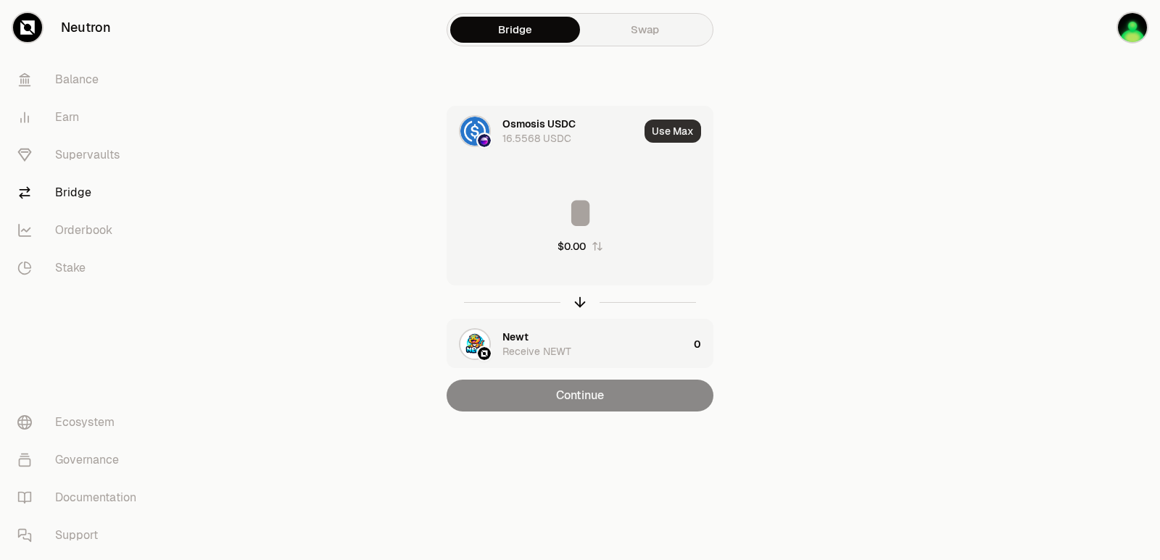
click at [668, 134] on button "Use Max" at bounding box center [672, 131] width 57 height 23
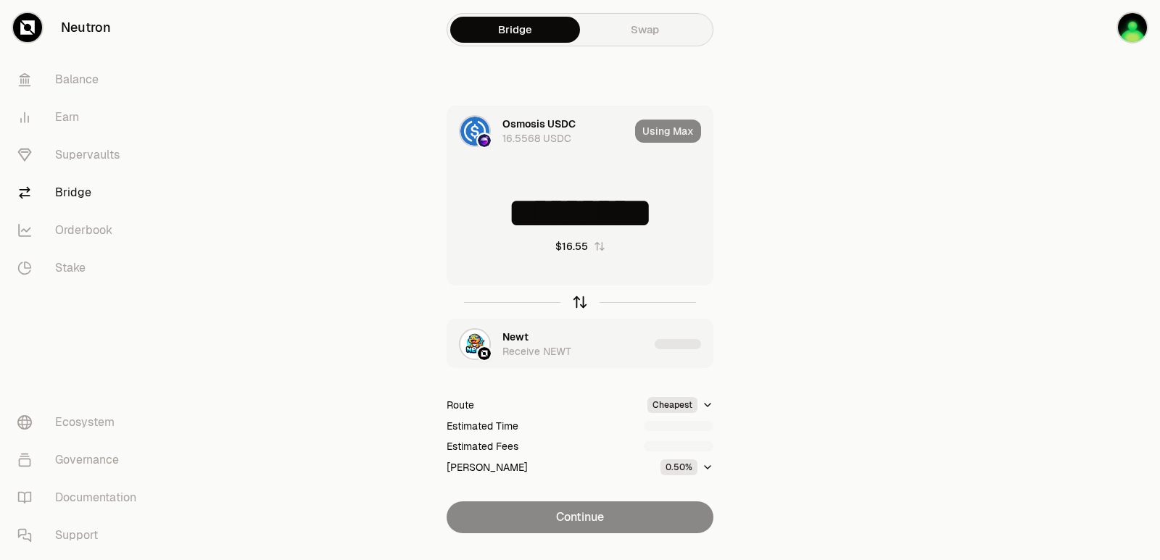
click at [581, 300] on icon "button" at bounding box center [580, 302] width 16 height 16
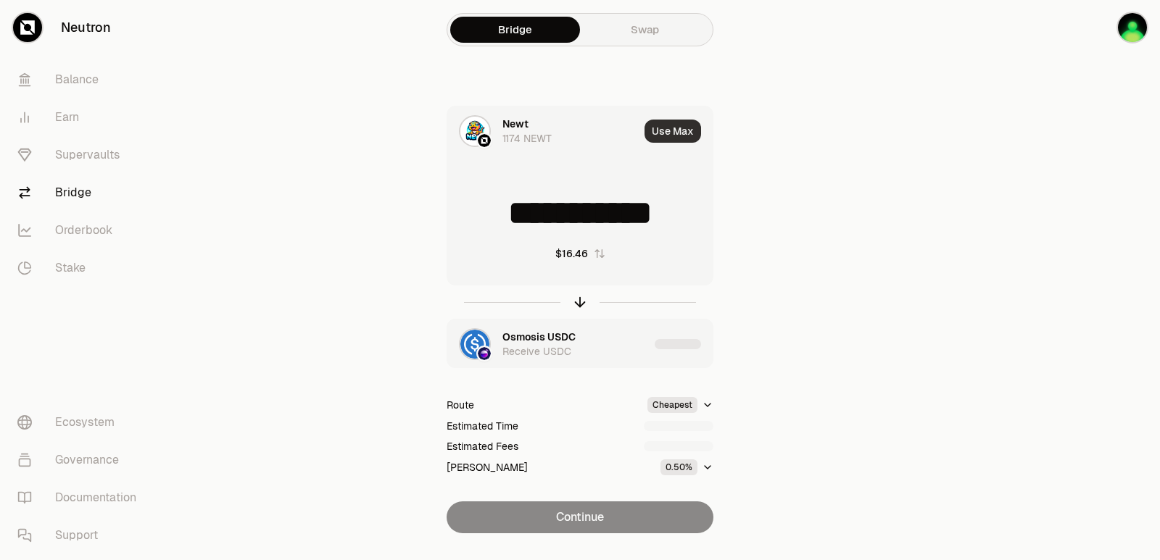
click at [675, 134] on button "Use Max" at bounding box center [672, 131] width 57 height 23
type input "****"
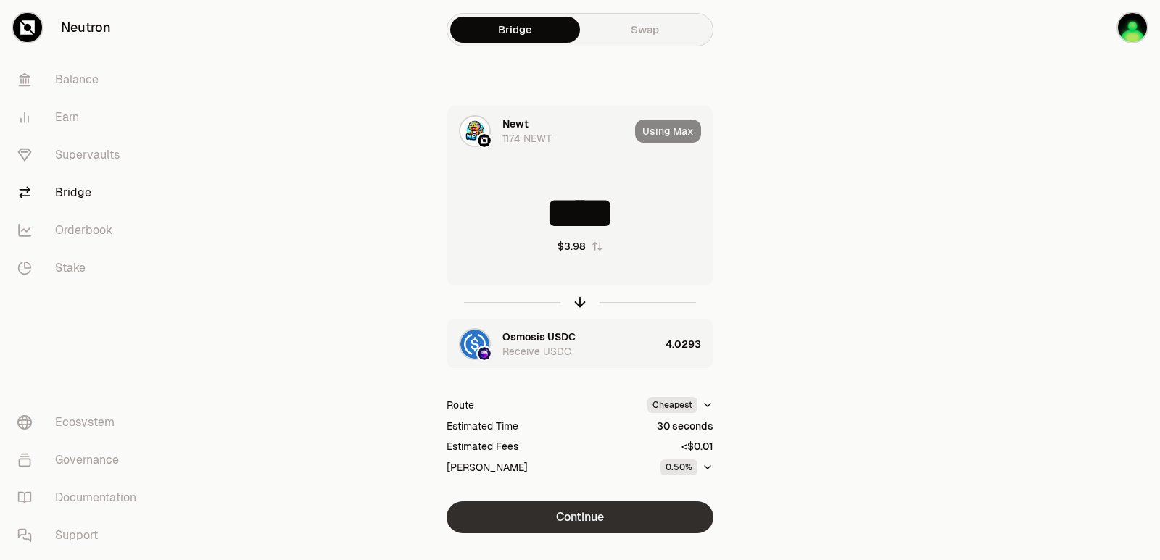
click at [587, 522] on button "Continue" at bounding box center [579, 518] width 267 height 32
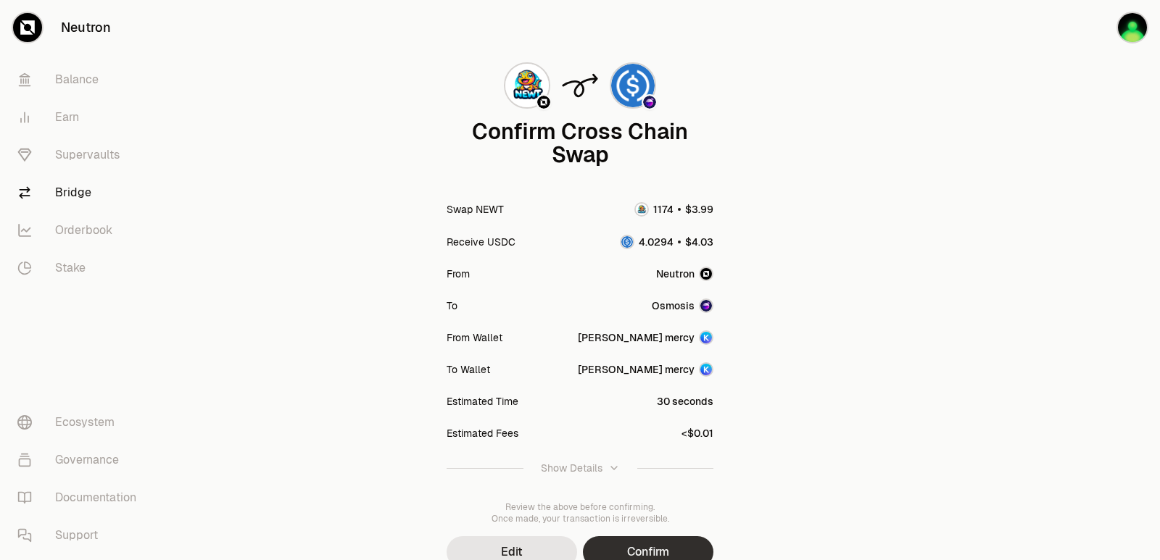
scroll to position [120, 0]
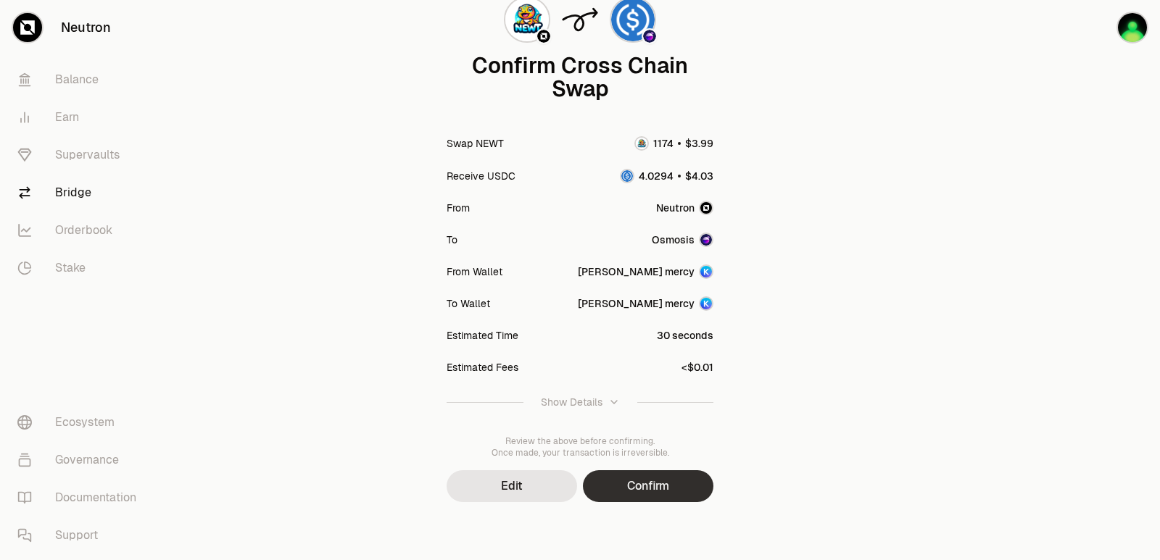
click at [627, 491] on button "Confirm" at bounding box center [648, 486] width 130 height 32
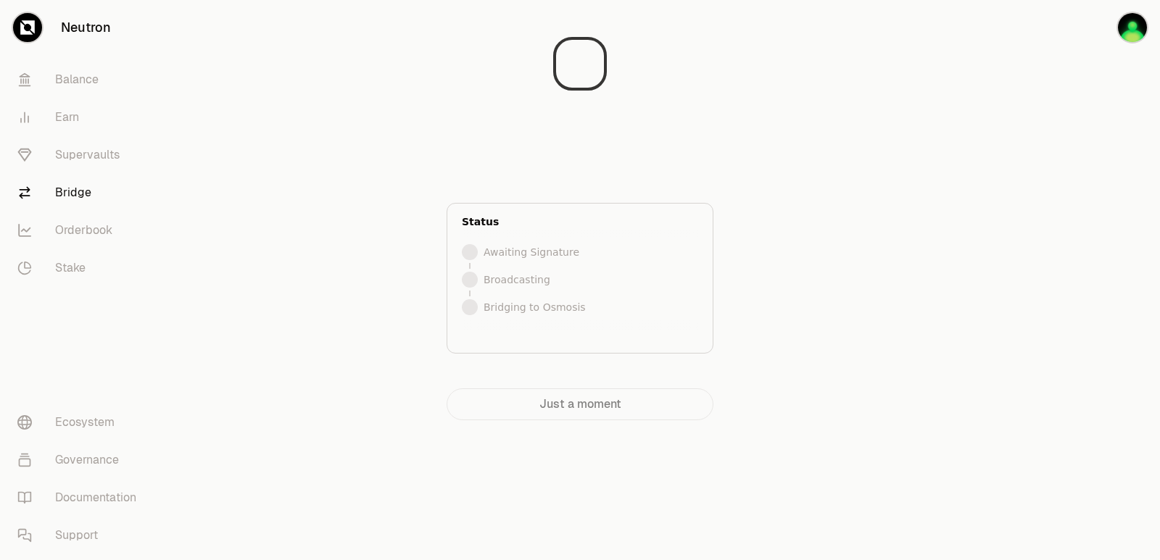
scroll to position [0, 0]
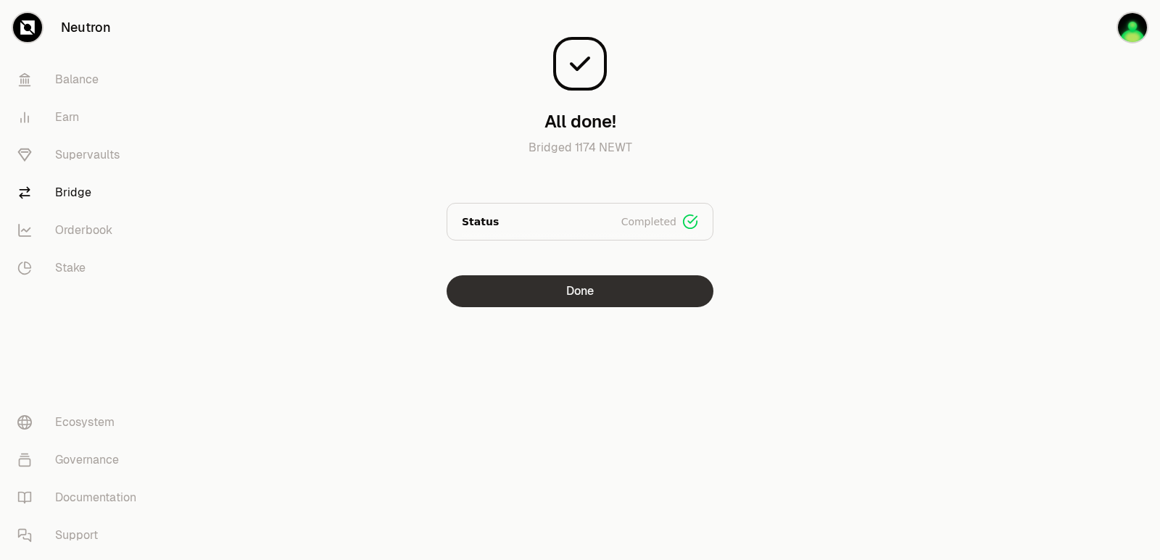
click at [584, 295] on button "Done" at bounding box center [579, 291] width 267 height 32
